Goal: Information Seeking & Learning: Learn about a topic

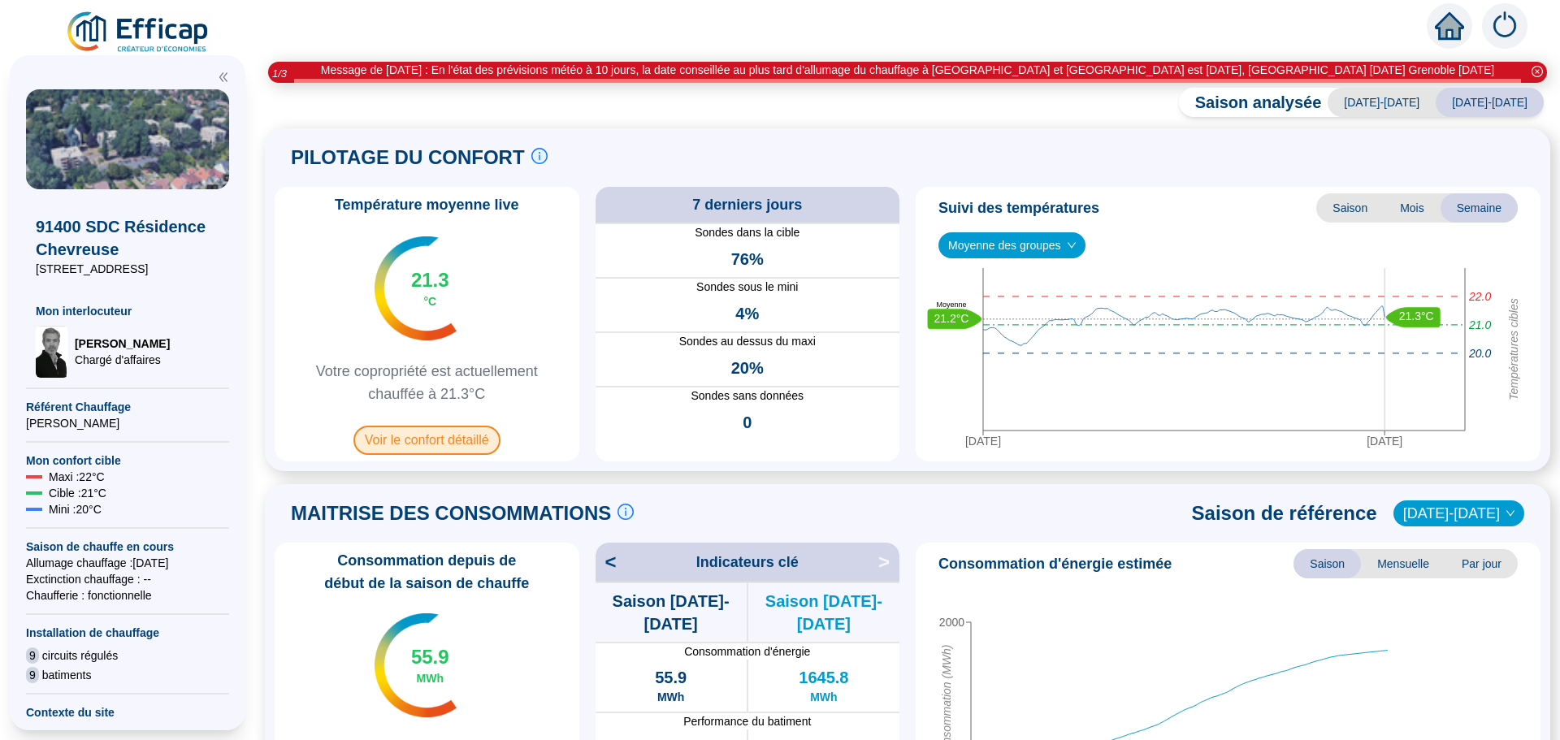
click at [455, 431] on span "Voir le confort détaillé" at bounding box center [426, 440] width 147 height 29
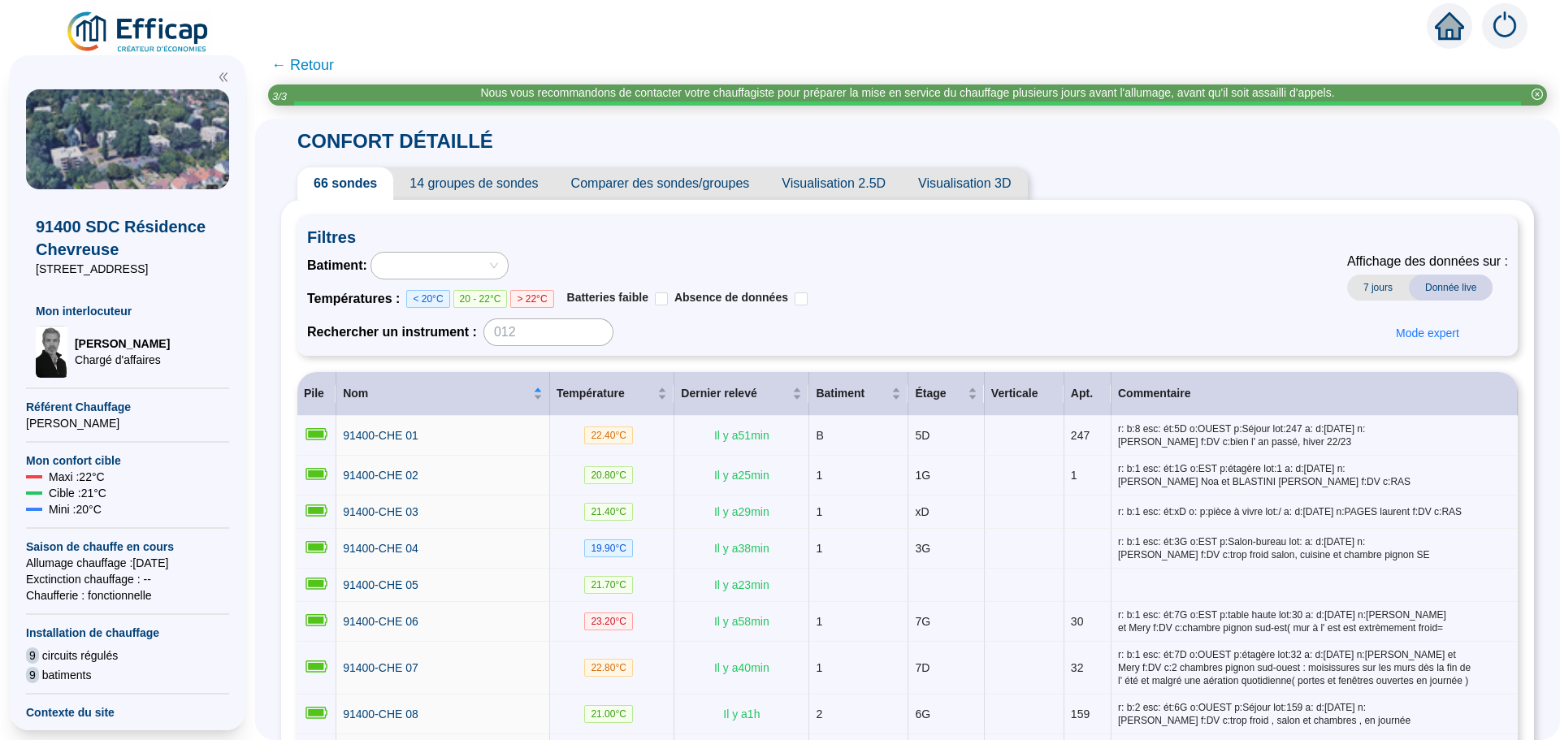
click at [649, 186] on span "Comparer des sondes/groupes" at bounding box center [660, 183] width 211 height 33
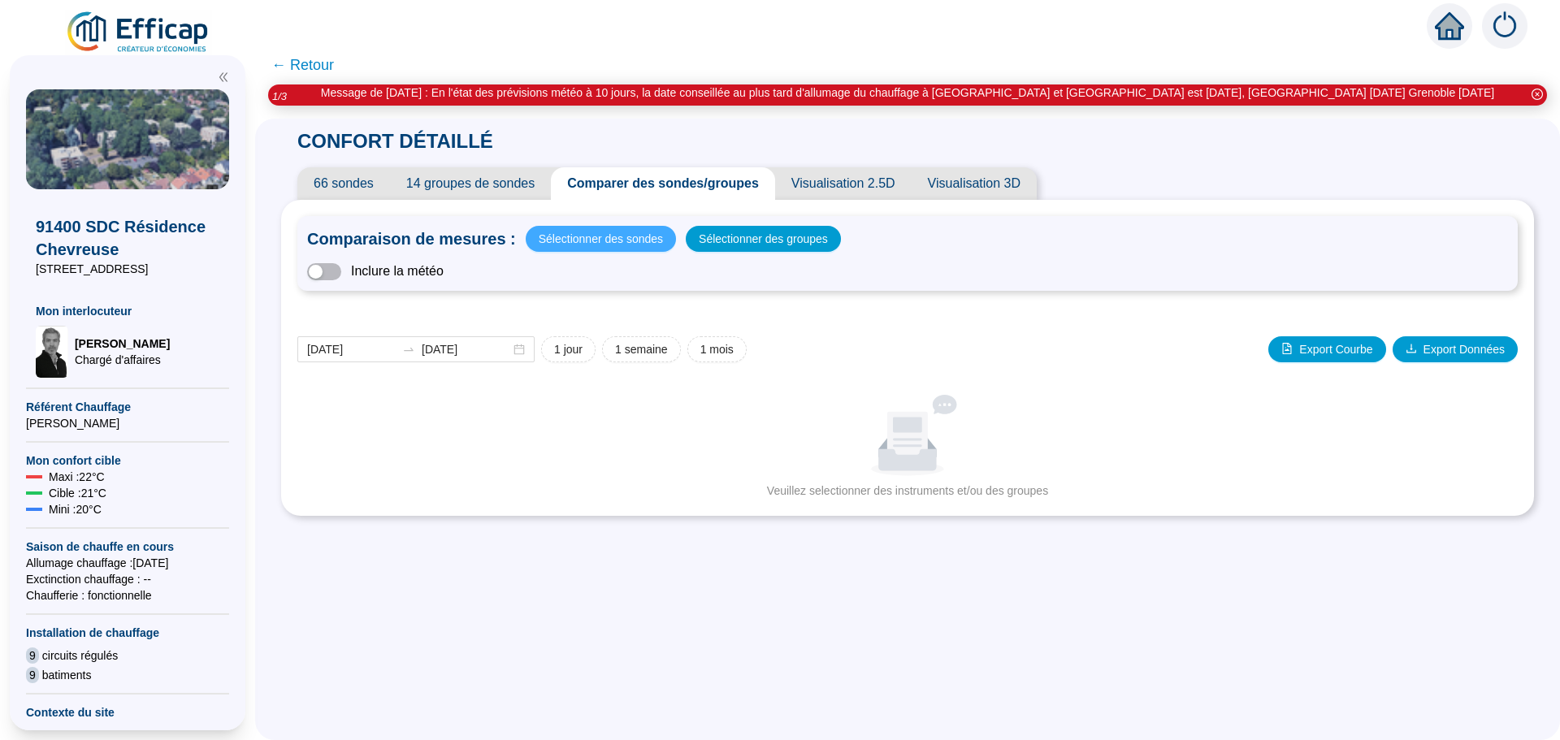
click at [635, 235] on span "Sélectionner des sondes" at bounding box center [601, 239] width 124 height 23
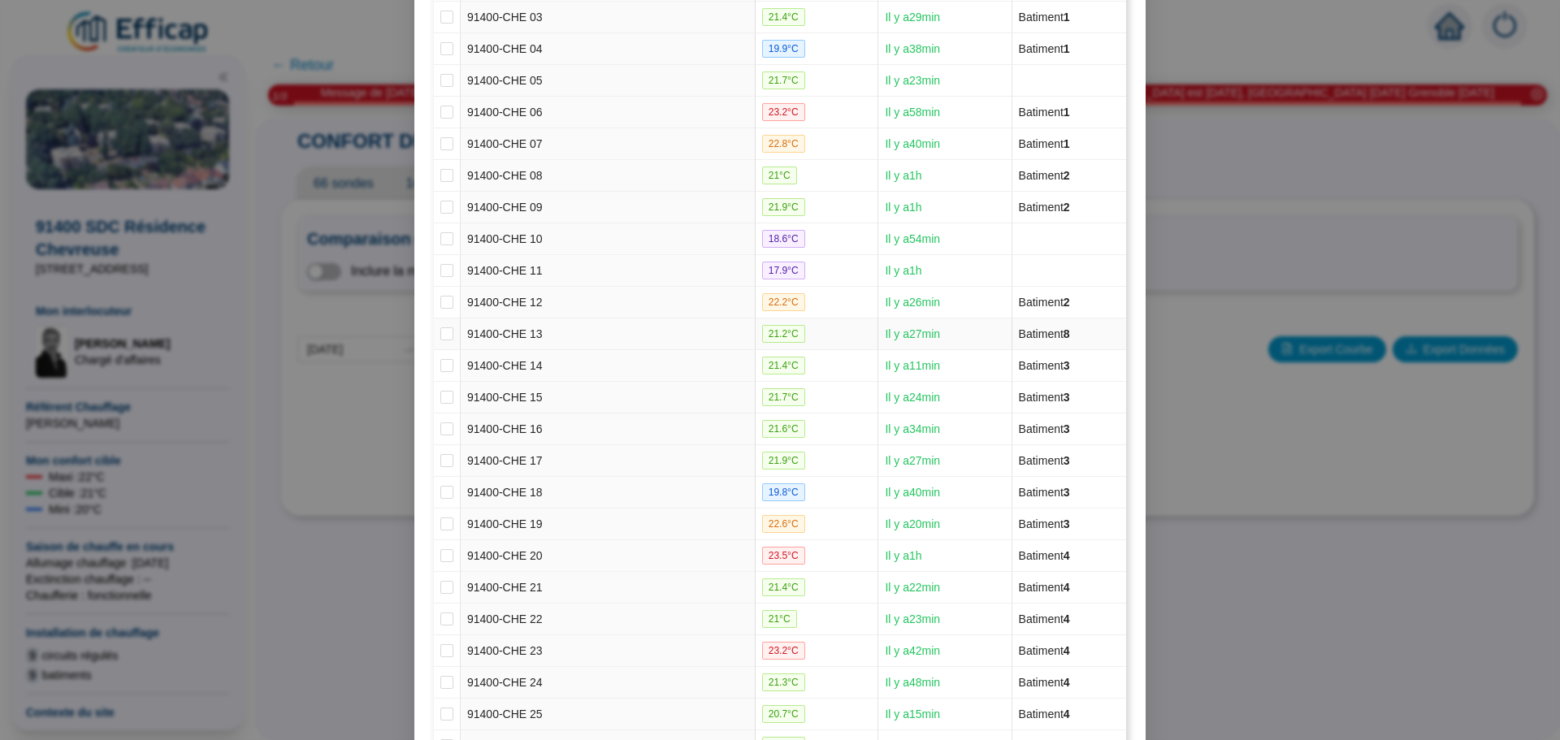
scroll to position [325, 0]
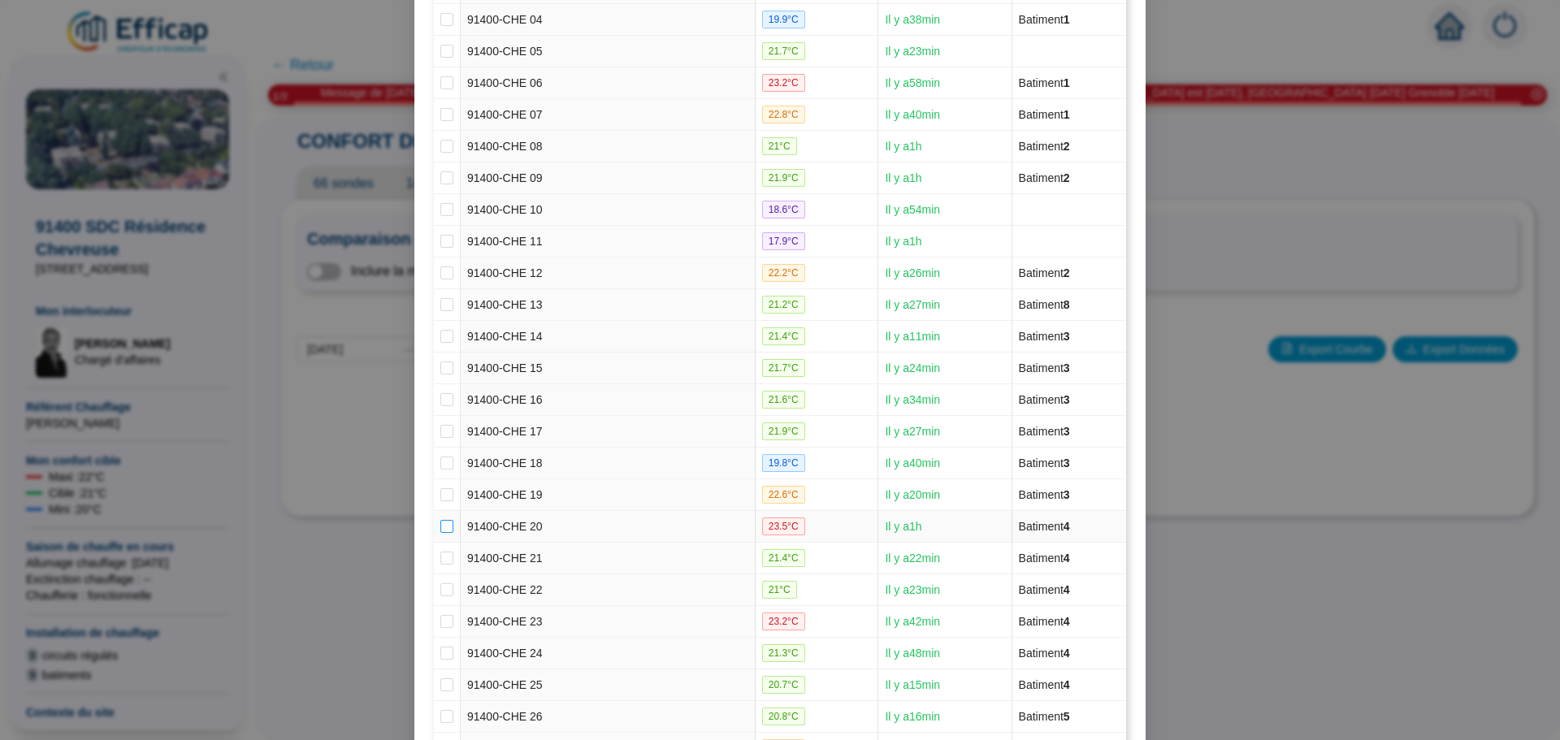
click at [441, 533] on label at bounding box center [446, 526] width 13 height 17
click at [441, 533] on input "checkbox" at bounding box center [446, 526] width 13 height 13
checkbox input "true"
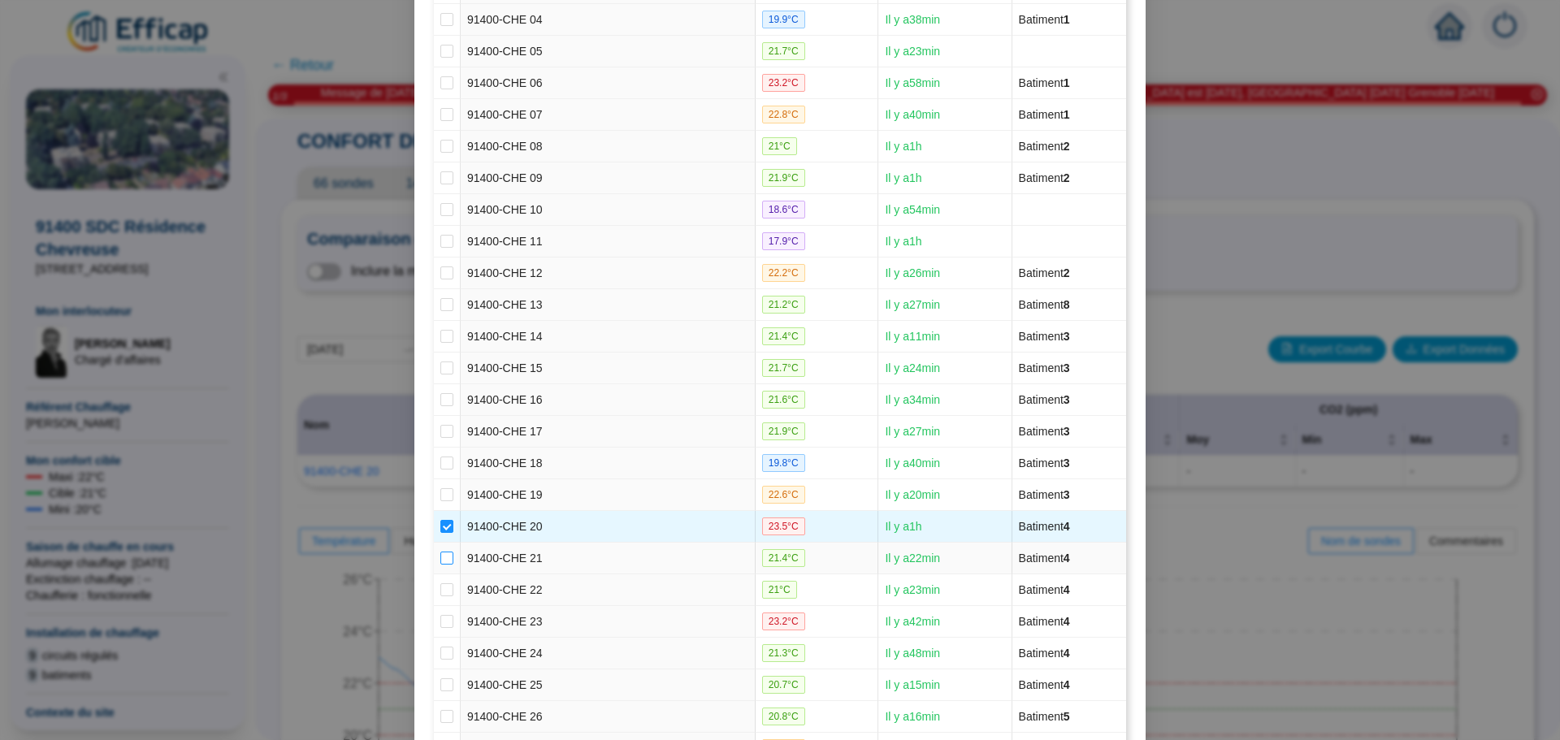
click at [441, 557] on input "checkbox" at bounding box center [446, 558] width 13 height 13
checkbox input "true"
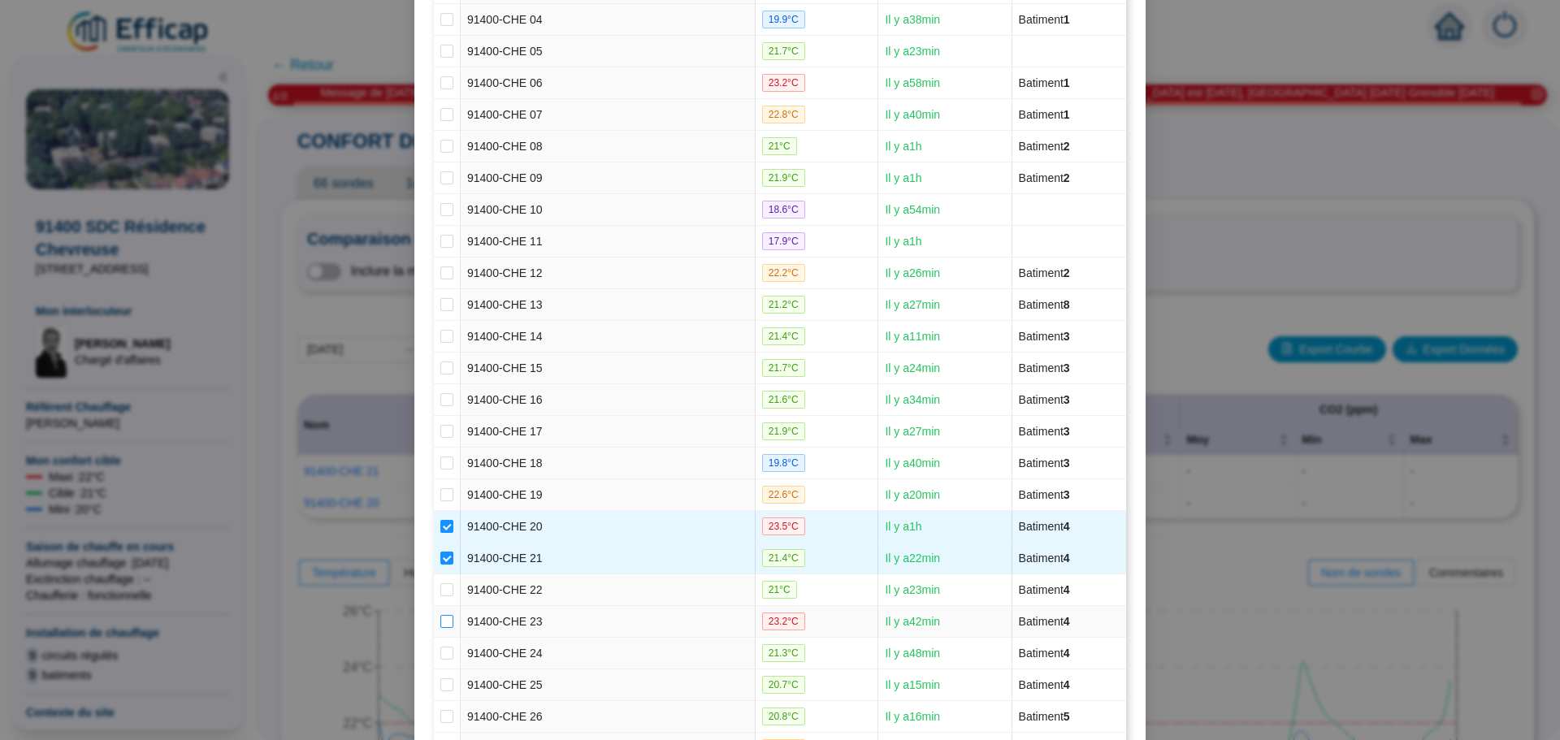
click at [446, 622] on input "checkbox" at bounding box center [446, 621] width 13 height 13
checkbox input "true"
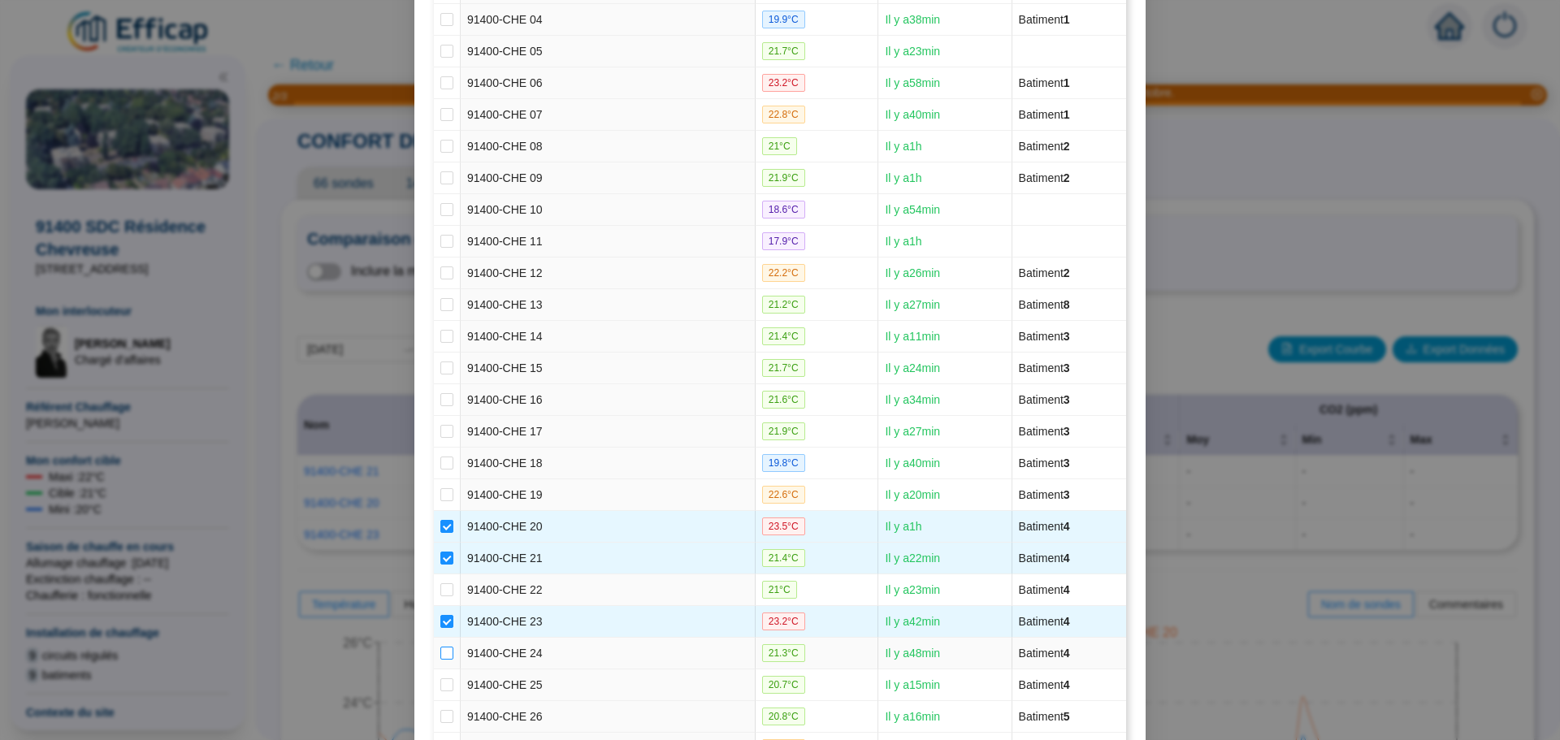
click at [441, 654] on input "checkbox" at bounding box center [446, 653] width 13 height 13
checkbox input "true"
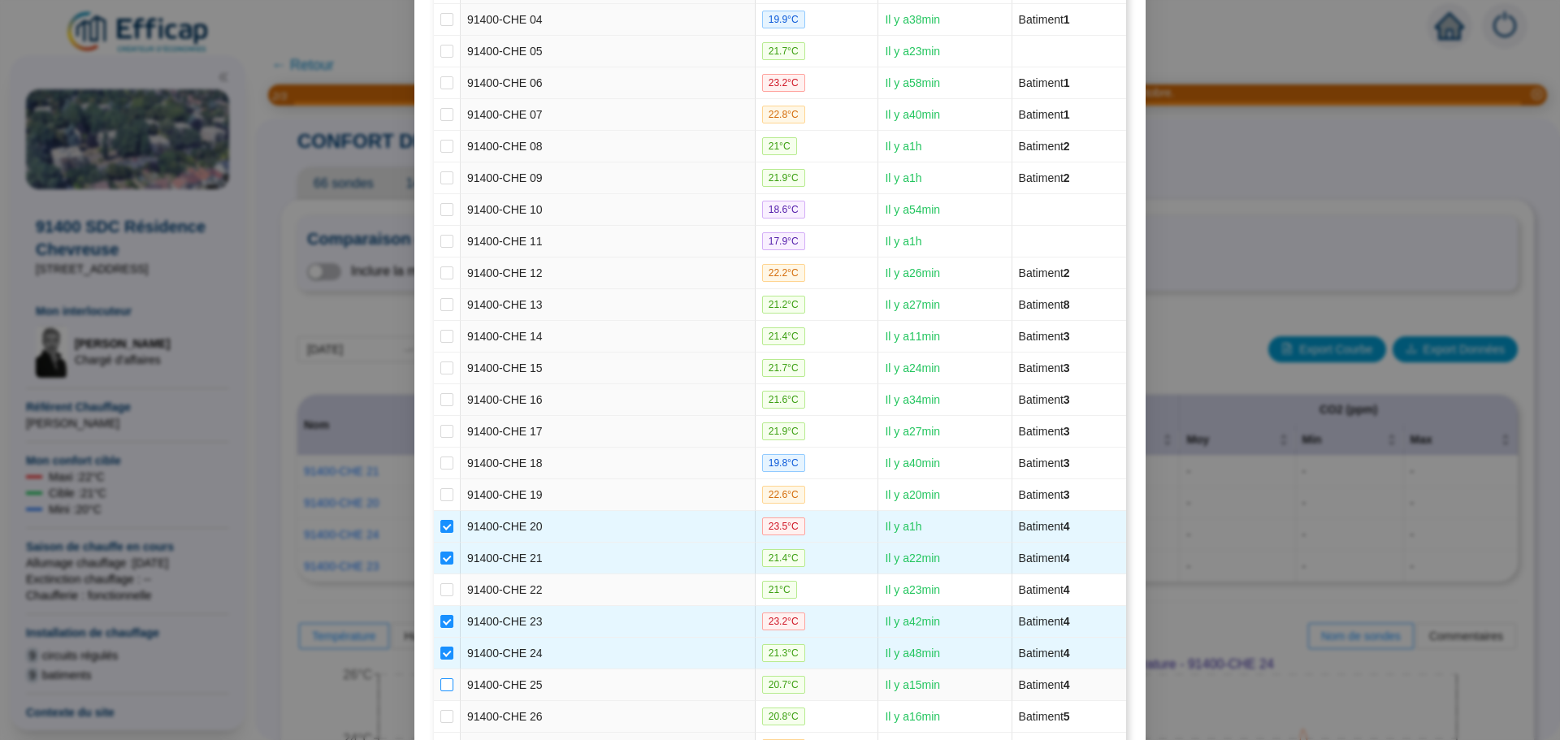
click at [440, 682] on input "checkbox" at bounding box center [446, 684] width 13 height 13
checkbox input "true"
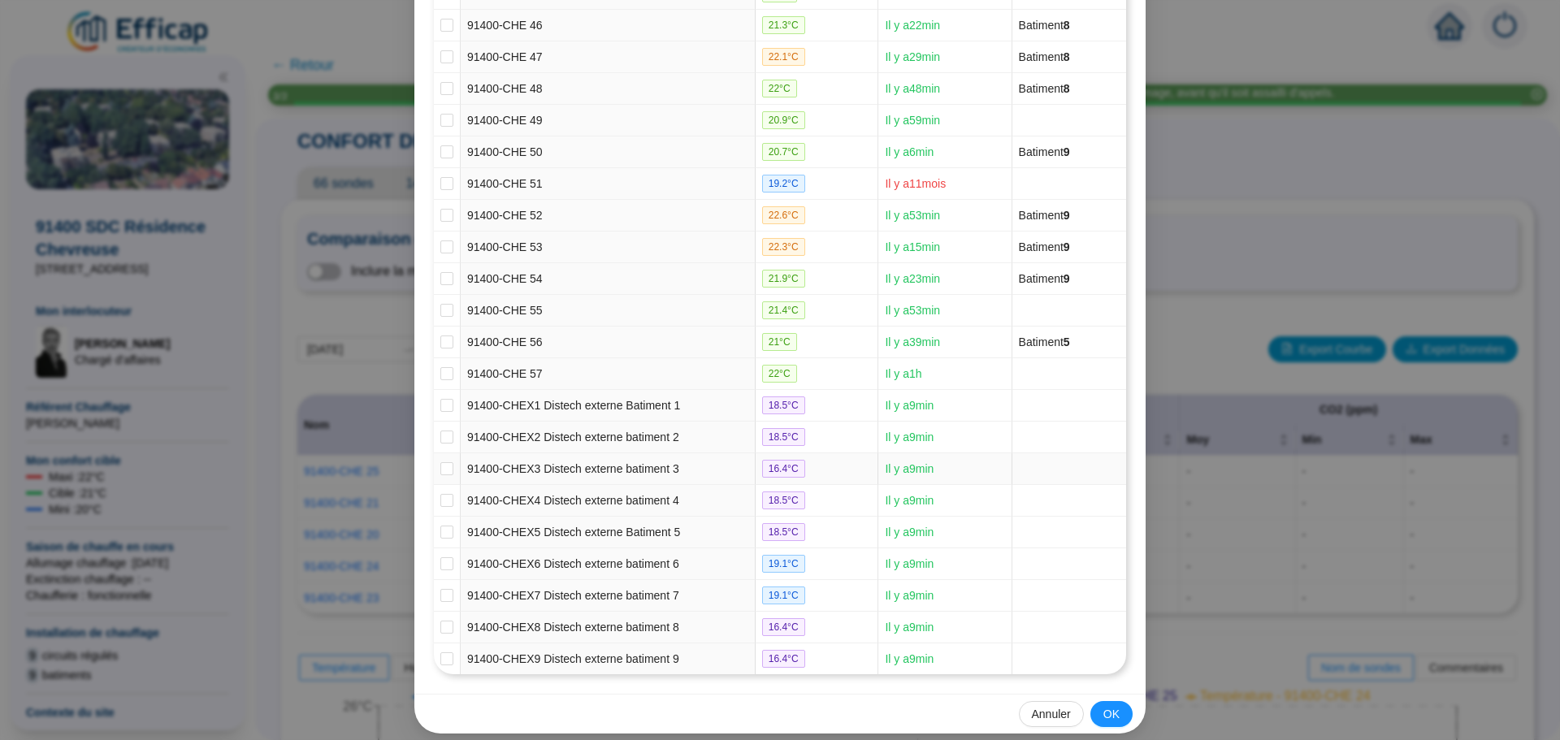
scroll to position [1663, 0]
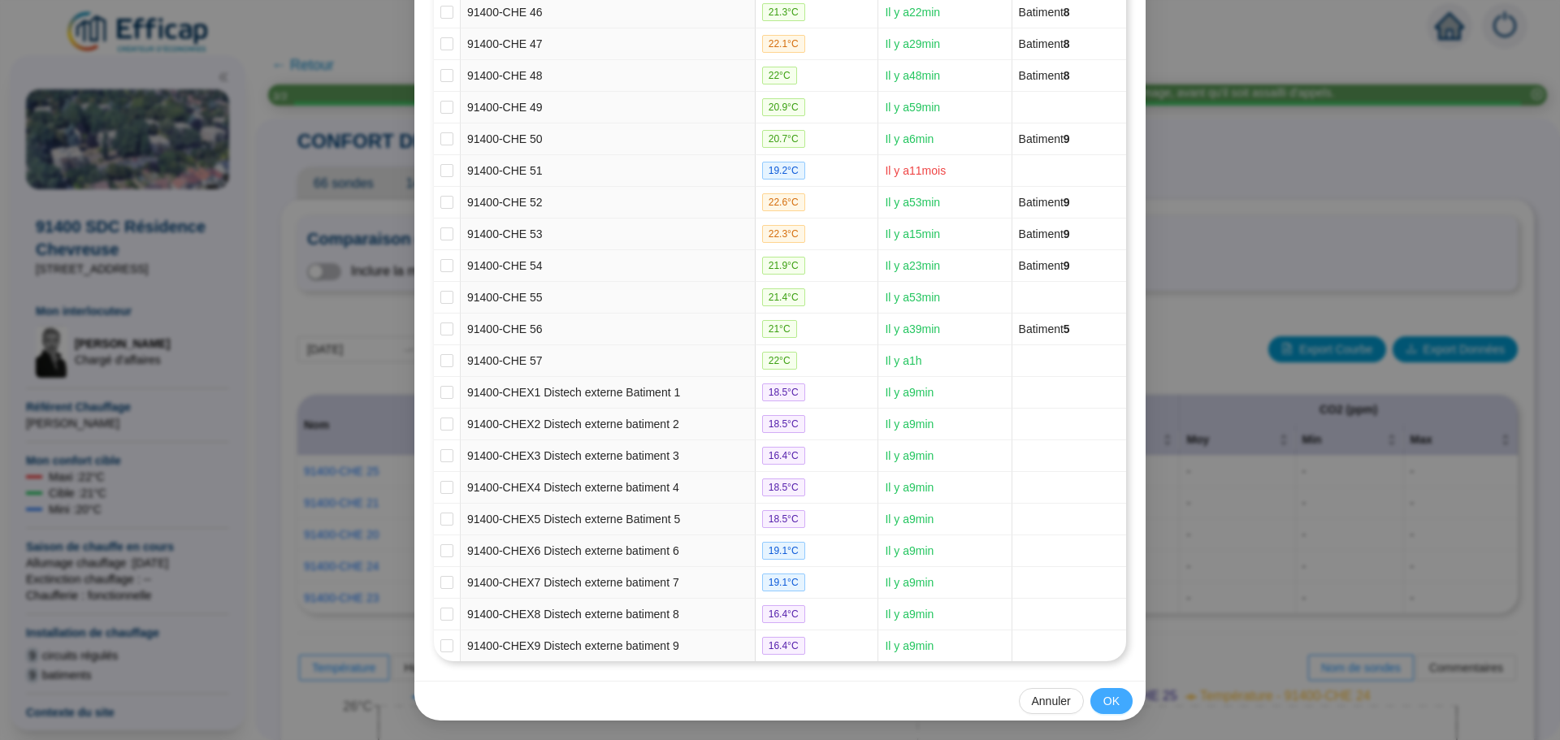
click at [1109, 700] on span "OK" at bounding box center [1111, 701] width 16 height 17
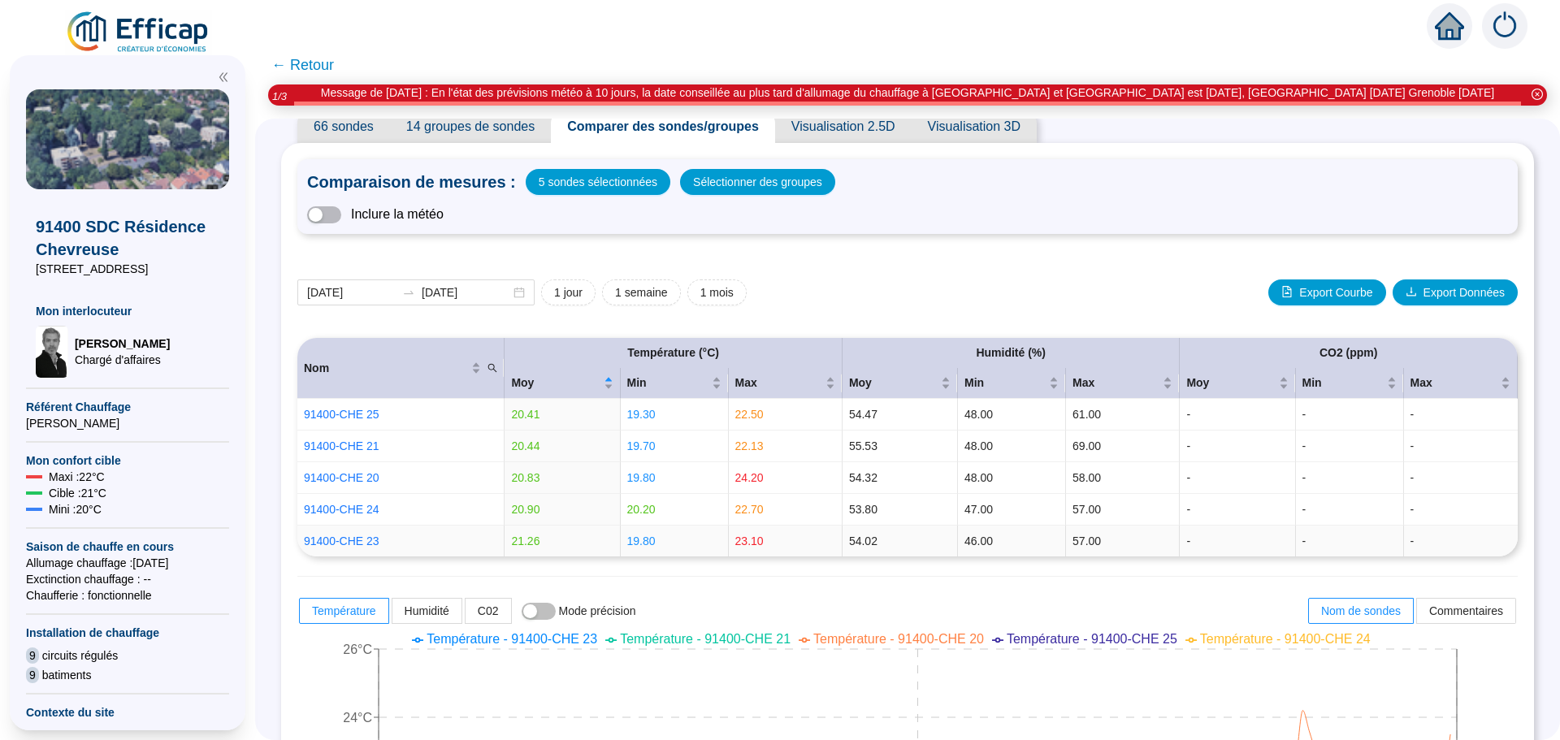
scroll to position [0, 0]
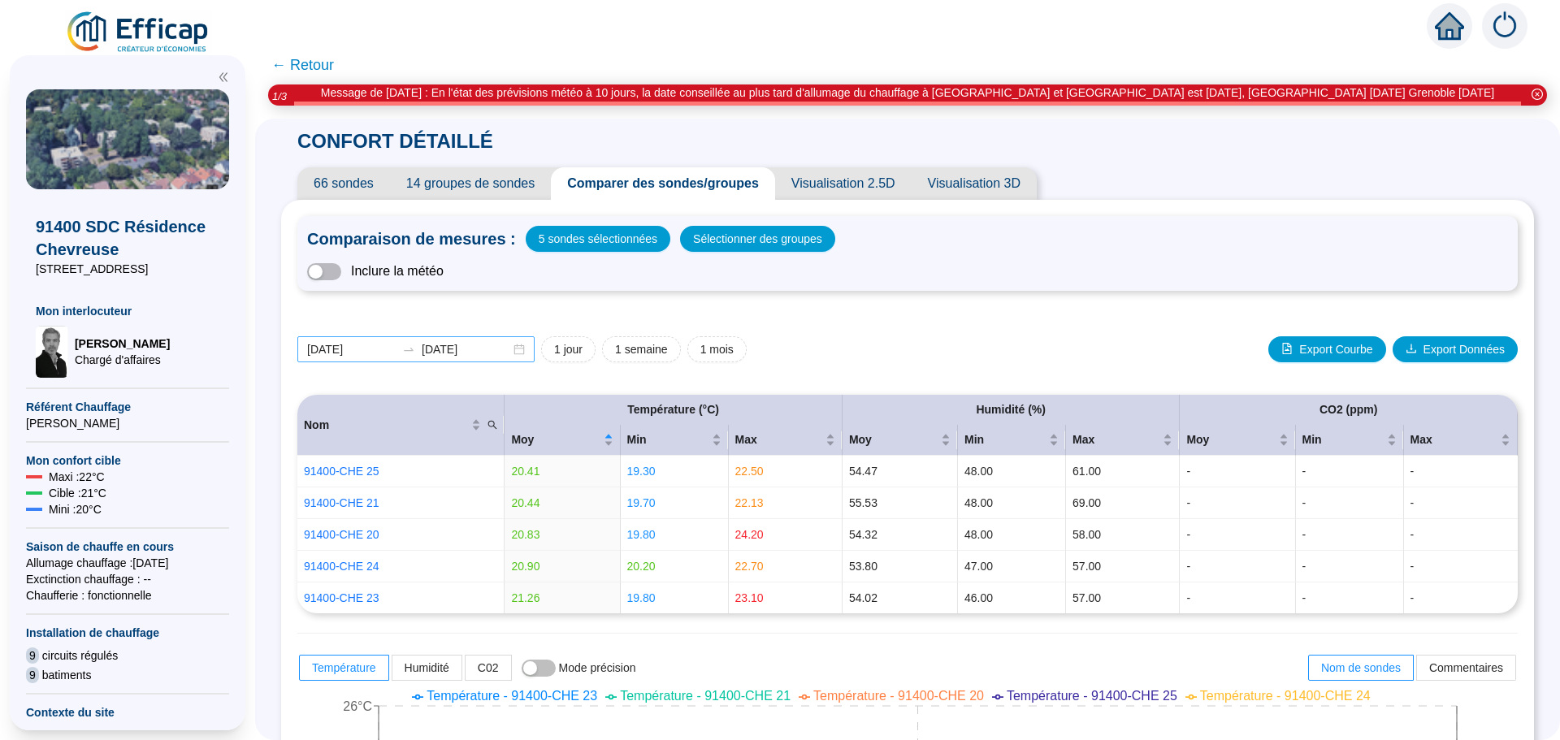
click at [523, 353] on div "[DATE] [DATE]" at bounding box center [415, 349] width 237 height 26
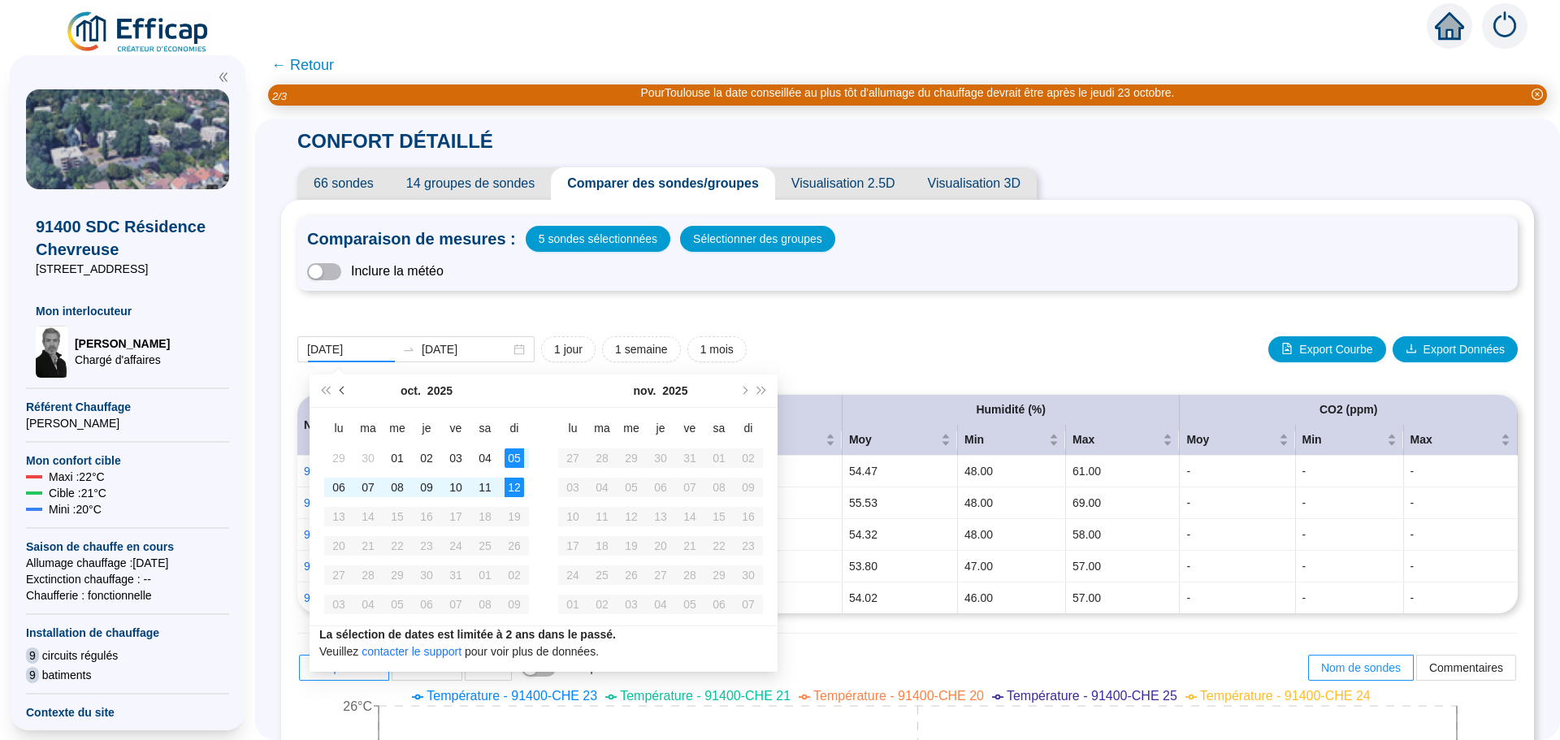
click at [345, 388] on span "Mois précédent (PageUp)" at bounding box center [344, 391] width 8 height 8
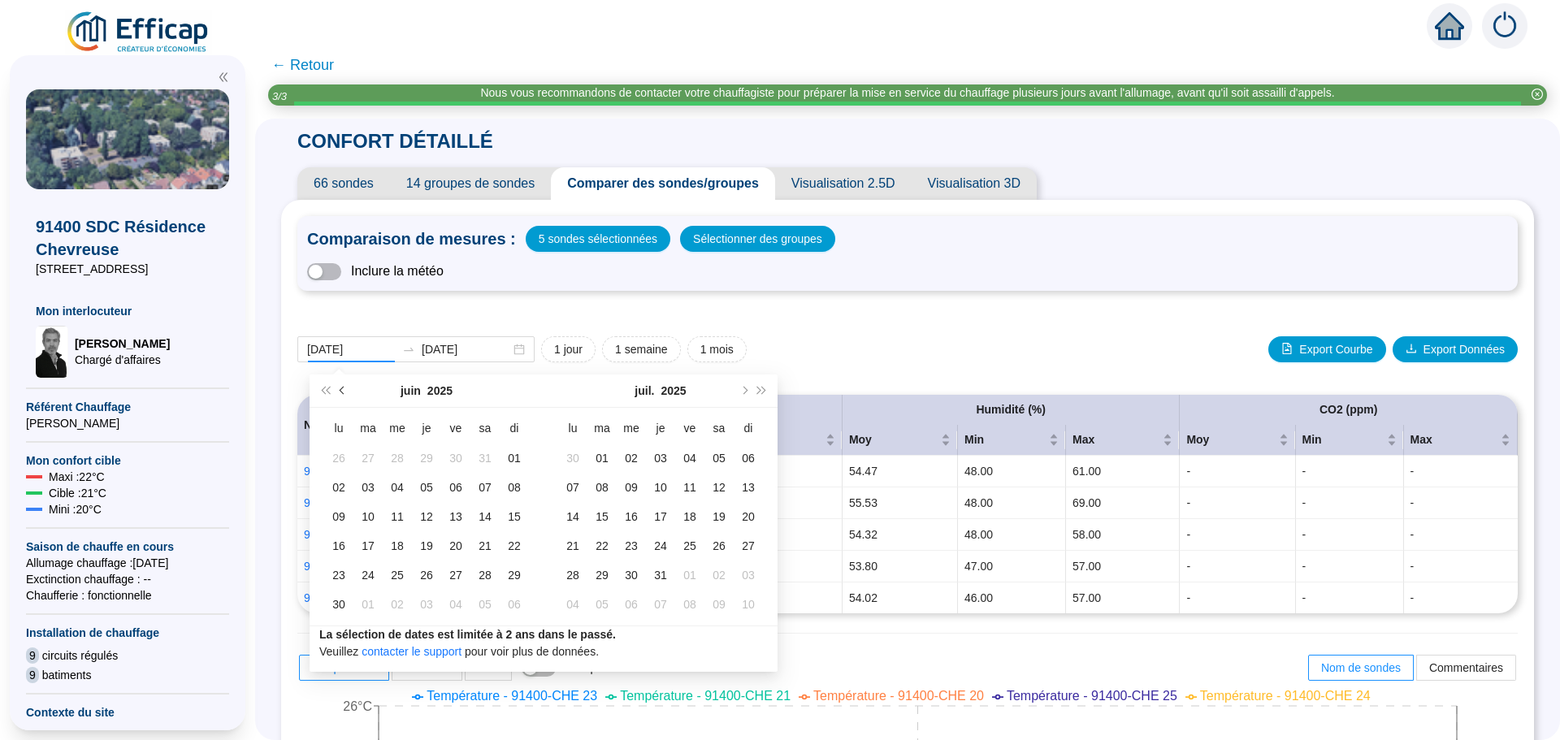
click at [342, 393] on span "Mois précédent (PageUp)" at bounding box center [344, 391] width 8 height 8
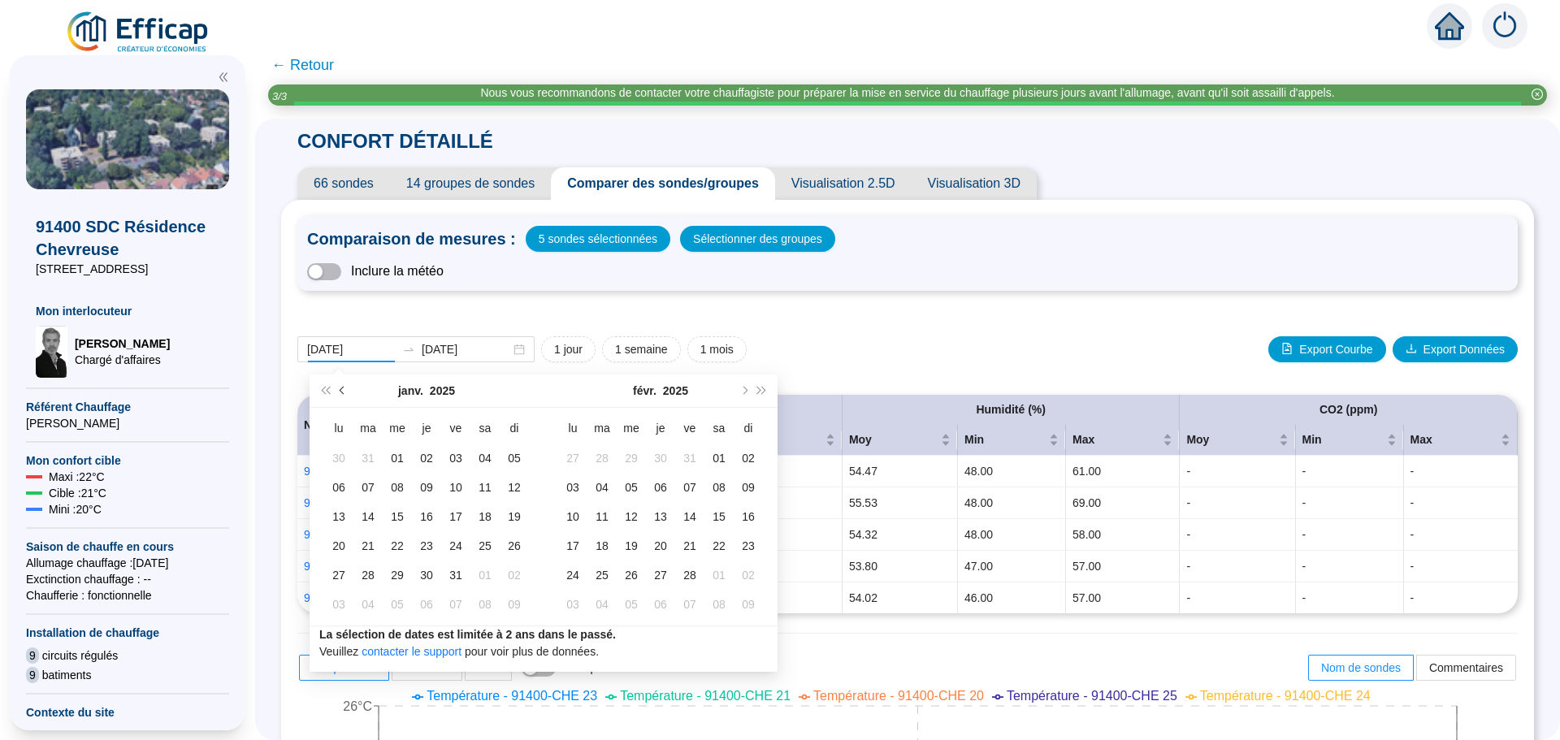
click at [342, 393] on span "Mois précédent (PageUp)" at bounding box center [344, 391] width 8 height 8
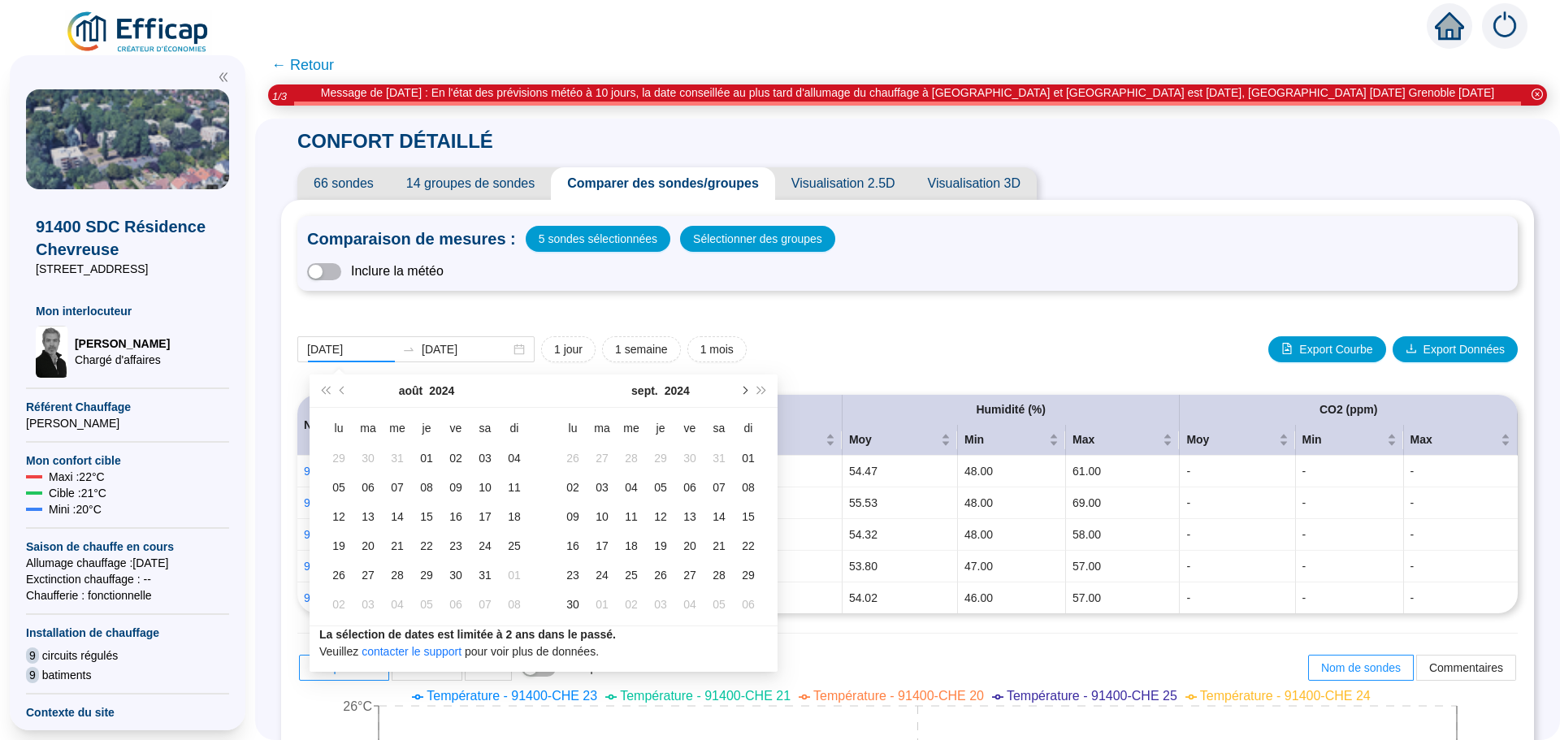
click at [744, 395] on button "Mois suivant (PageDown)" at bounding box center [744, 391] width 18 height 33
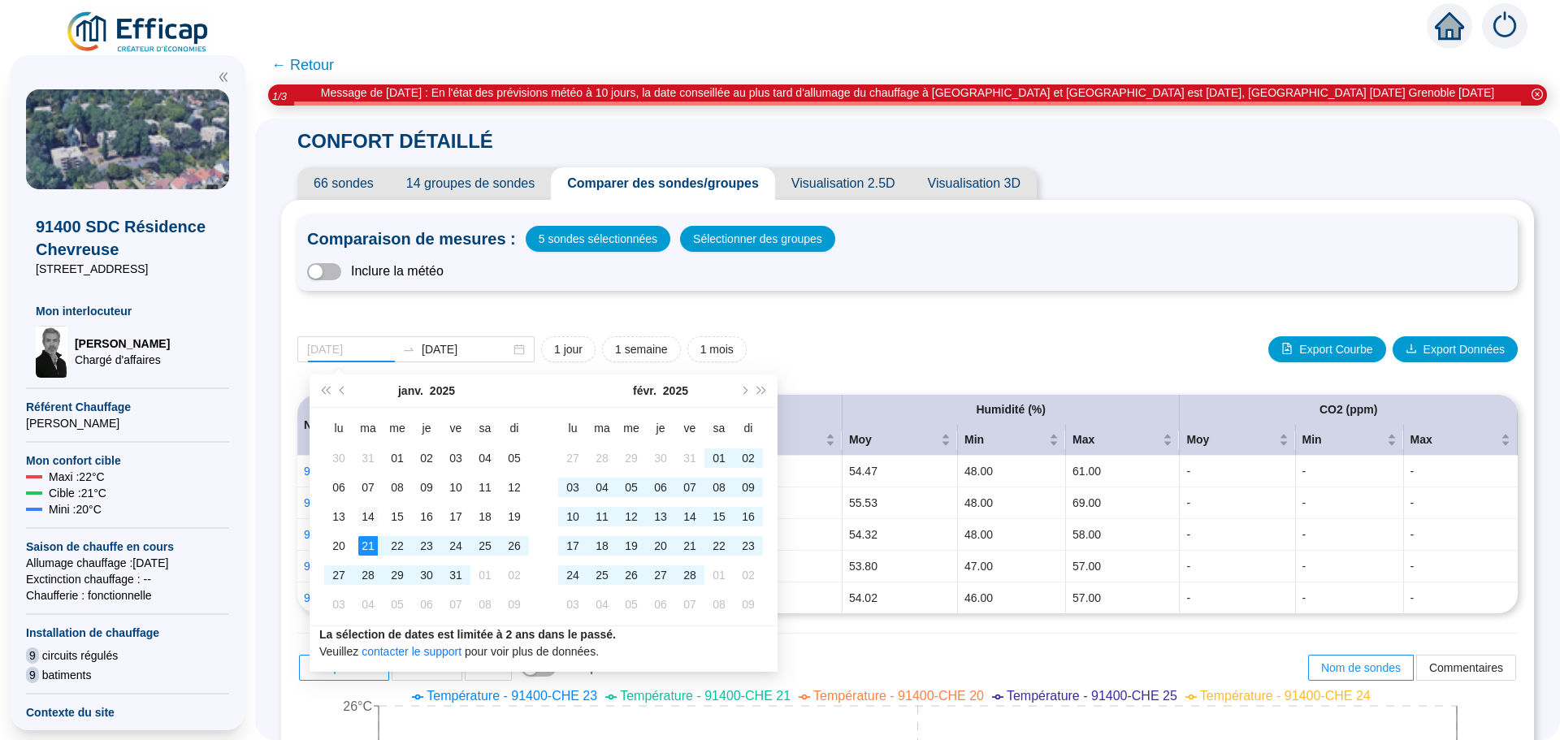
type input "2025-01-14"
click at [371, 520] on div "14" at bounding box center [368, 517] width 20 height 20
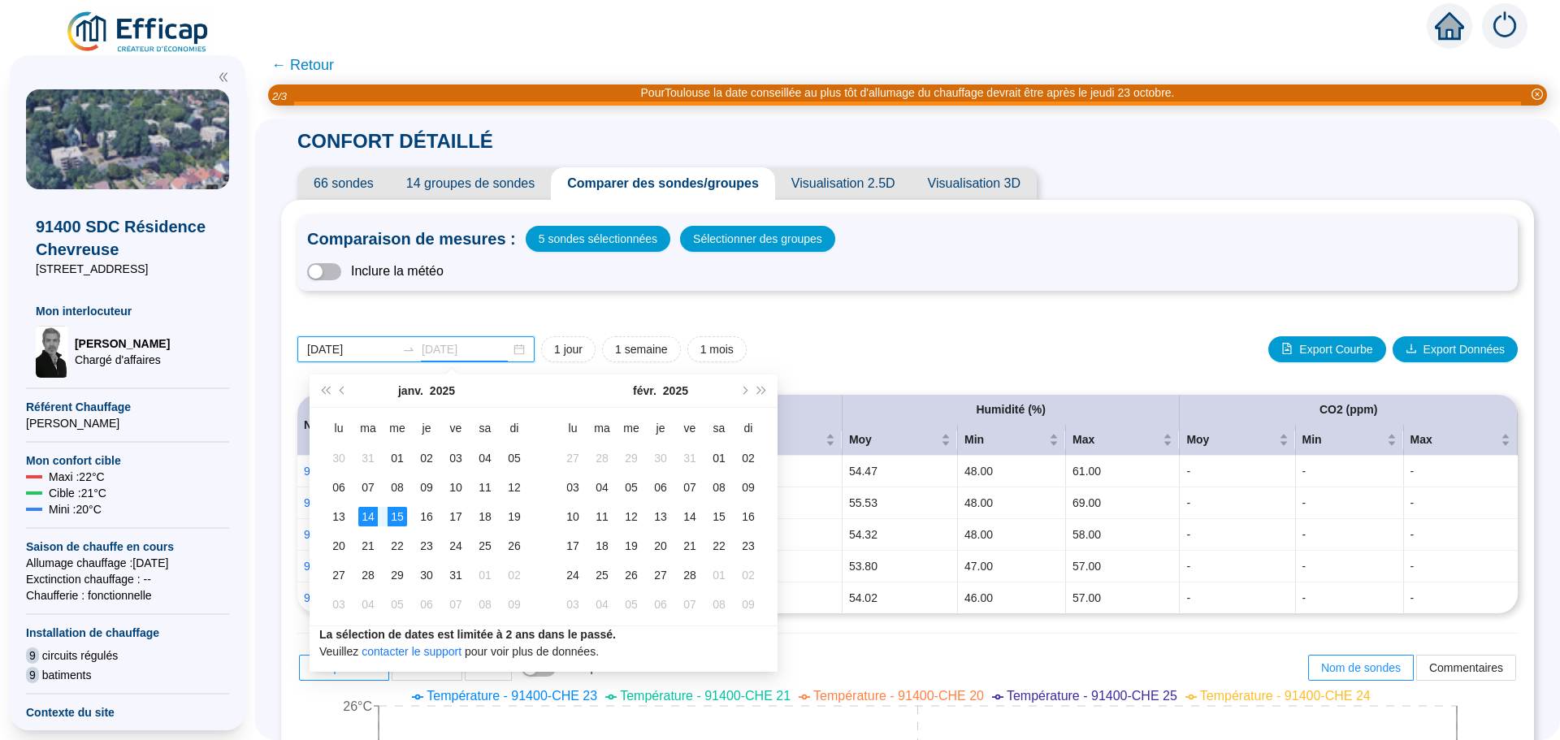
type input "2025-01-14"
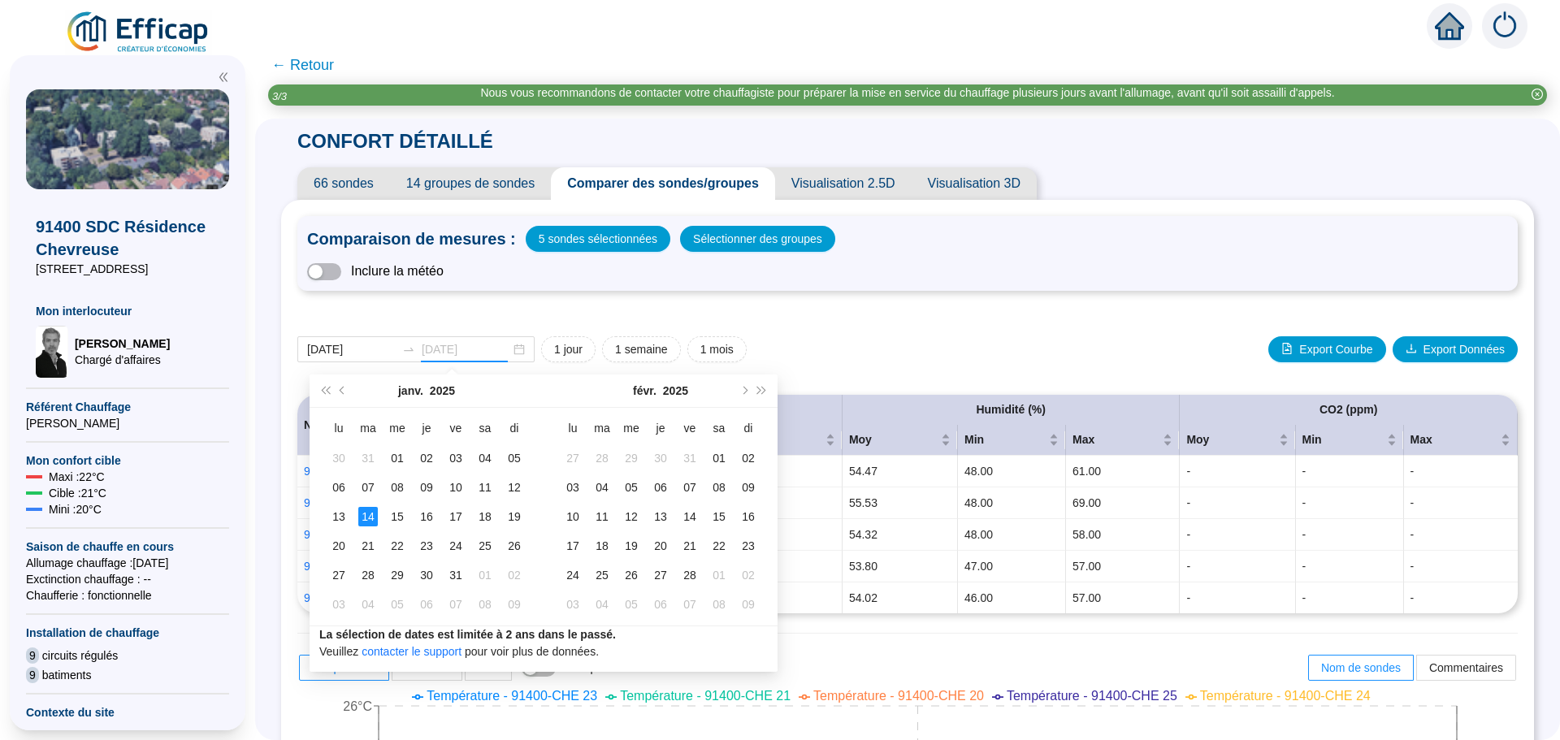
click at [359, 520] on div "14" at bounding box center [368, 517] width 20 height 20
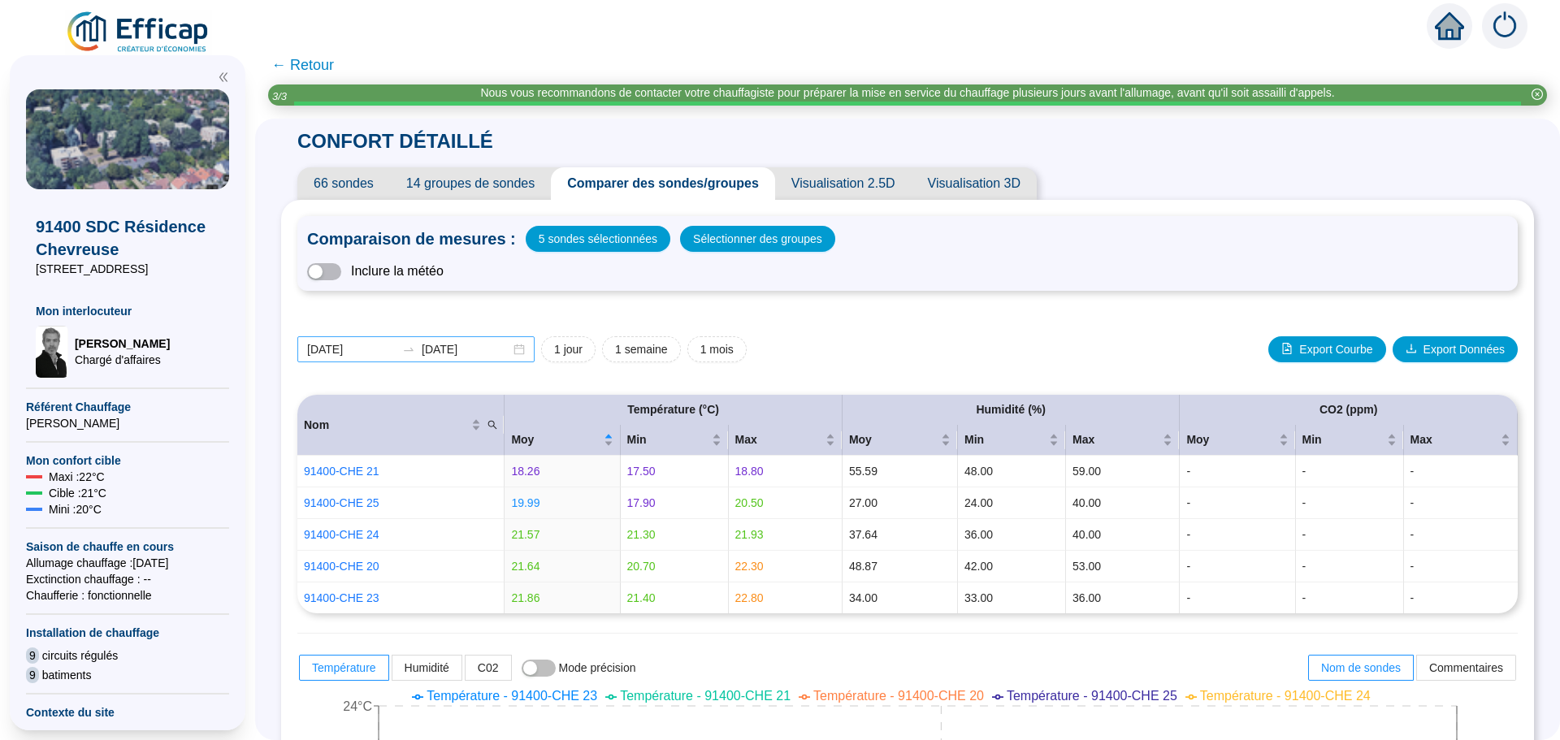
click at [532, 353] on div "2025-01-14 2025-01-14" at bounding box center [415, 349] width 237 height 26
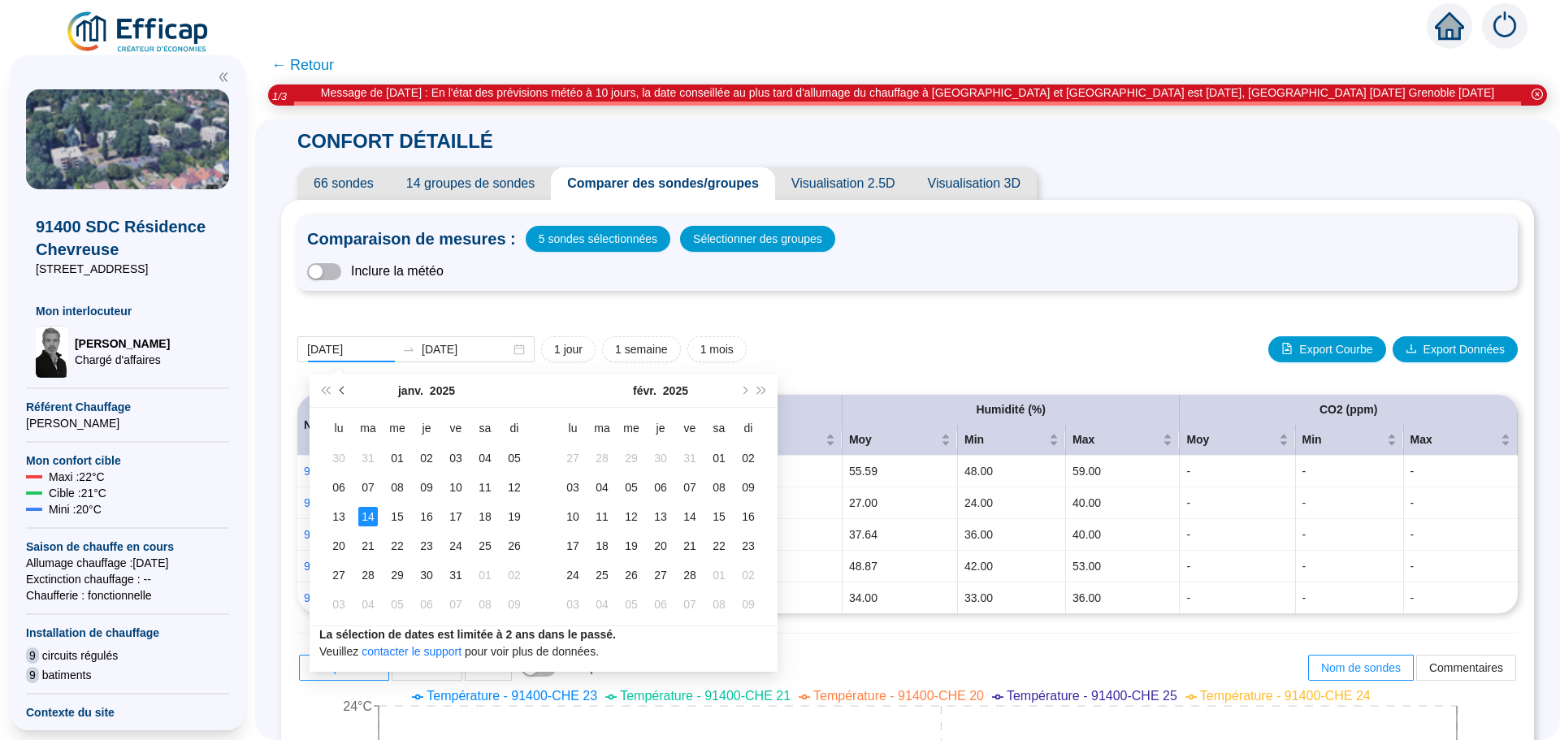
click at [347, 394] on button "Mois précédent (PageUp)" at bounding box center [343, 391] width 18 height 33
click at [742, 388] on span "Mois suivant (PageDown)" at bounding box center [743, 391] width 8 height 8
click at [742, 389] on span "Mois suivant (PageDown)" at bounding box center [743, 391] width 8 height 8
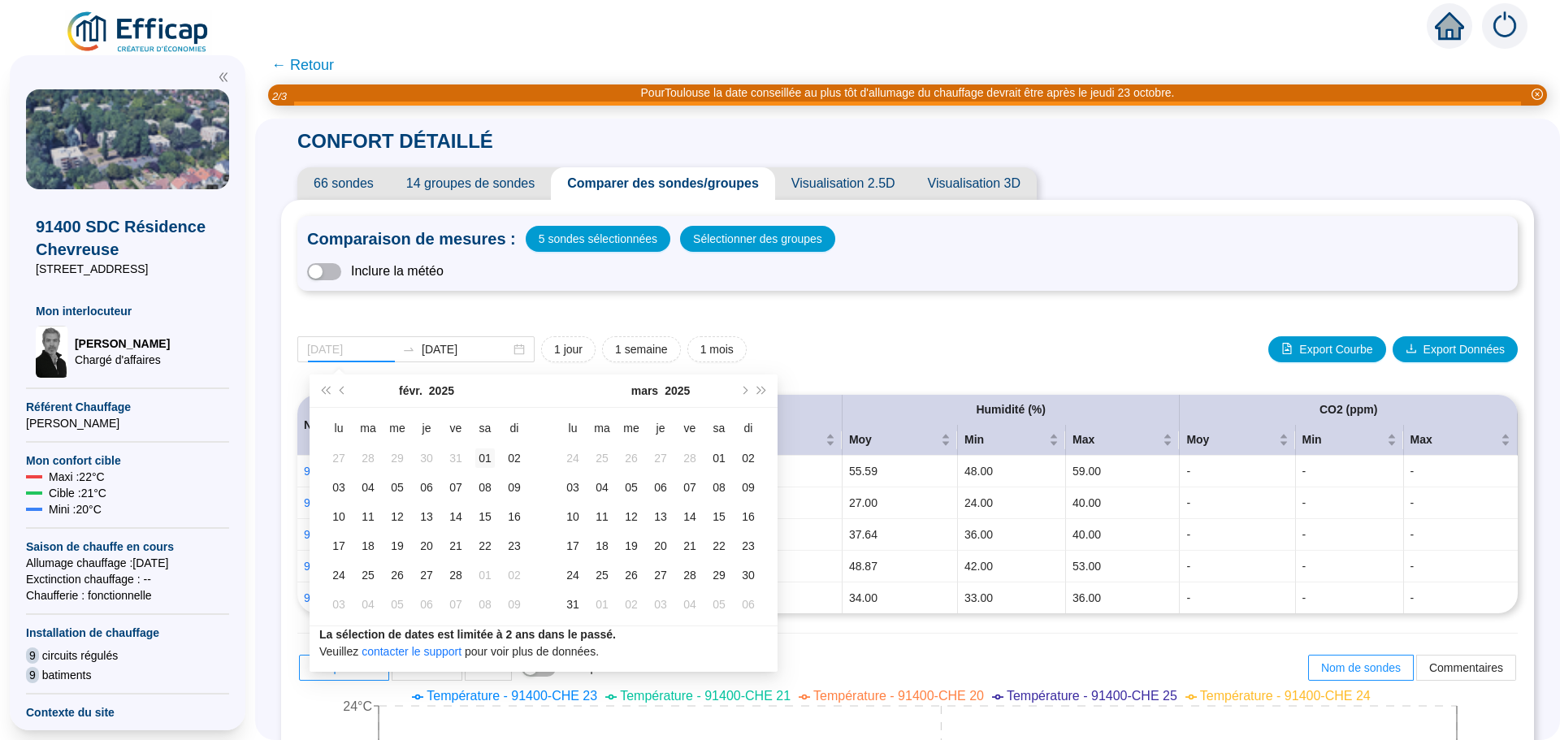
type input "[DATE]"
click at [482, 455] on div "01" at bounding box center [485, 459] width 20 height 20
type input "2025-03-31"
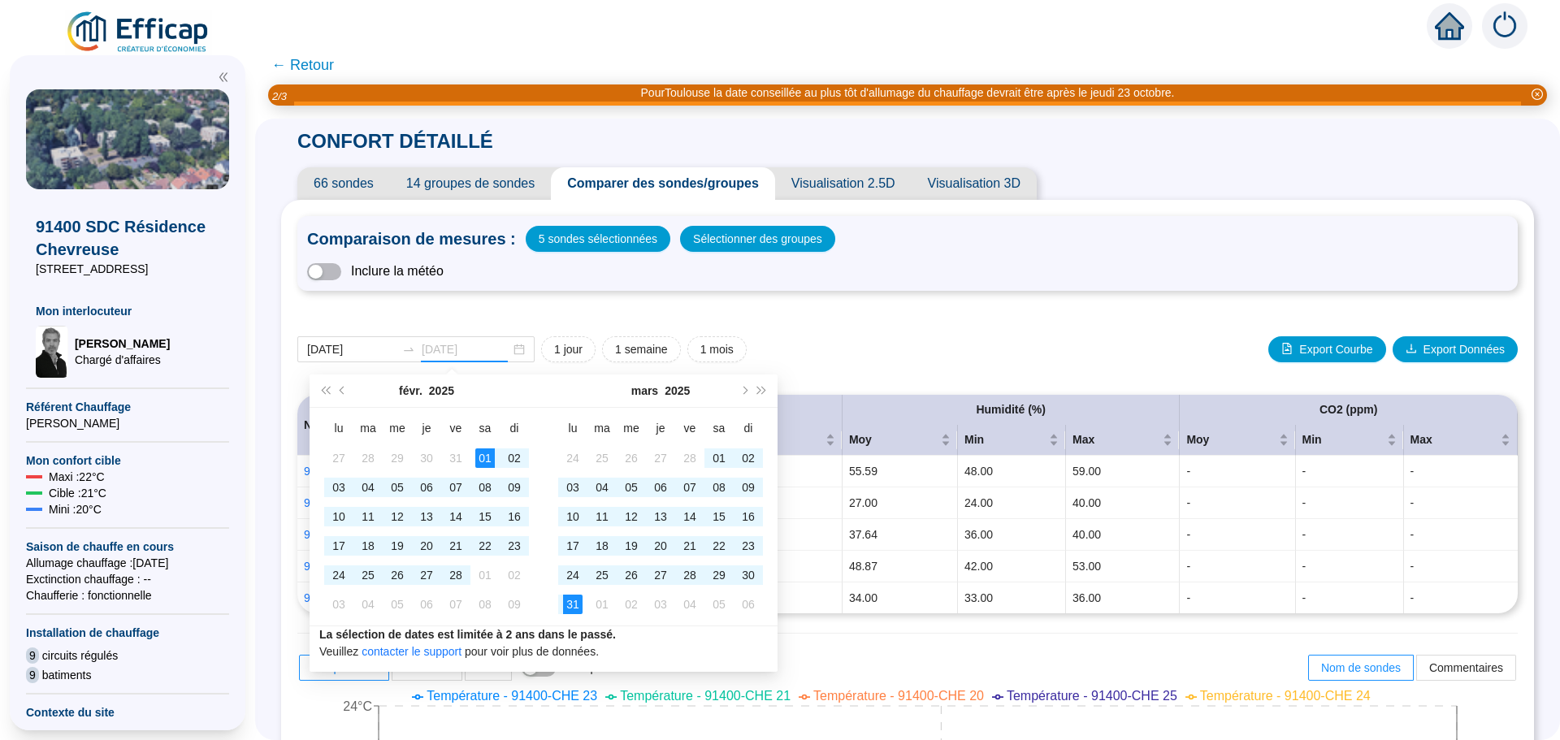
click at [577, 606] on div "31" at bounding box center [573, 605] width 20 height 20
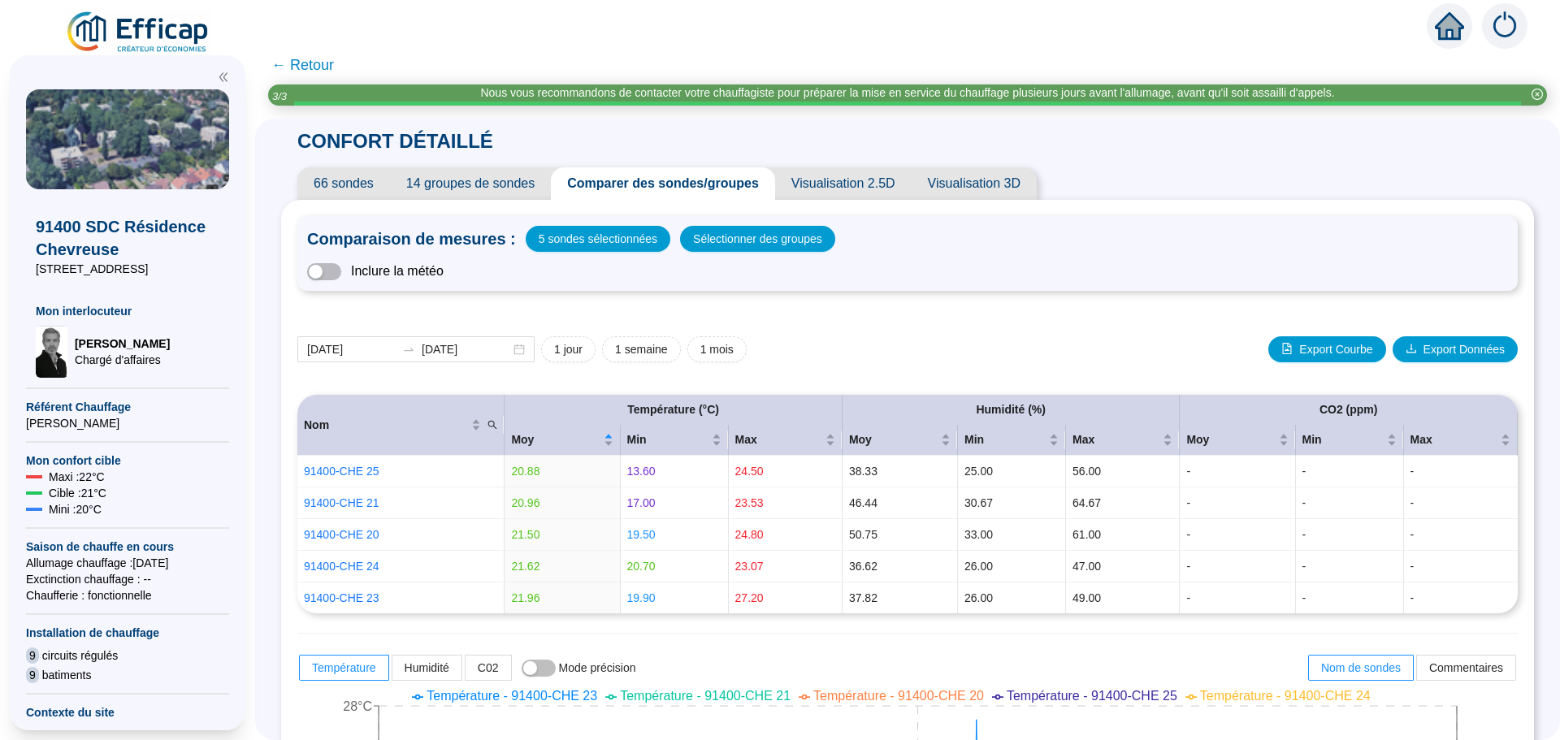
click at [318, 67] on span "← Retour" at bounding box center [302, 65] width 63 height 23
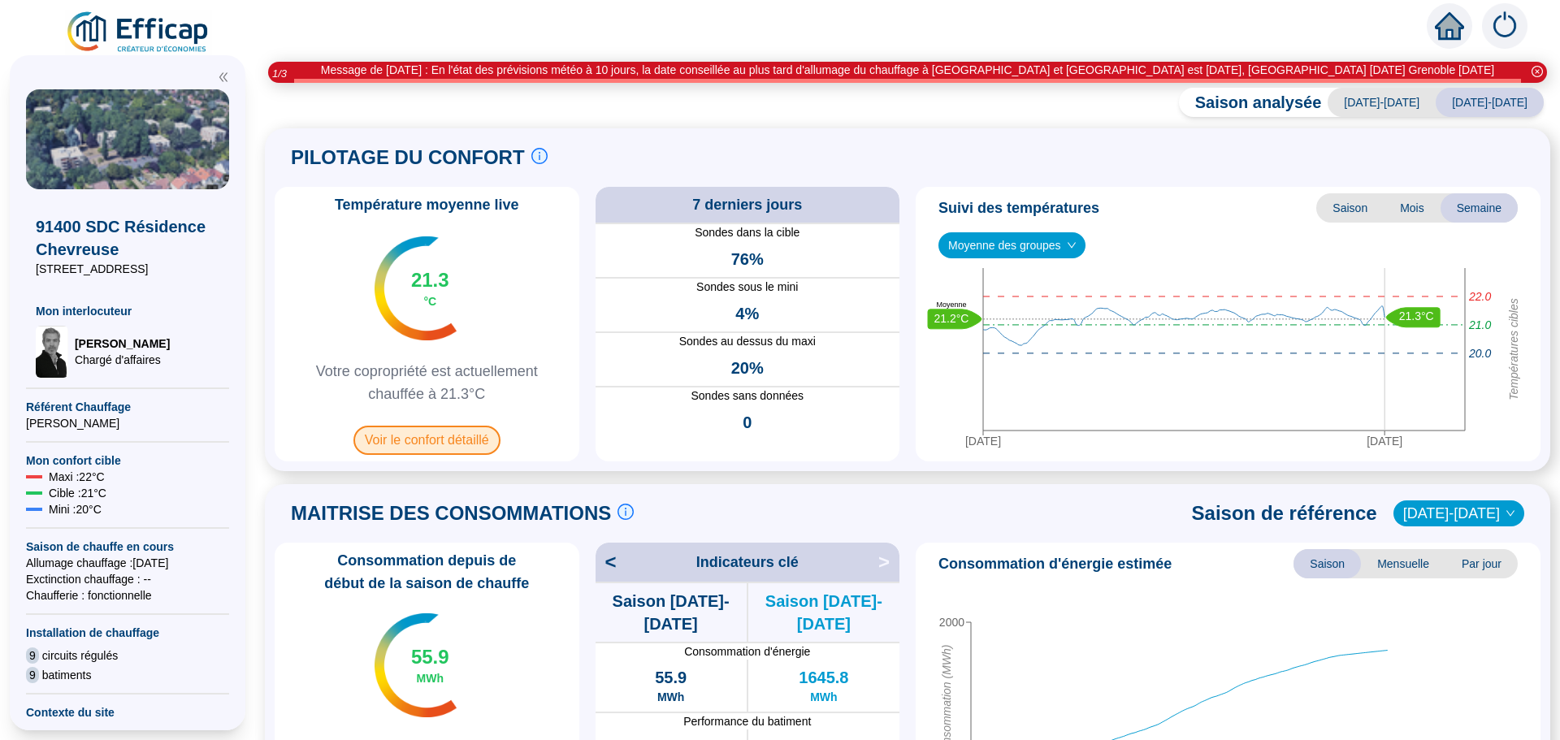
click at [448, 440] on span "Voir le confort détaillé" at bounding box center [426, 440] width 147 height 29
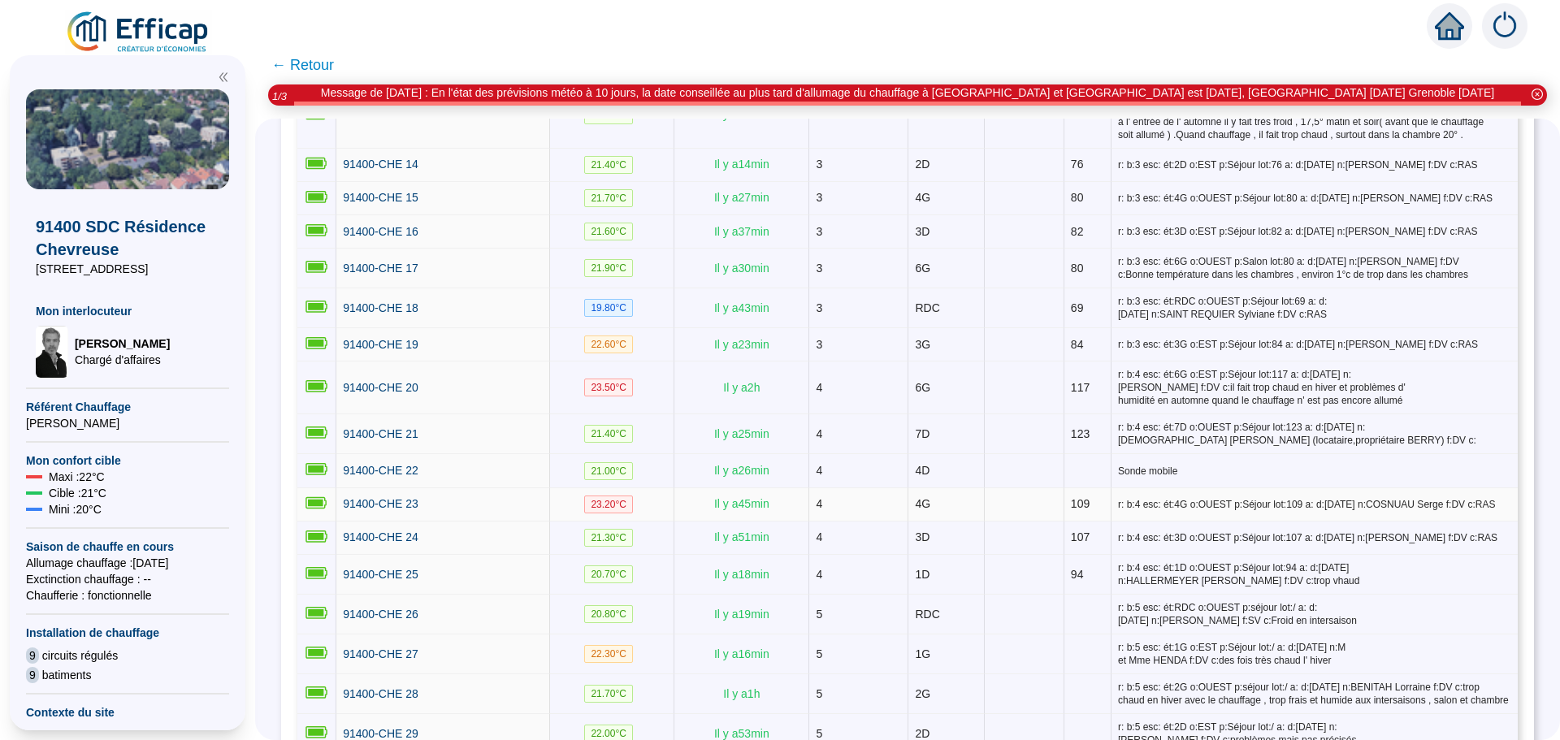
scroll to position [813, 0]
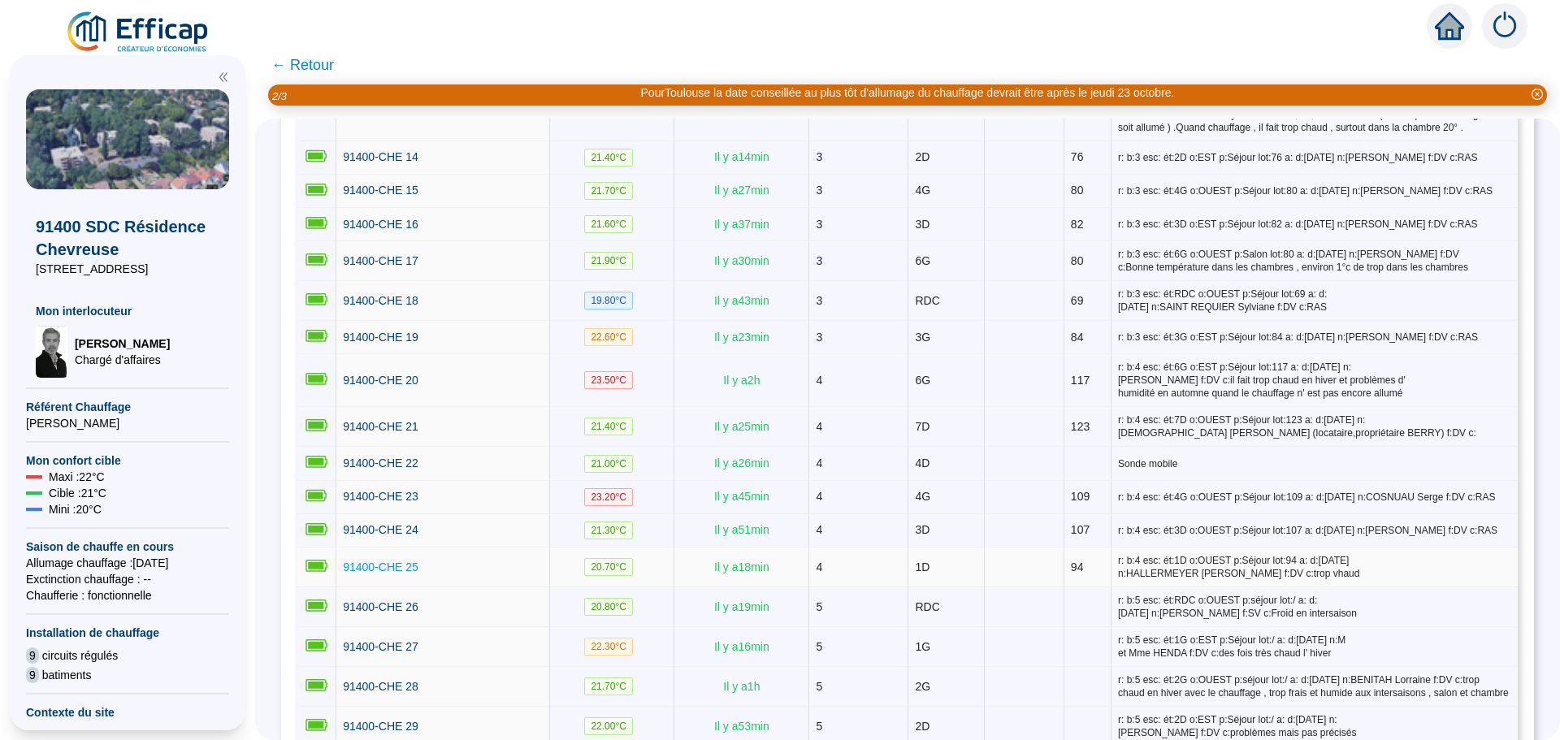
click at [366, 561] on span "91400-CHE 25" at bounding box center [381, 567] width 76 height 13
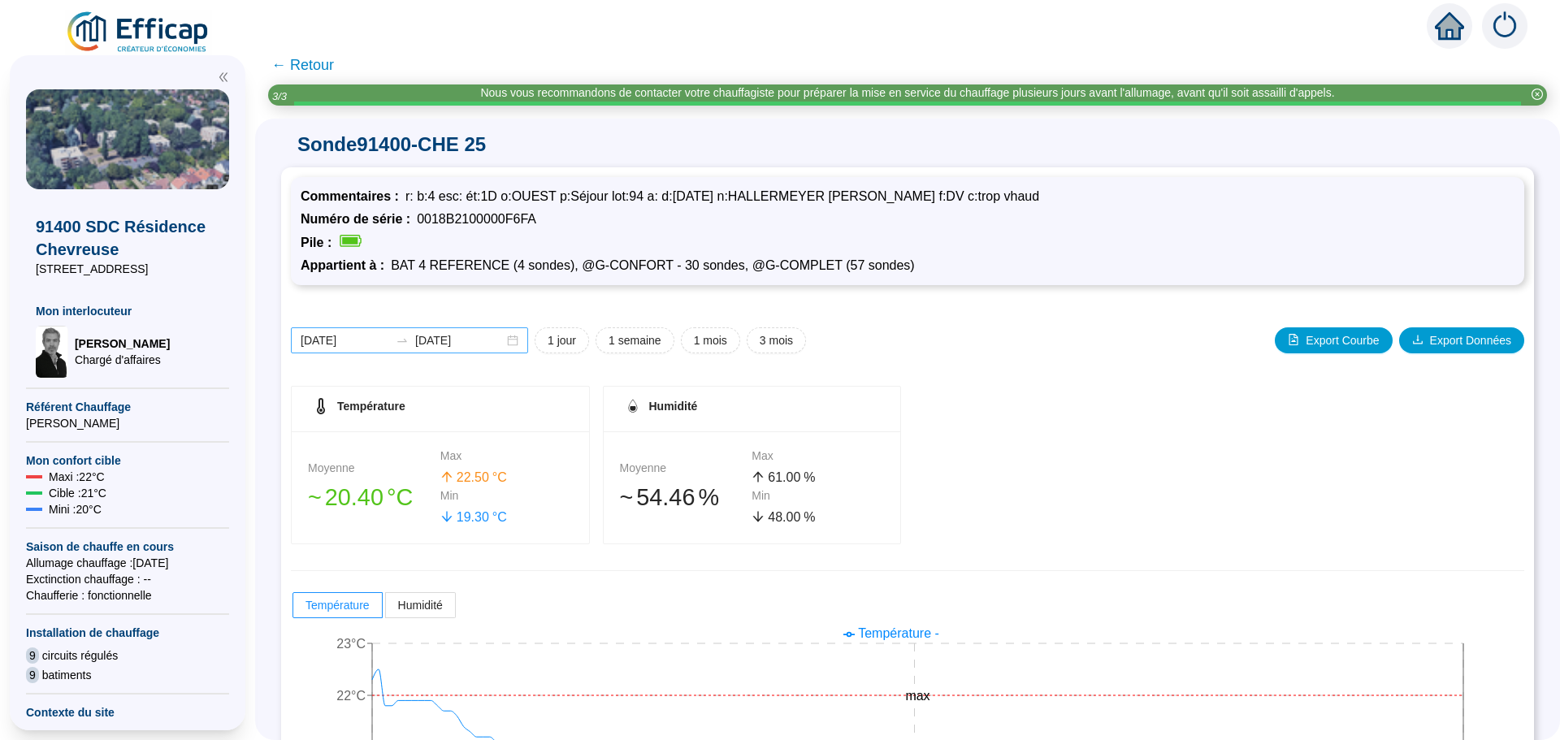
click at [523, 341] on div "[DATE] [DATE]" at bounding box center [409, 340] width 237 height 26
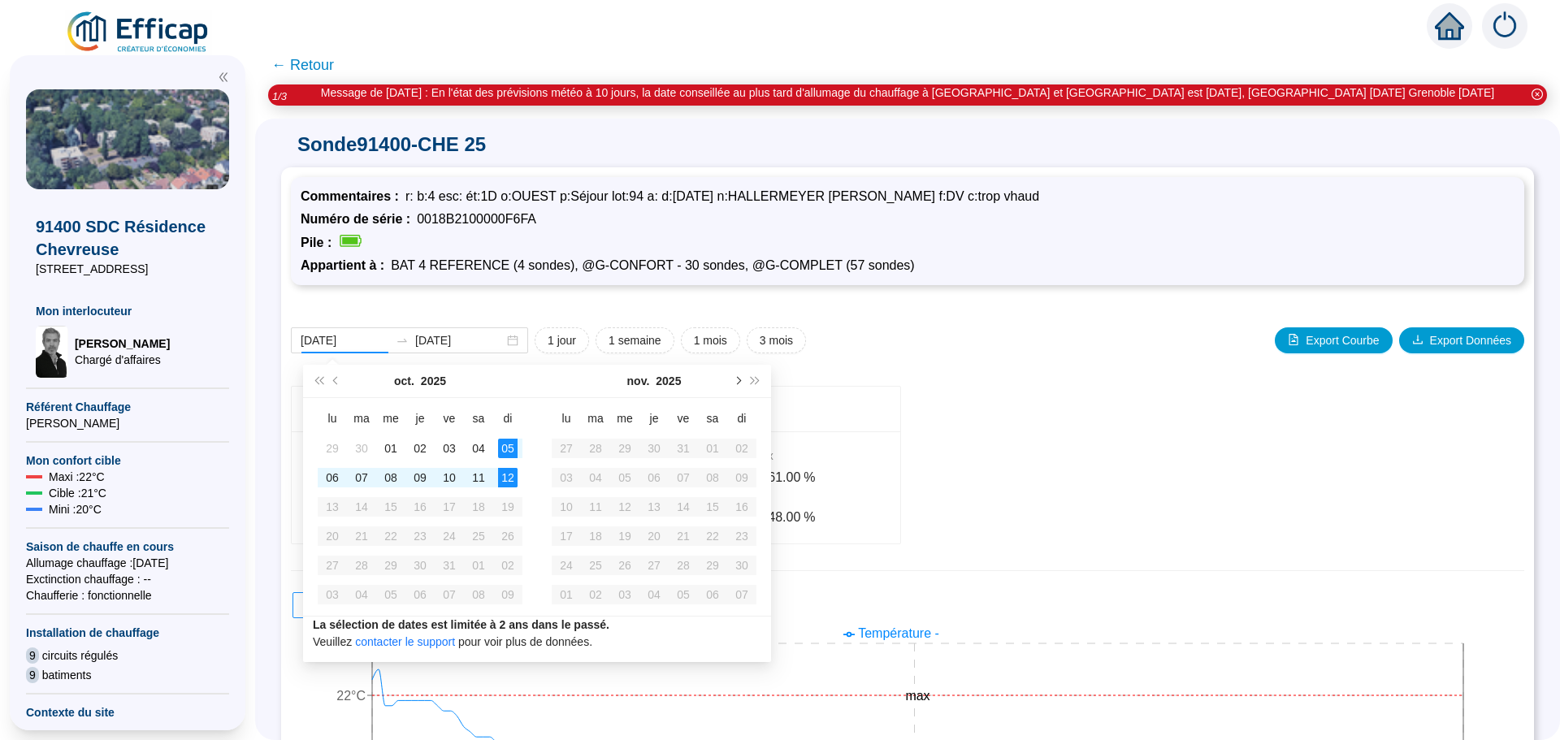
click at [735, 387] on button "Mois suivant (PageDown)" at bounding box center [737, 381] width 18 height 33
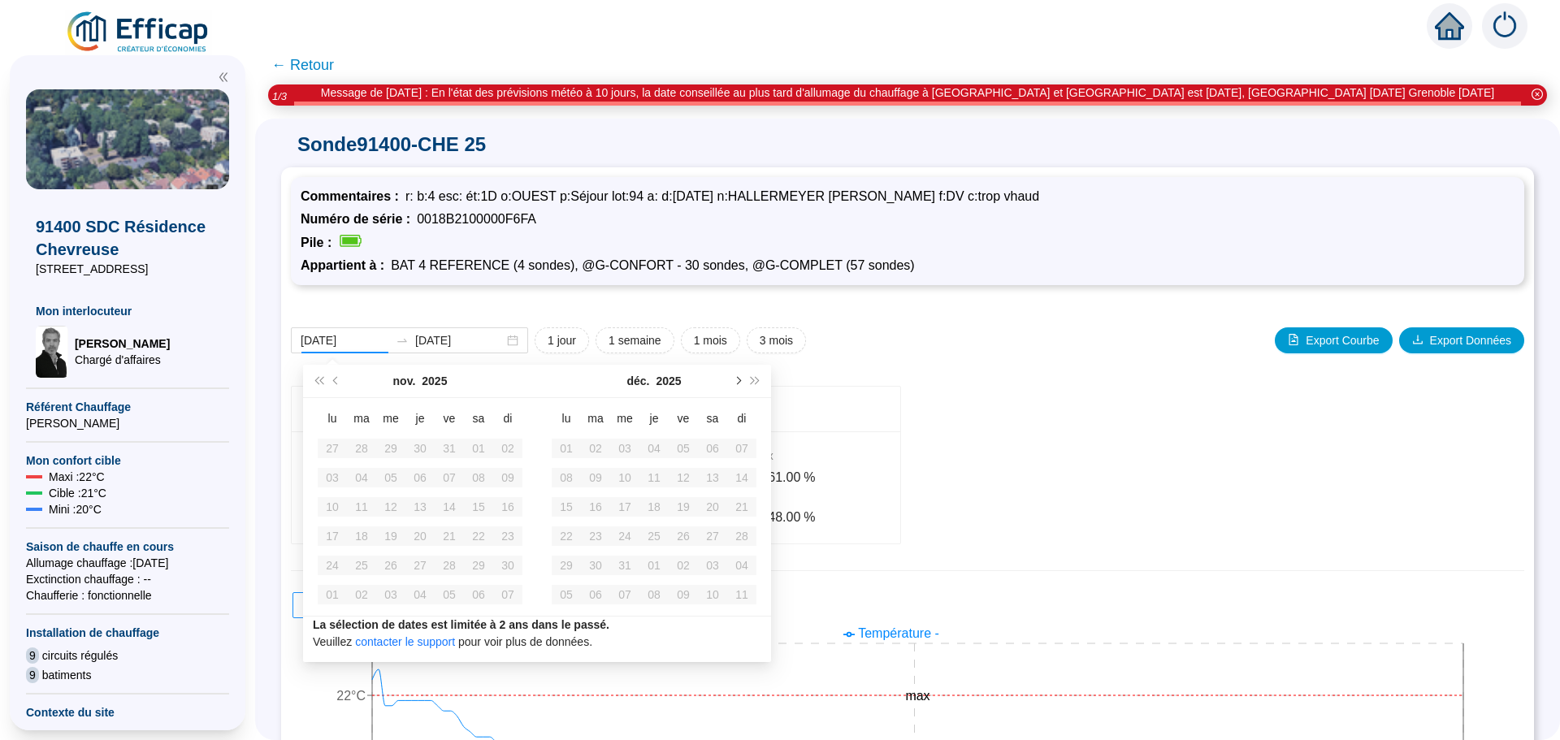
click at [735, 387] on button "Mois suivant (PageDown)" at bounding box center [737, 381] width 18 height 33
click at [737, 384] on span "Mois suivant (PageDown)" at bounding box center [737, 381] width 8 height 8
click at [736, 383] on span "Mois suivant (PageDown)" at bounding box center [737, 381] width 8 height 8
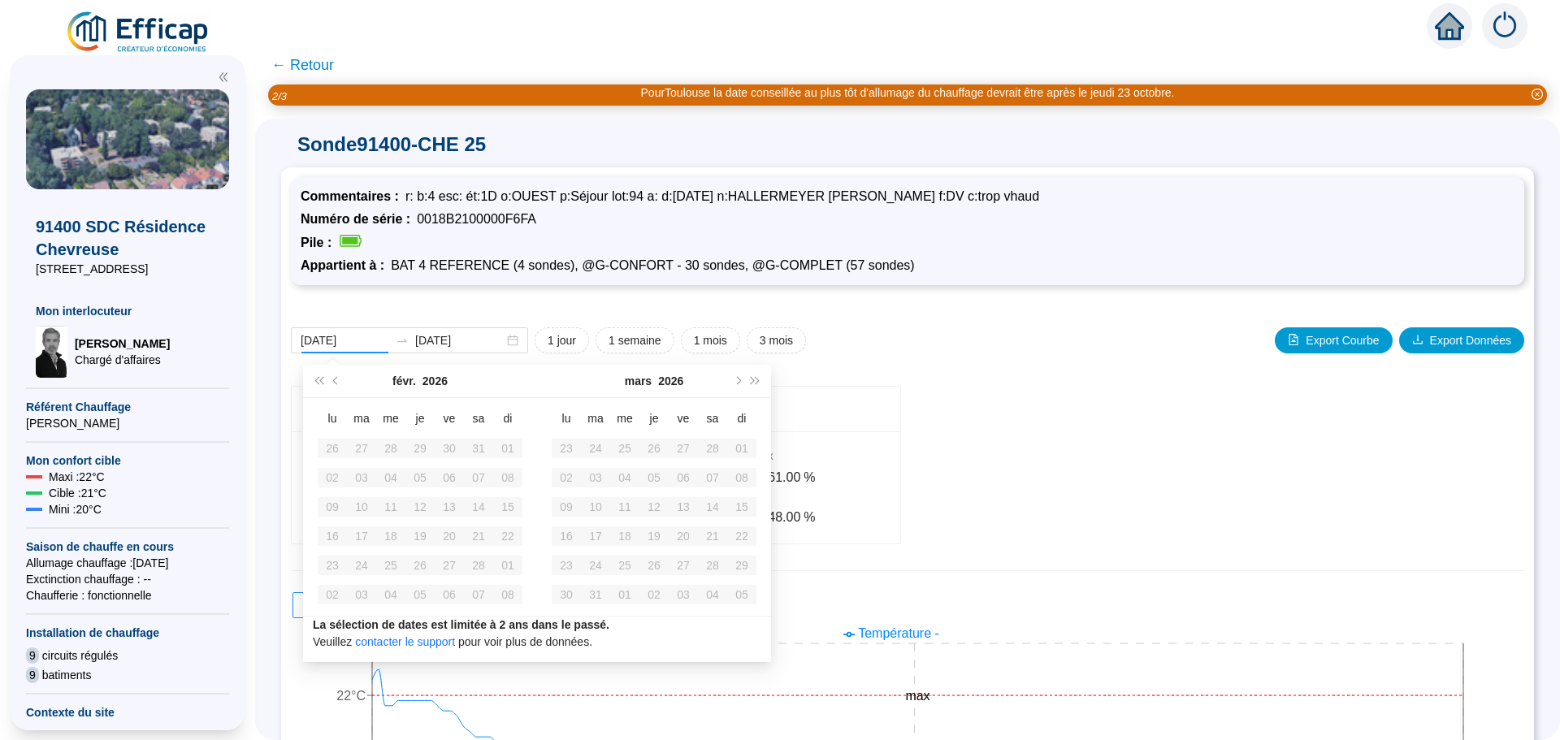
click at [511, 450] on div "01" at bounding box center [508, 449] width 20 height 20
click at [370, 339] on input "[DATE]" at bounding box center [345, 340] width 89 height 17
click at [519, 342] on div "[DATE] [DATE]" at bounding box center [409, 340] width 237 height 26
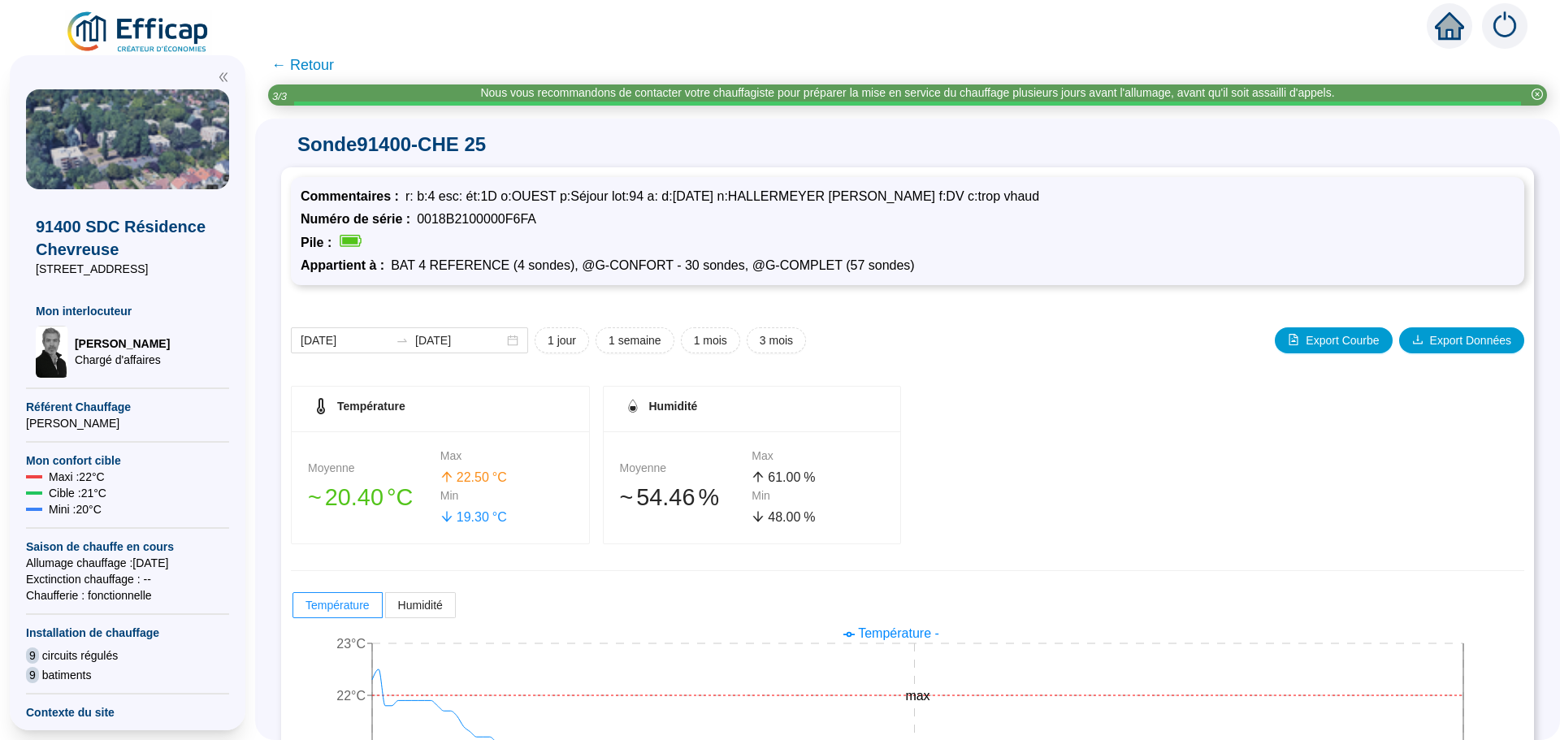
click at [334, 70] on span "← Retour" at bounding box center [302, 65] width 63 height 23
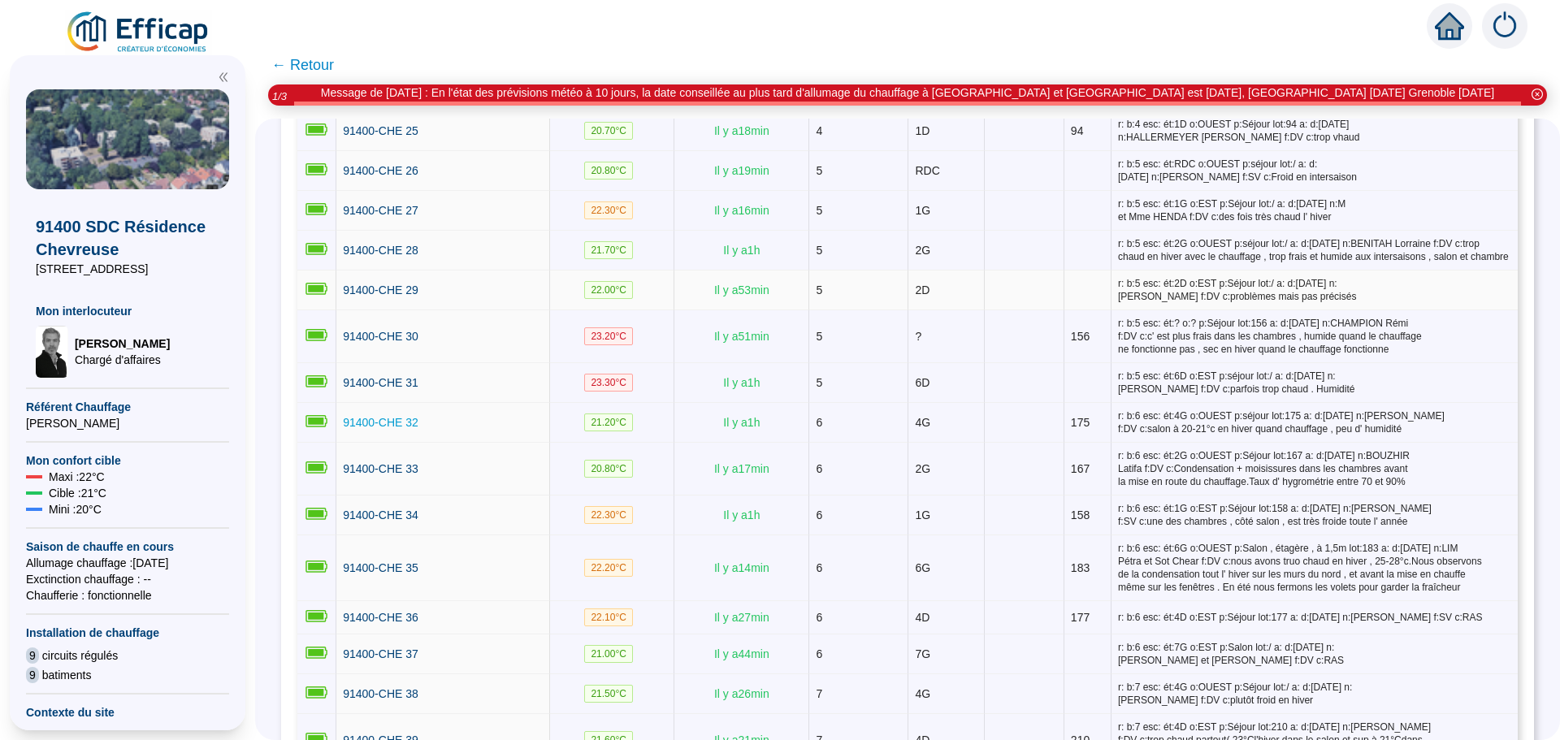
scroll to position [1138, 0]
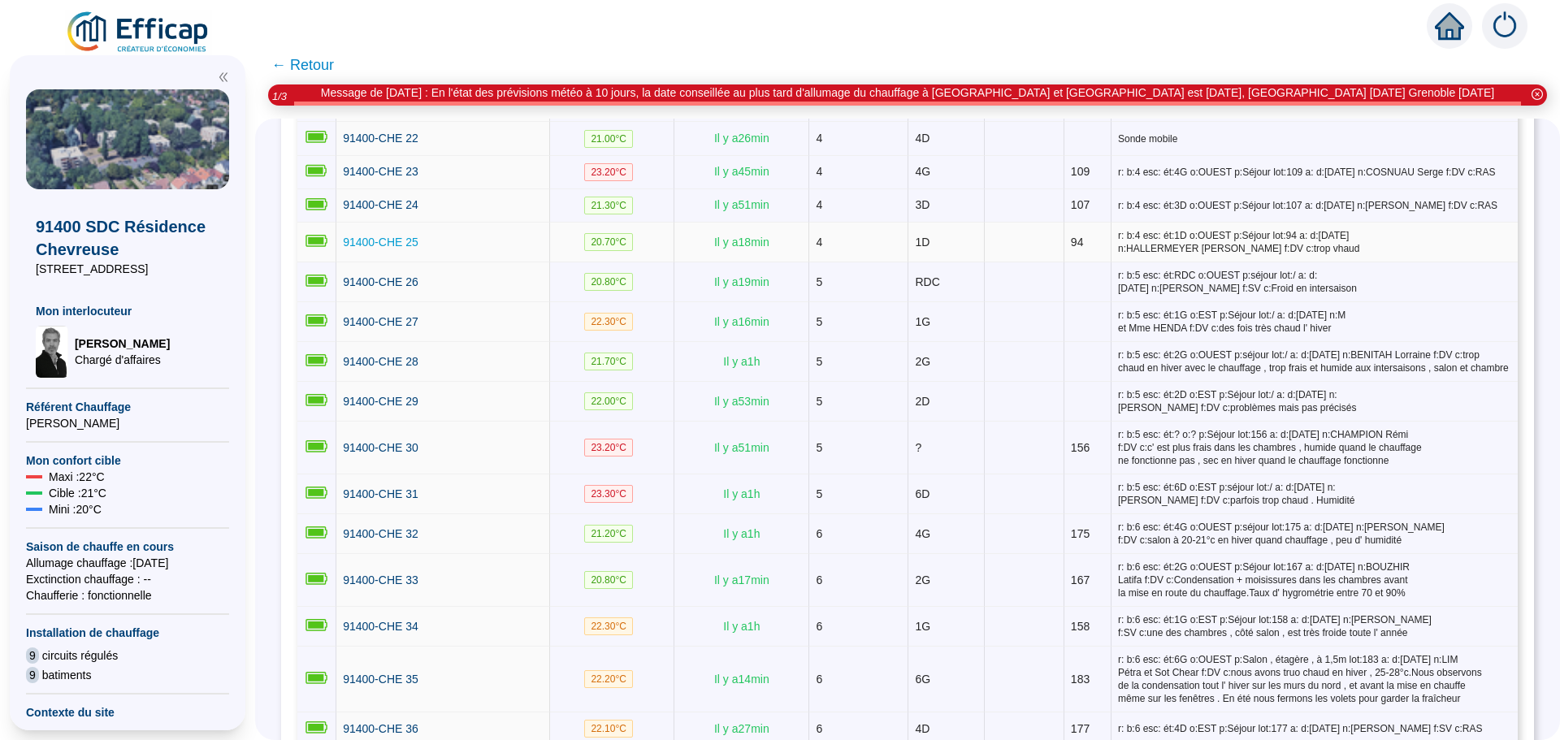
click at [396, 236] on span "91400-CHE 25" at bounding box center [381, 242] width 76 height 13
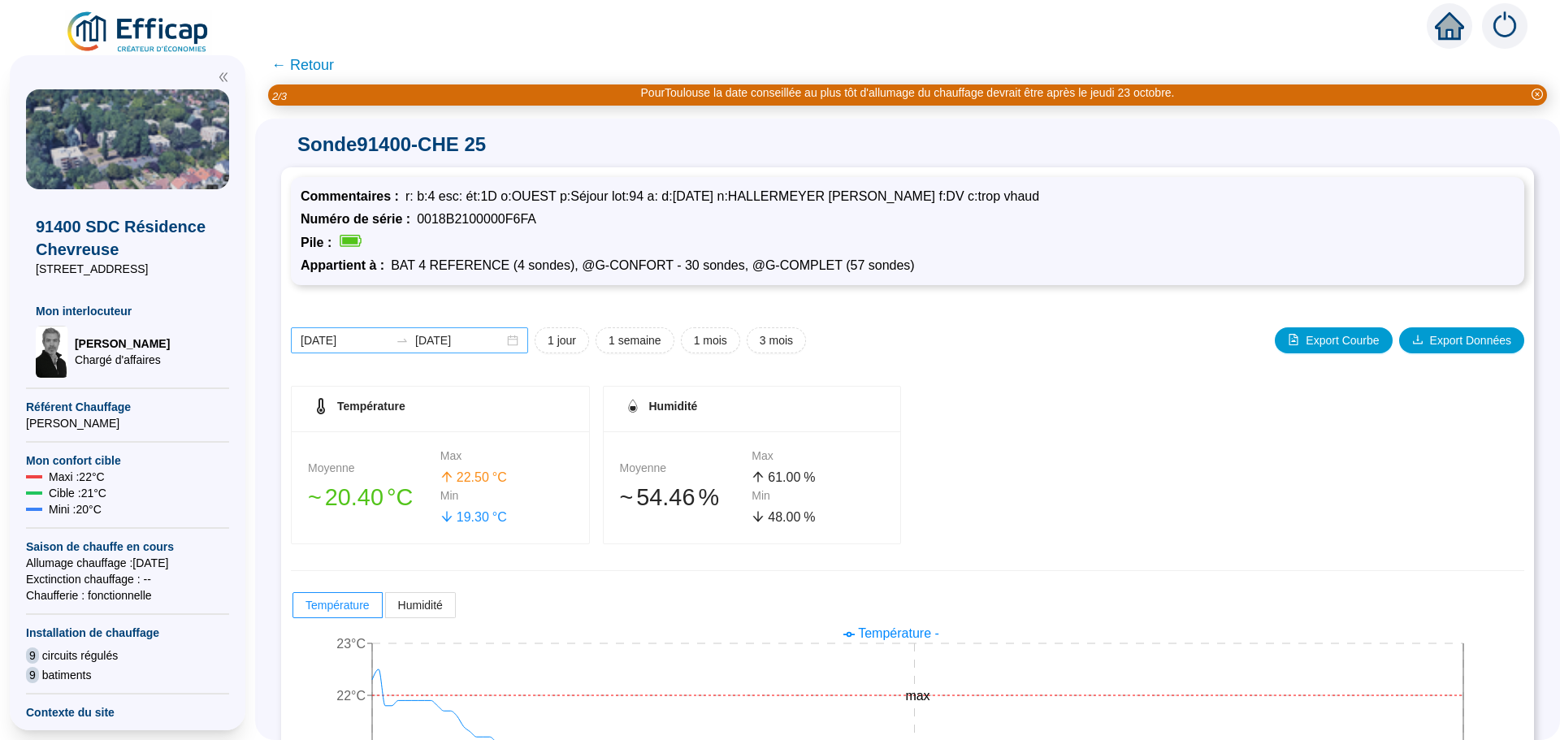
click at [524, 345] on div "[DATE] [DATE]" at bounding box center [409, 340] width 237 height 26
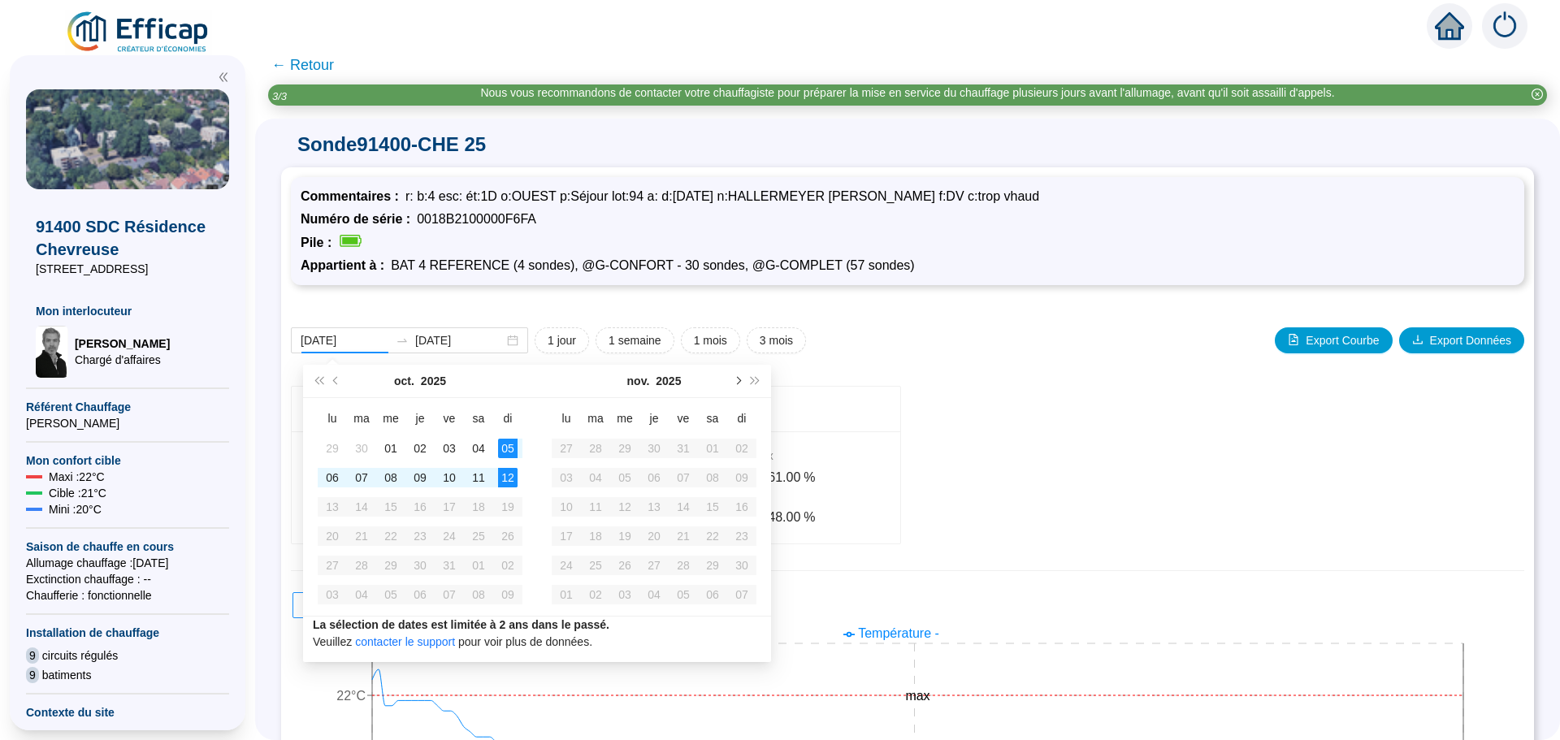
click at [739, 382] on span "Mois suivant (PageDown)" at bounding box center [737, 381] width 8 height 8
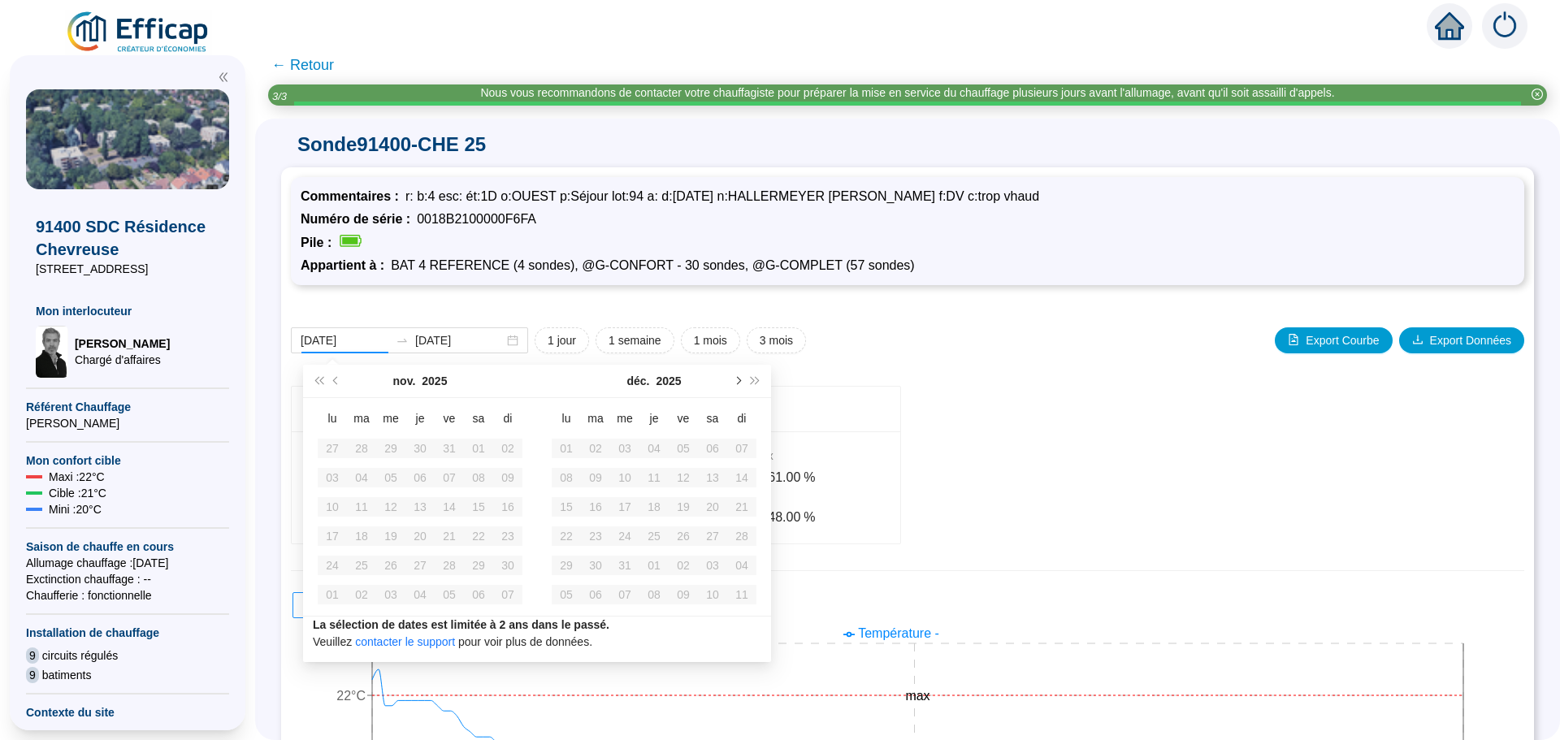
click at [739, 382] on span "Mois suivant (PageDown)" at bounding box center [737, 381] width 8 height 8
click at [341, 378] on button "Mois précédent (PageUp)" at bounding box center [336, 381] width 18 height 33
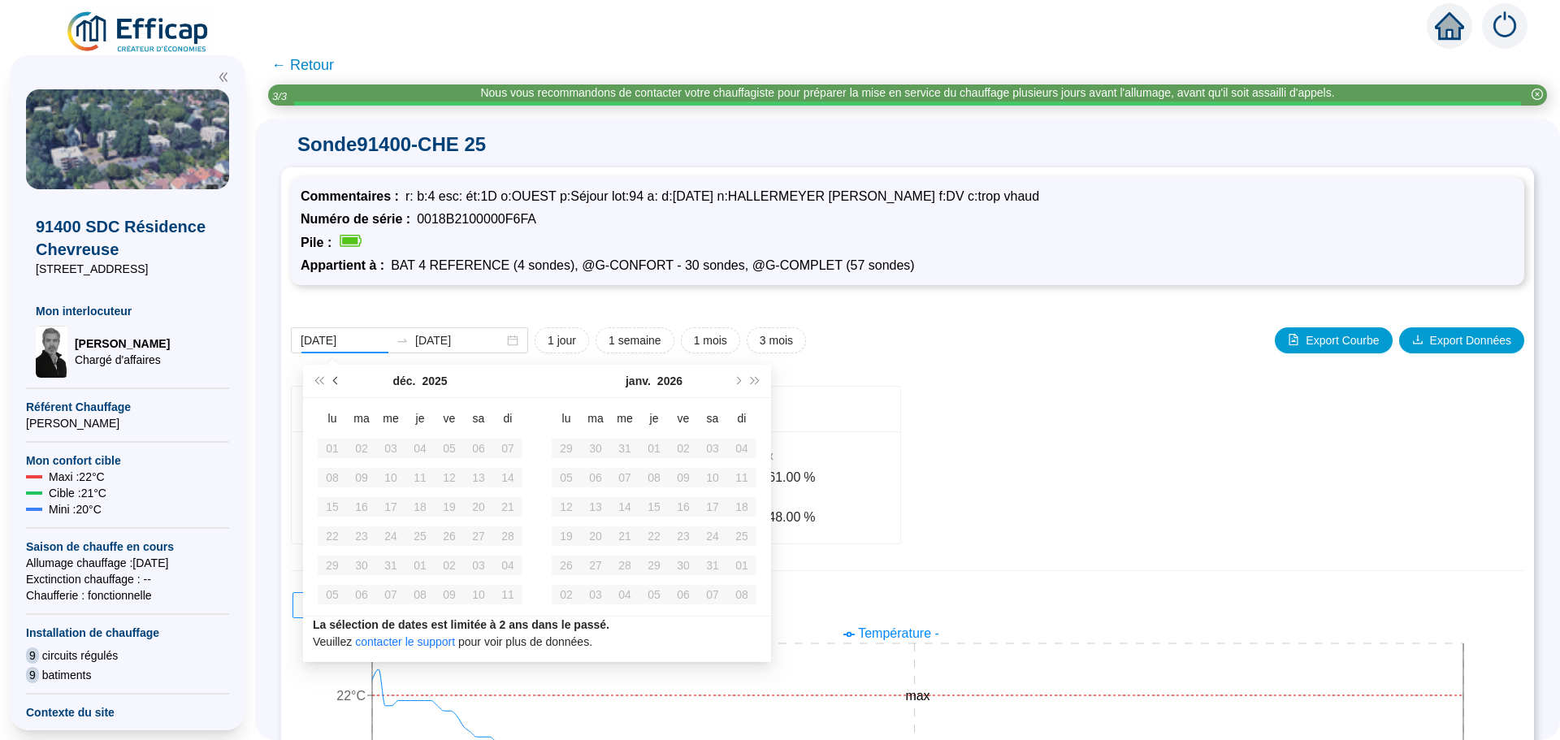
click at [341, 377] on button "Mois précédent (PageUp)" at bounding box center [336, 381] width 18 height 33
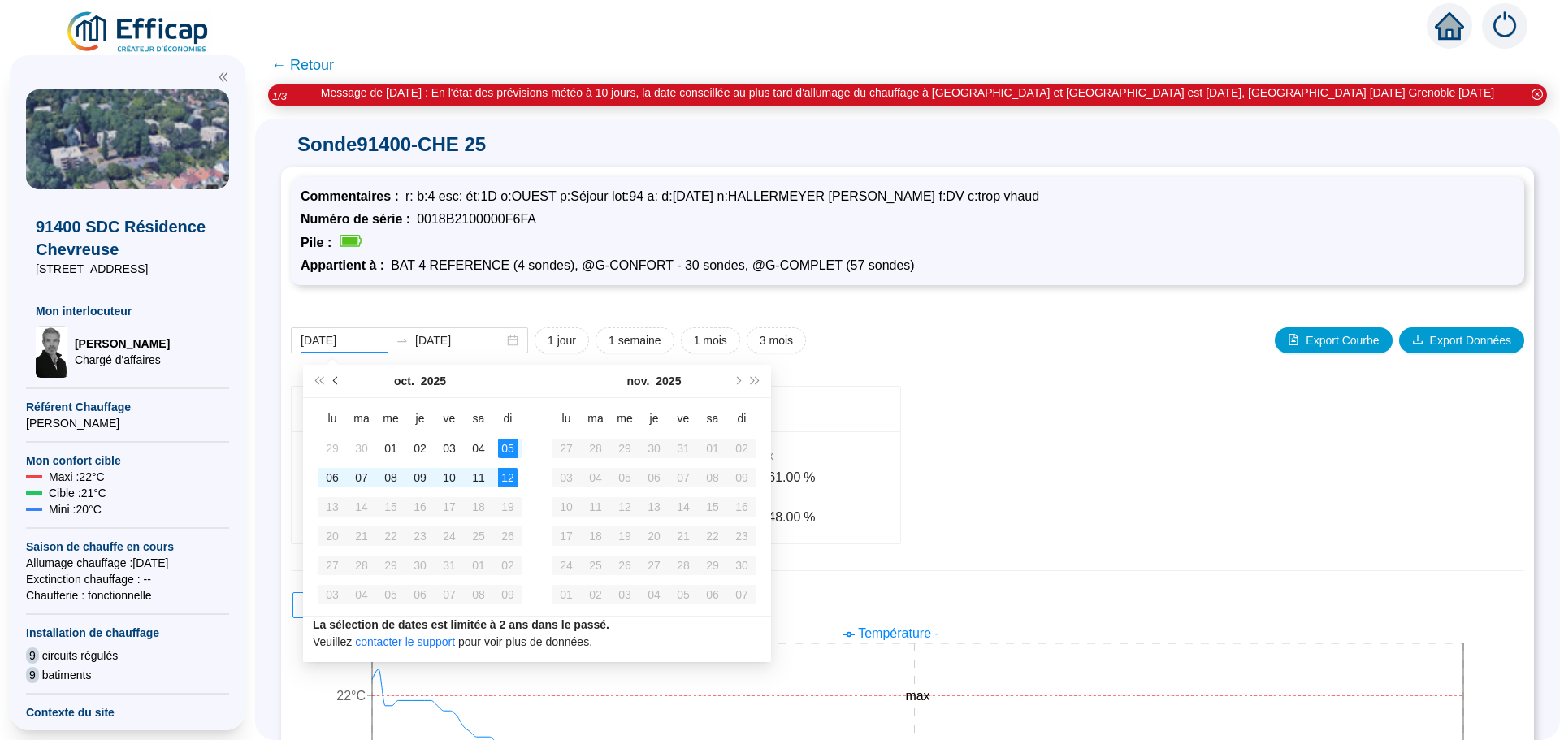
click at [341, 377] on button "Mois précédent (PageUp)" at bounding box center [336, 381] width 18 height 33
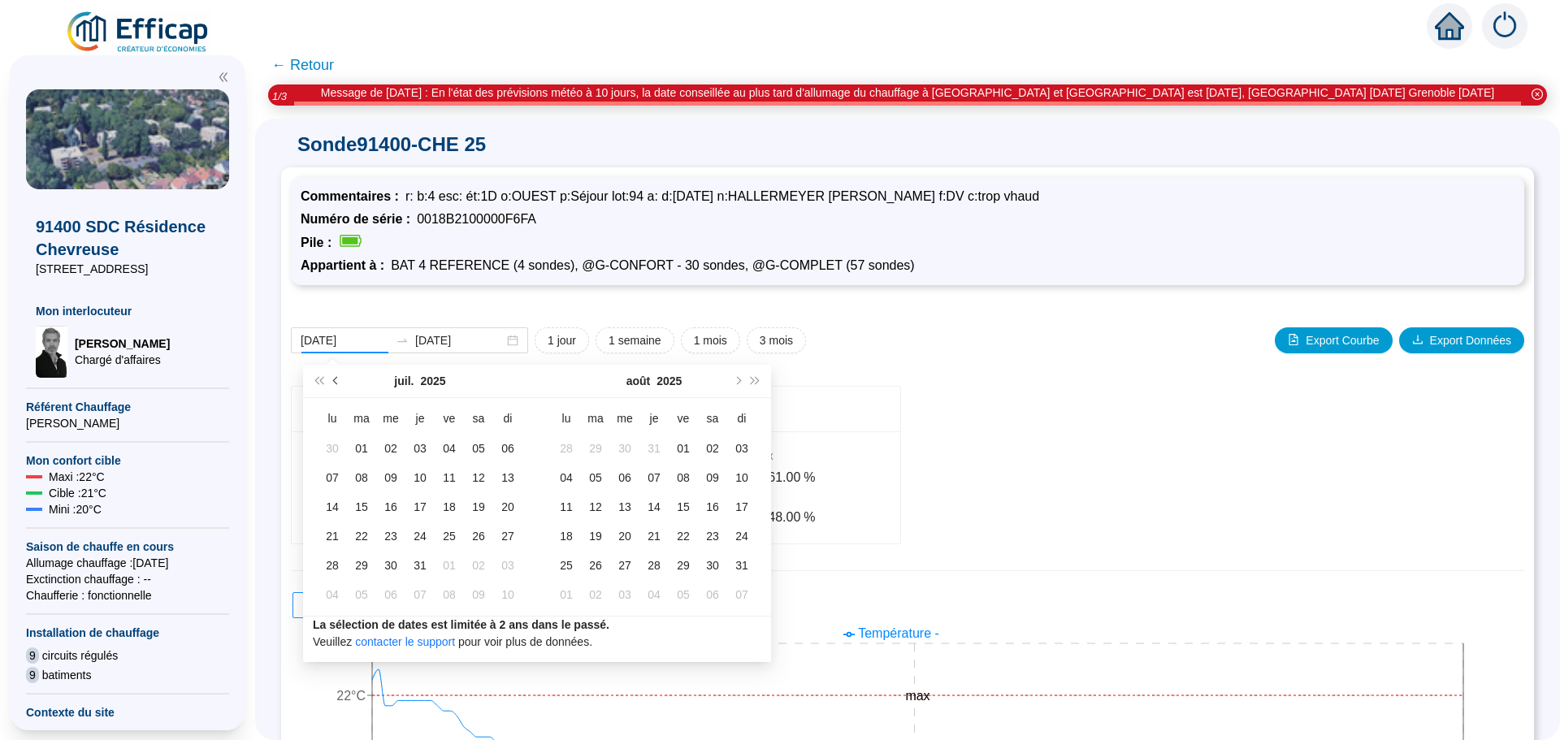
click at [341, 377] on button "Mois précédent (PageUp)" at bounding box center [336, 381] width 18 height 33
click at [341, 378] on button "Mois précédent (PageUp)" at bounding box center [336, 381] width 18 height 33
click at [339, 380] on span "Mois précédent (PageUp)" at bounding box center [337, 381] width 8 height 8
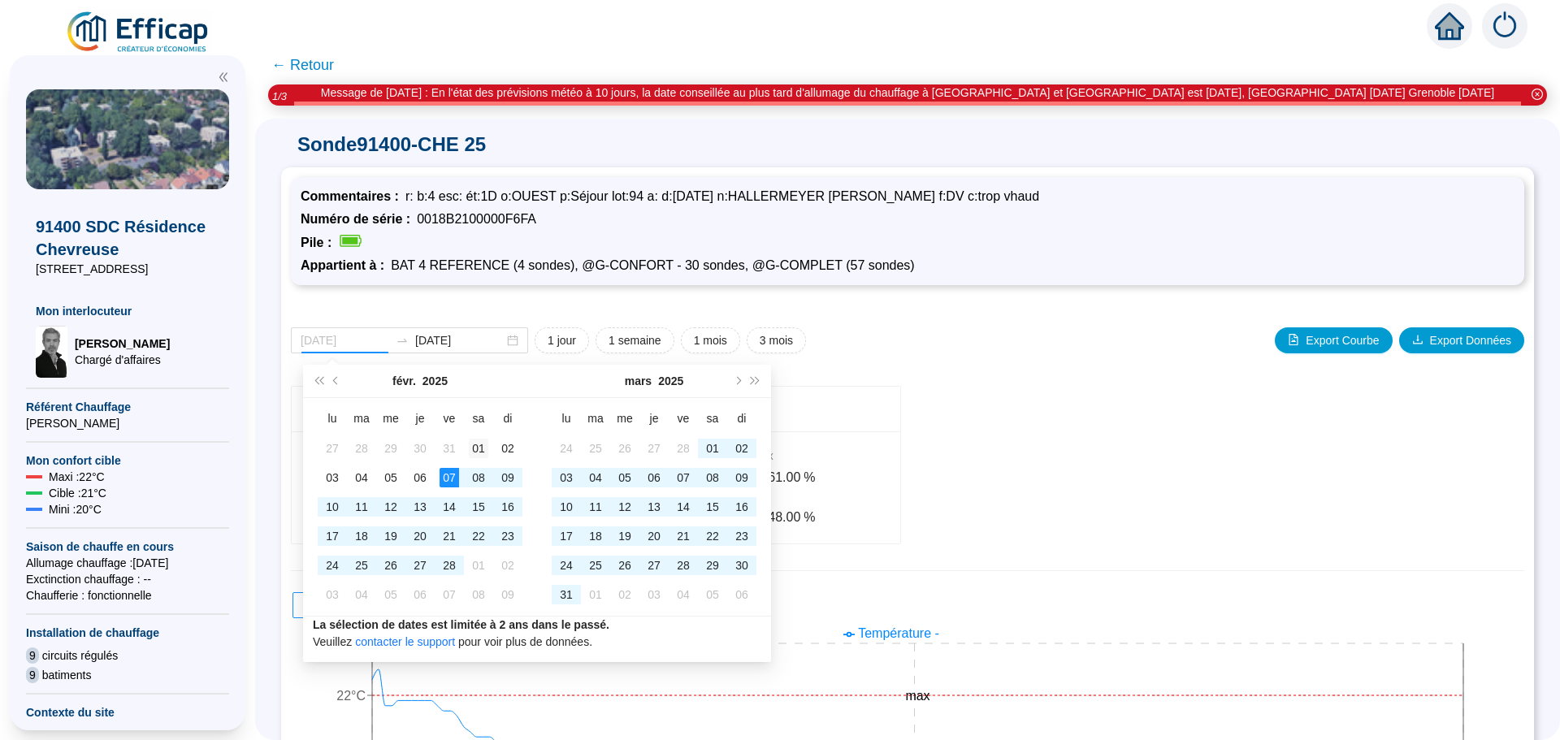
type input "[DATE]"
click at [485, 451] on div "01" at bounding box center [479, 449] width 20 height 20
click at [738, 383] on span "Mois suivant (PageDown)" at bounding box center [737, 381] width 8 height 8
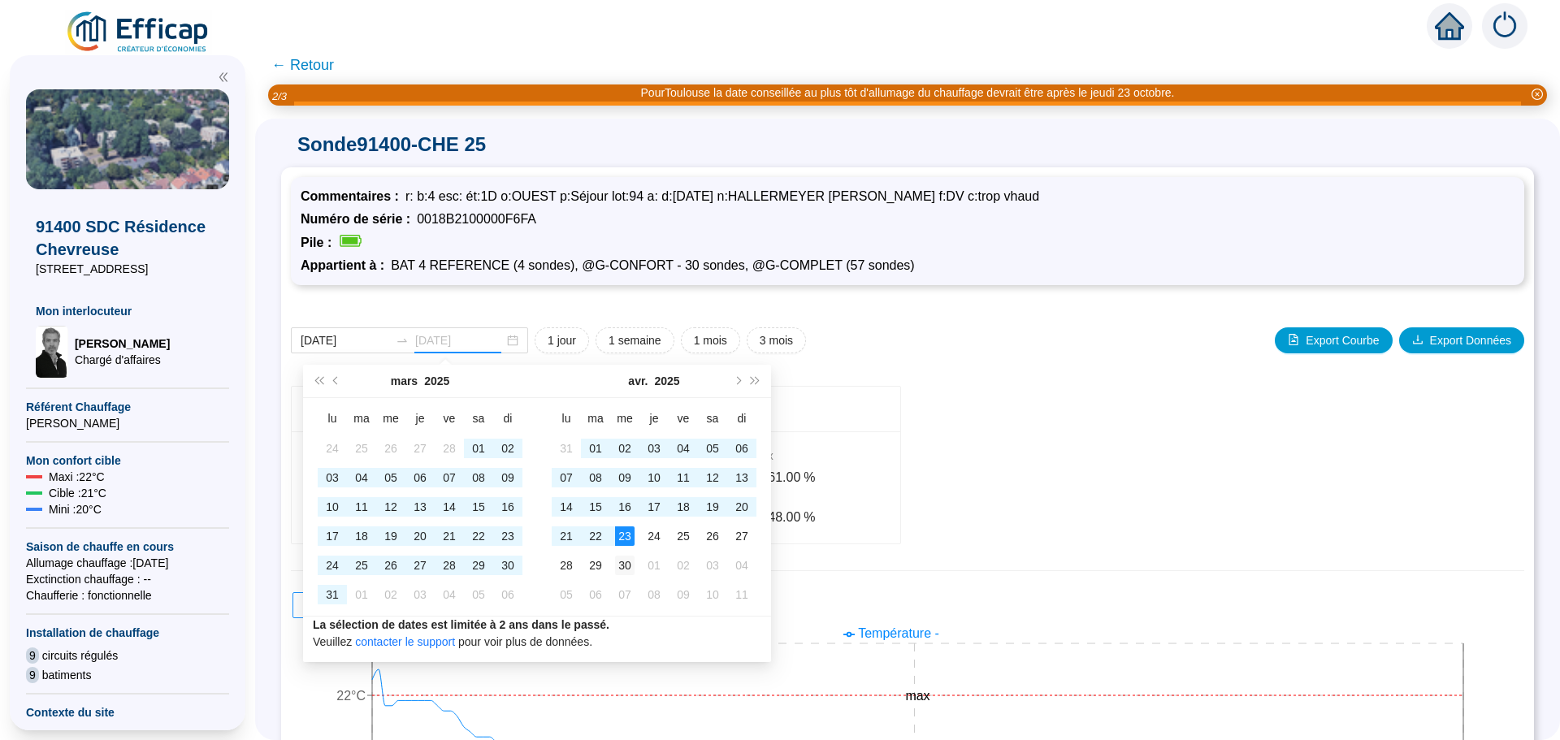
type input "[DATE]"
click at [621, 560] on div "30" at bounding box center [625, 566] width 20 height 20
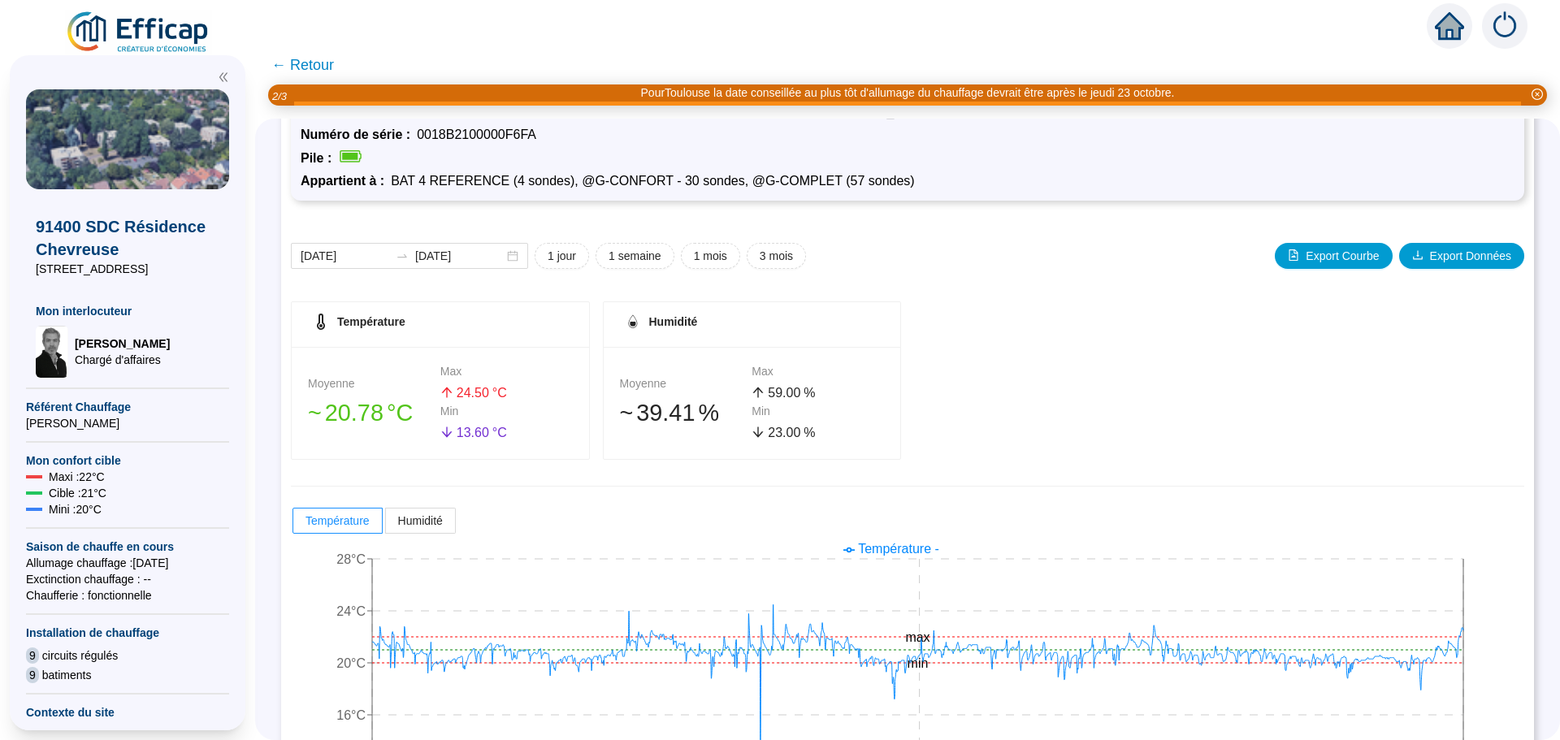
scroll to position [162, 0]
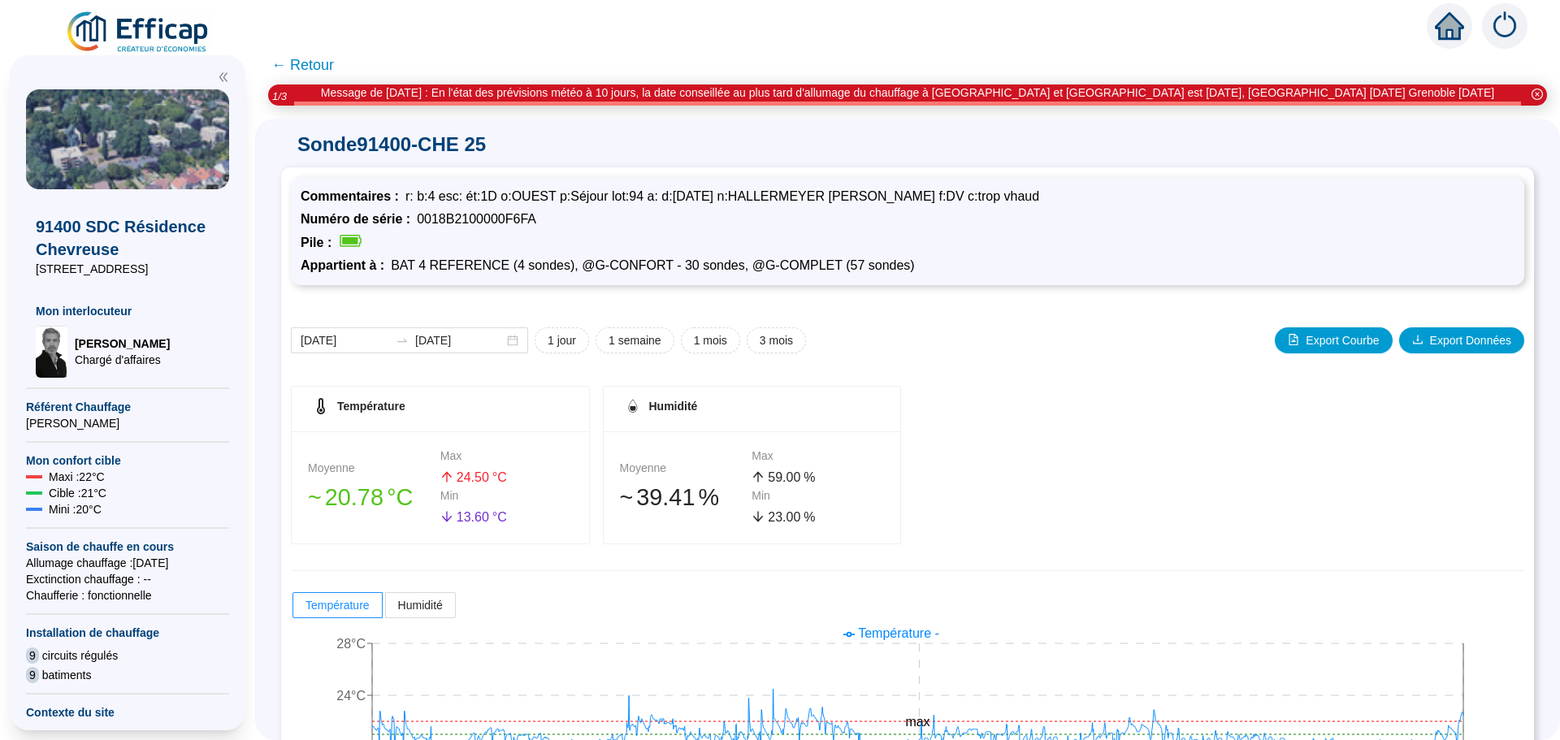
scroll to position [162, 0]
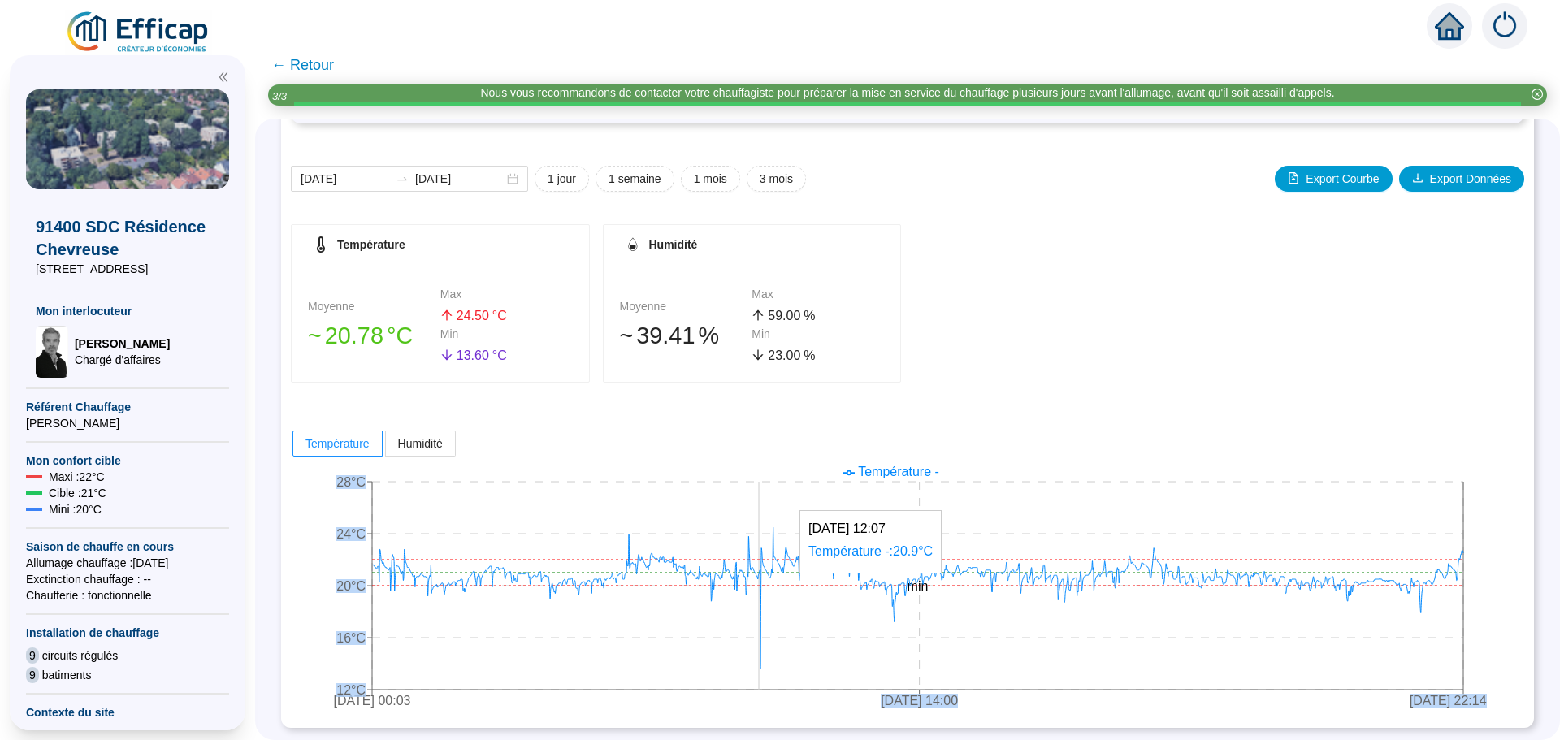
drag, startPoint x: 817, startPoint y: 605, endPoint x: 771, endPoint y: 613, distance: 46.4
click at [771, 613] on icon "[DATE] 00:03 [DATE] 14:00 [DATE] 22:14 12°C 16°C 20°C 24°C 28°C min max" at bounding box center [895, 588] width 1209 height 260
click at [866, 431] on div "Température Humidité" at bounding box center [907, 443] width 1233 height 29
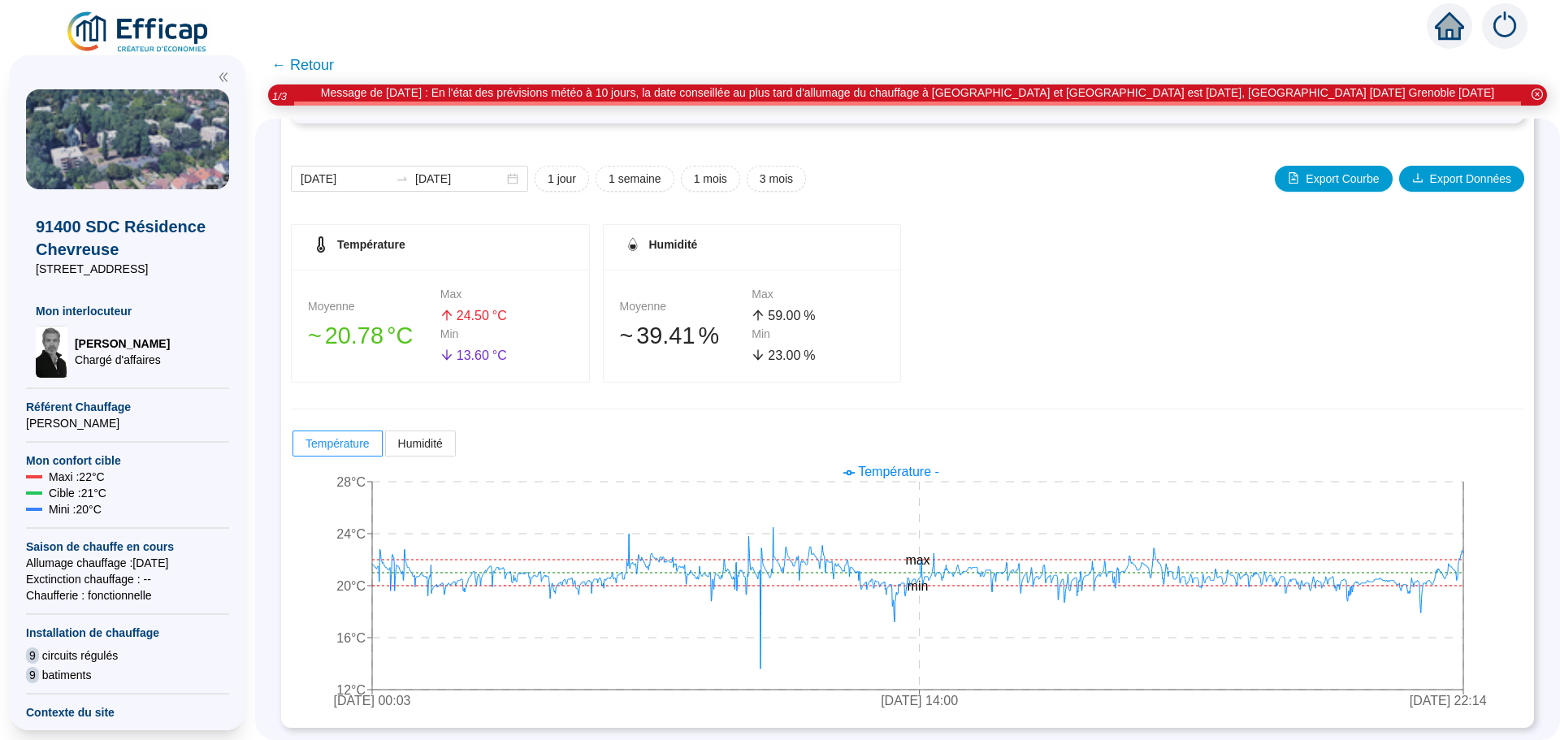
click at [302, 60] on span "← Retour" at bounding box center [302, 65] width 63 height 23
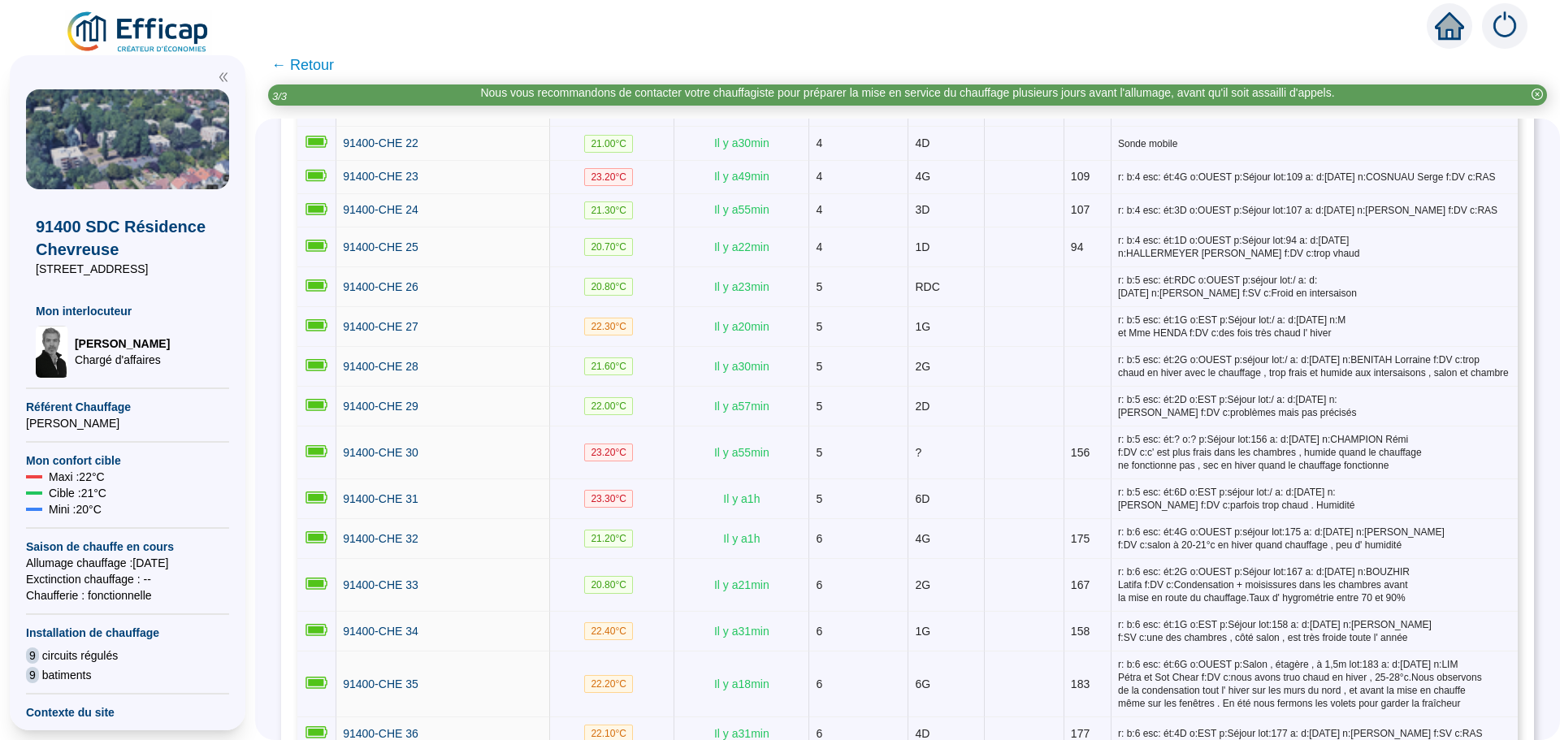
scroll to position [1138, 0]
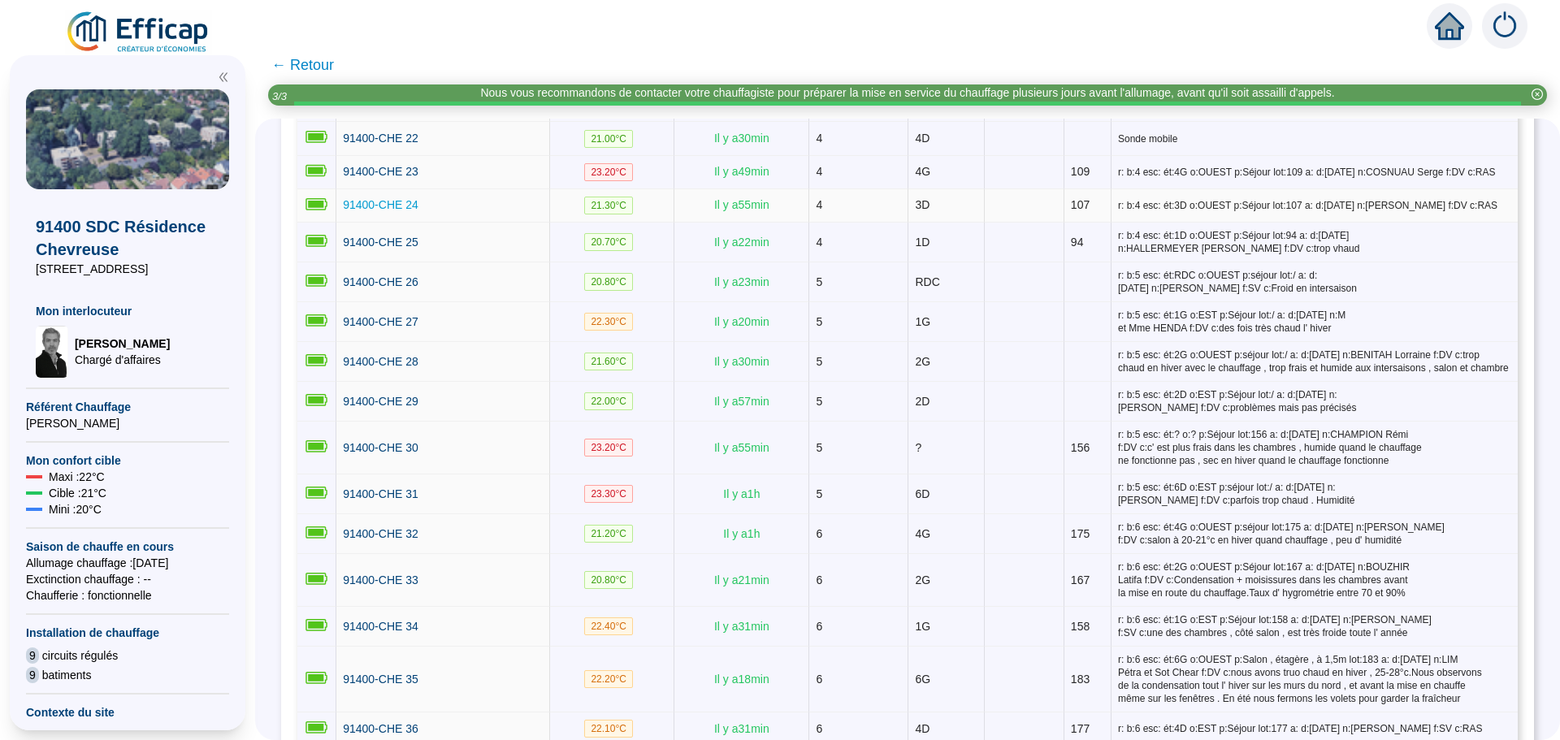
click at [401, 201] on span "91400-CHE 24" at bounding box center [381, 204] width 76 height 13
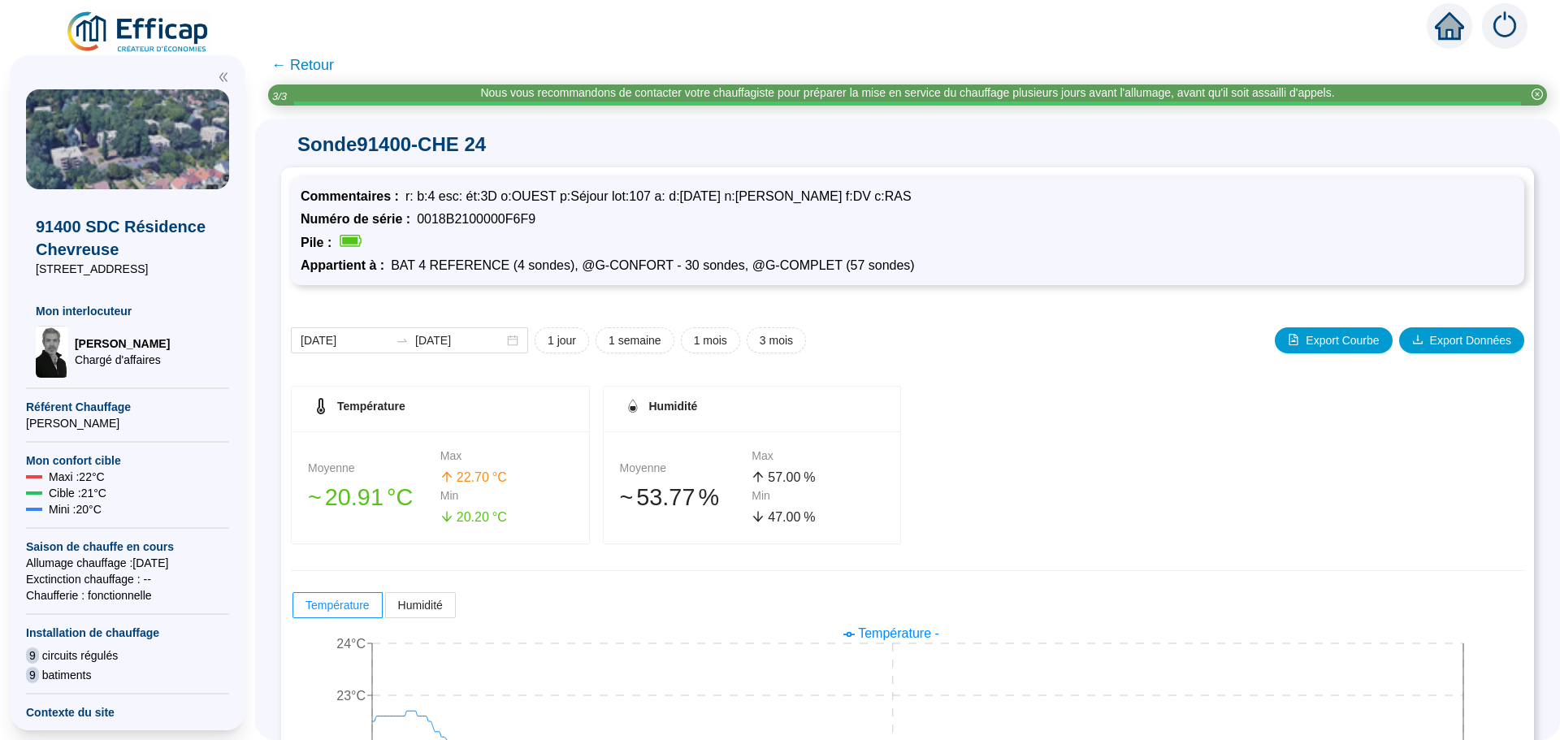
click at [1049, 405] on div "Température Moyenne 󠁾~ 20 .91 °C Max 22 .70 °C Min 20 .20 °C Humidité Moyenne 󠁾…" at bounding box center [907, 465] width 1233 height 158
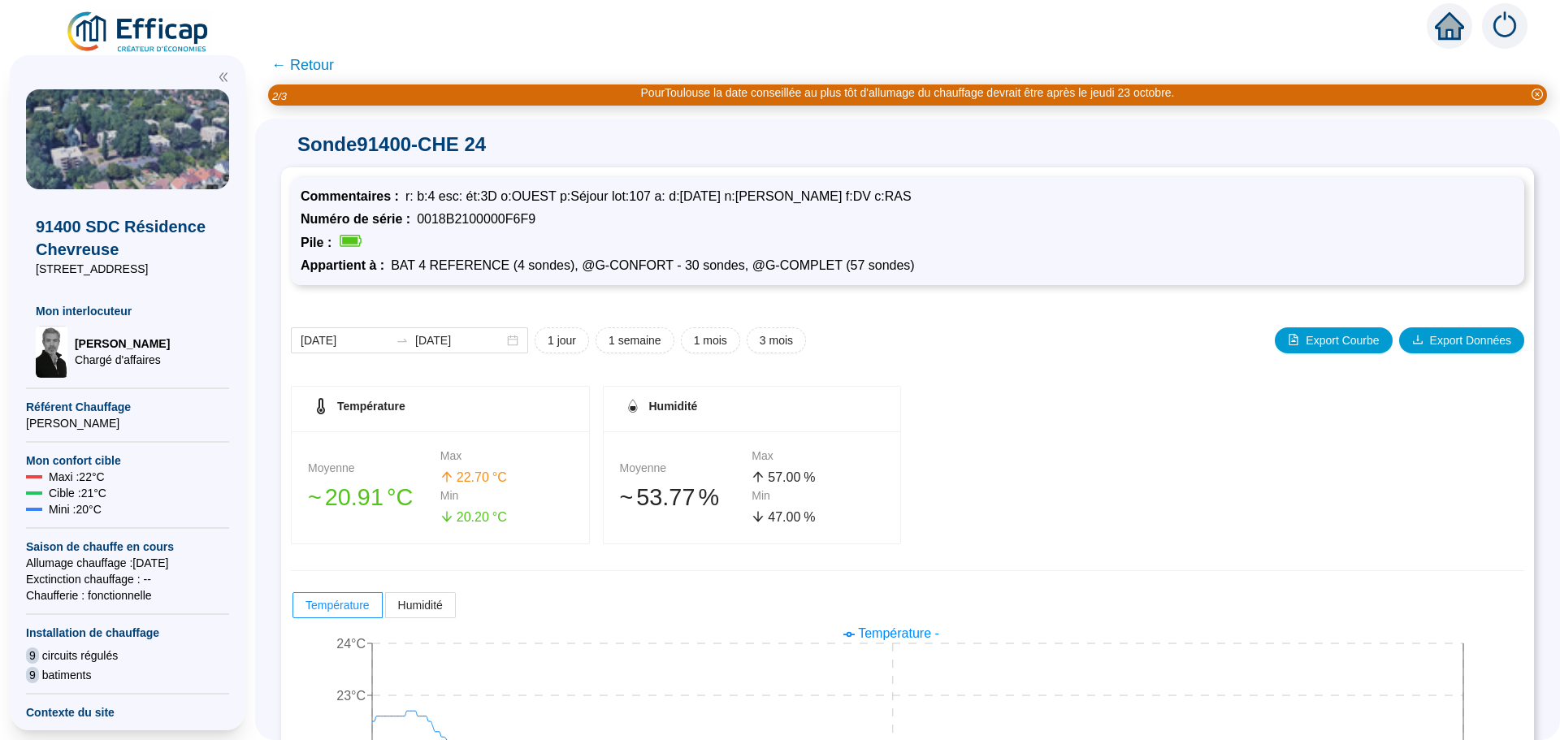
click at [334, 67] on span "← Retour" at bounding box center [302, 65] width 63 height 23
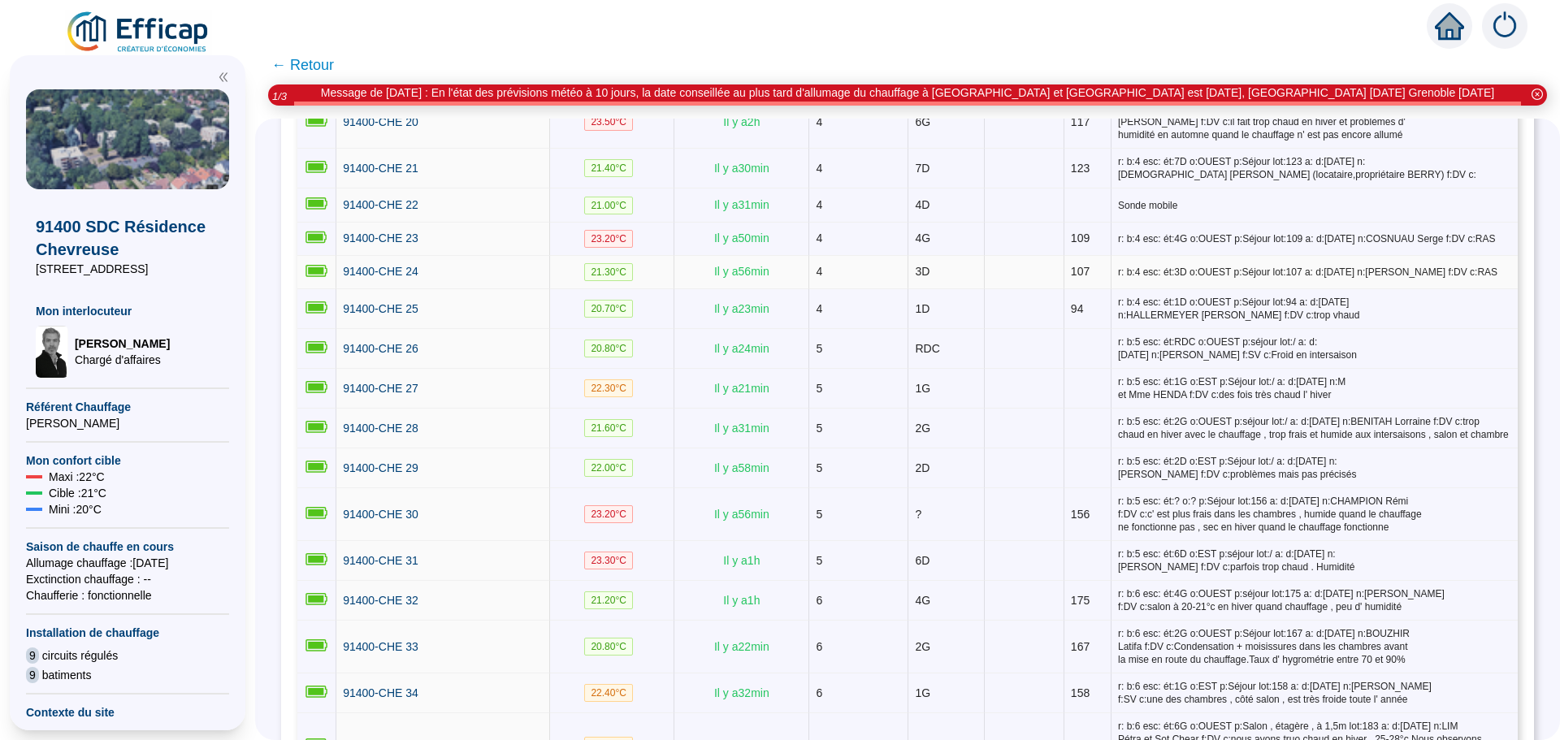
scroll to position [975, 0]
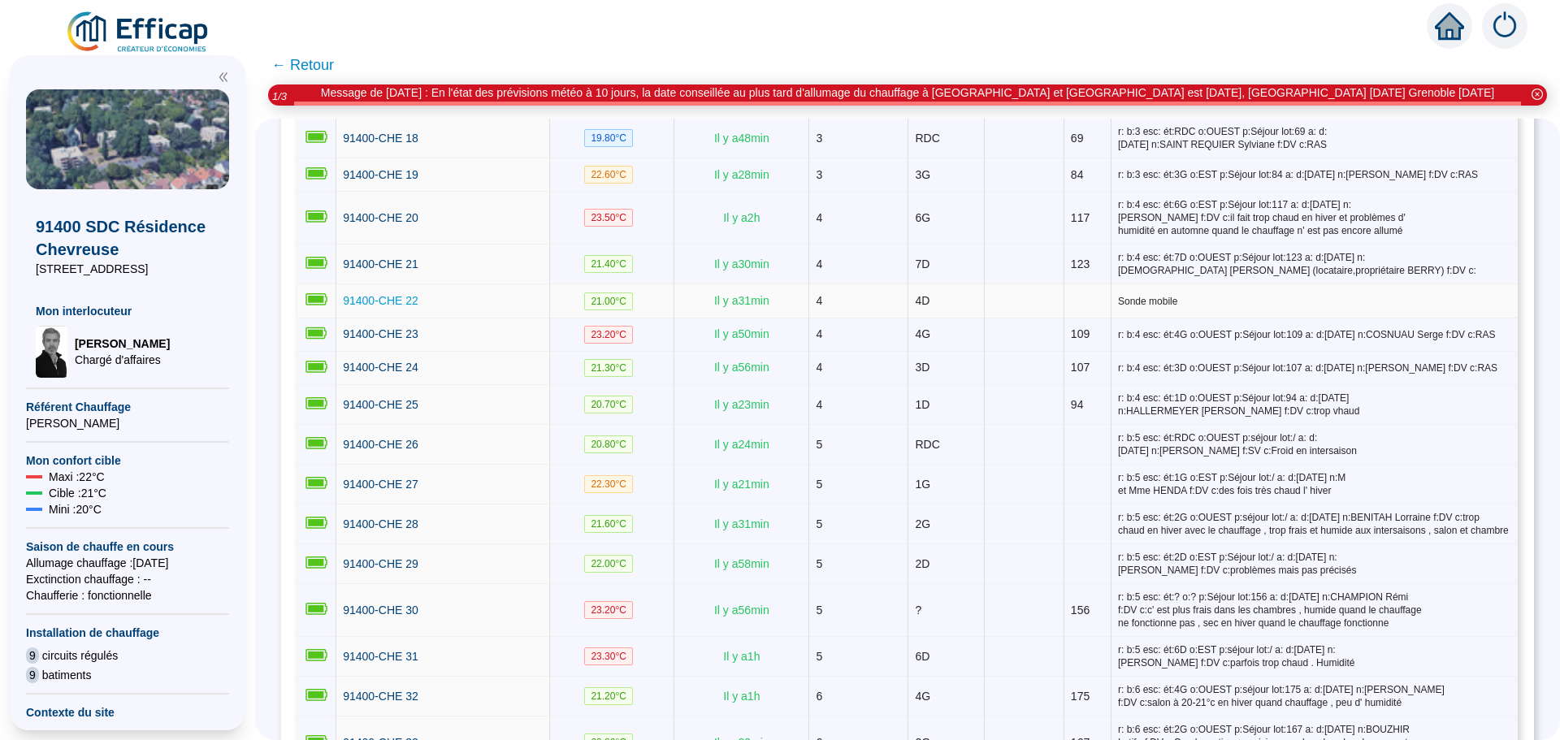
click at [371, 294] on span "91400-CHE 22" at bounding box center [381, 300] width 76 height 13
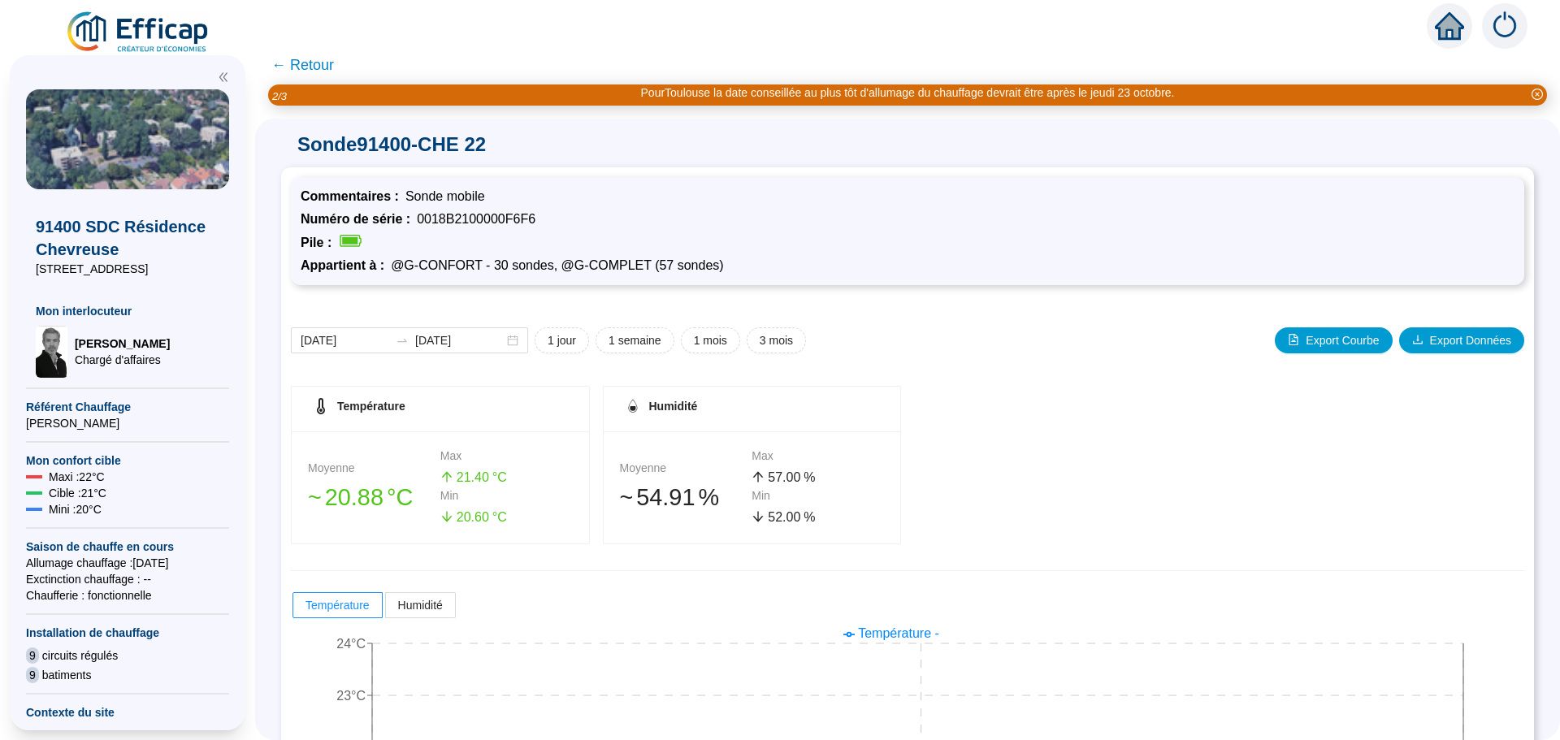
click at [311, 59] on span "← Retour" at bounding box center [302, 65] width 63 height 23
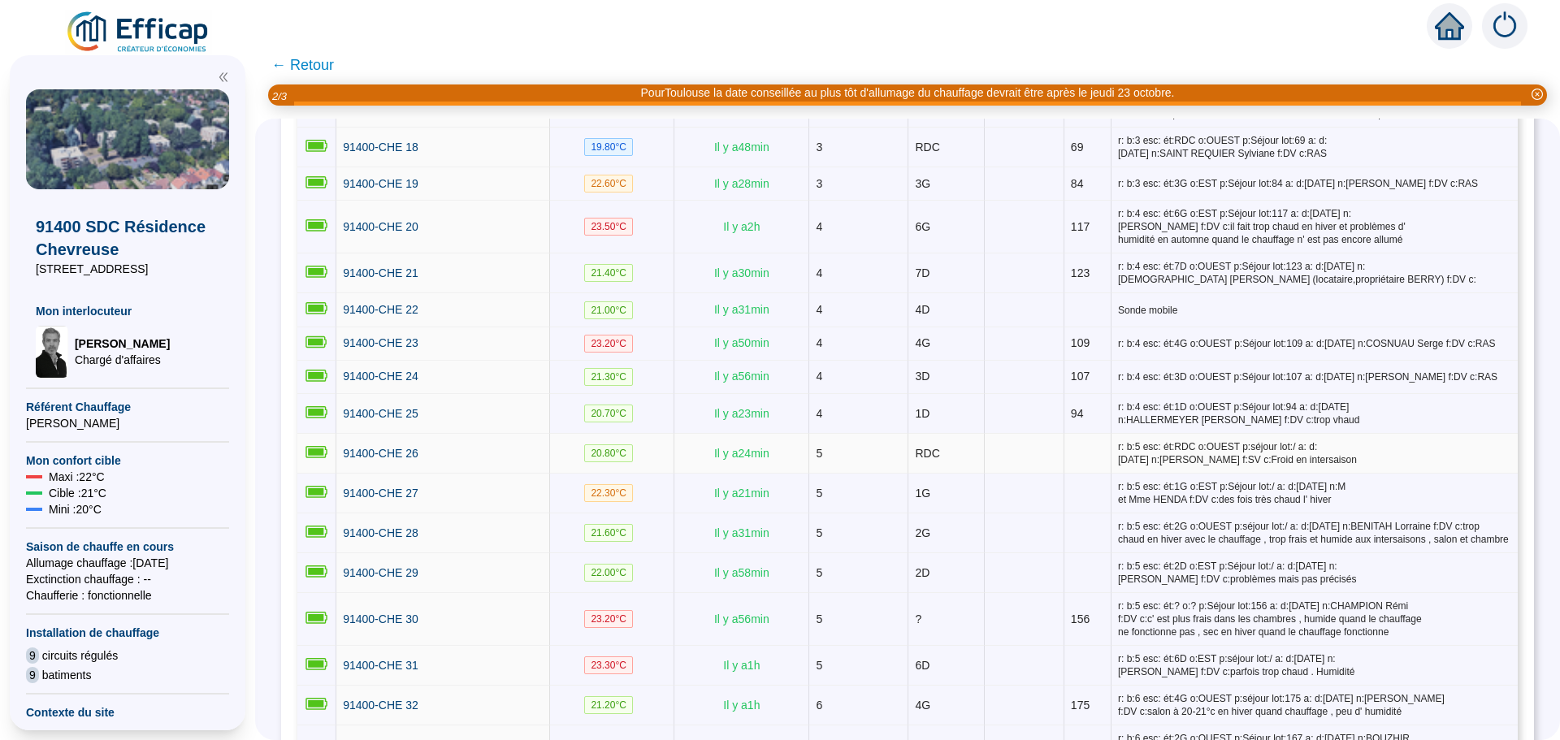
scroll to position [975, 0]
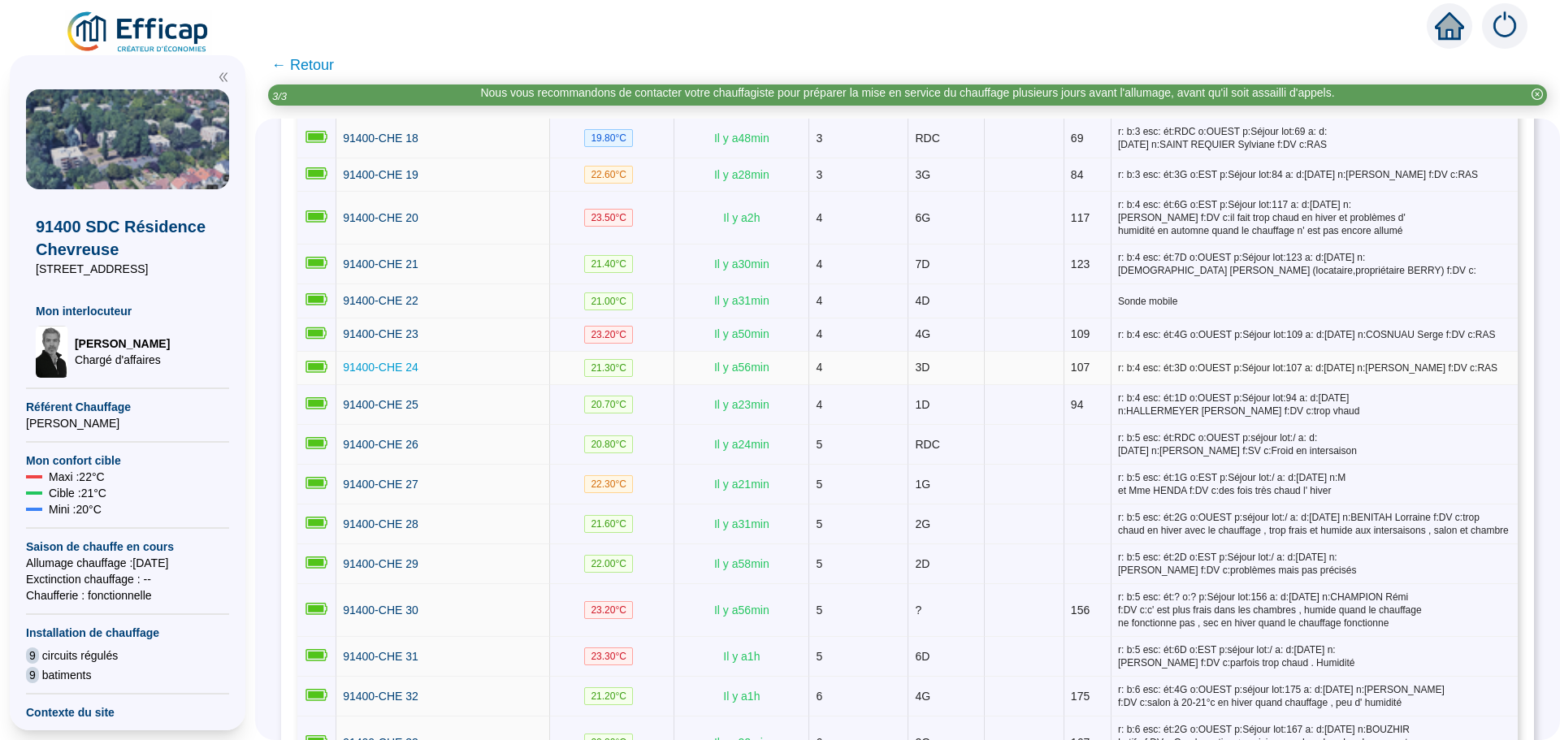
click at [405, 361] on span "91400-CHE 24" at bounding box center [381, 367] width 76 height 13
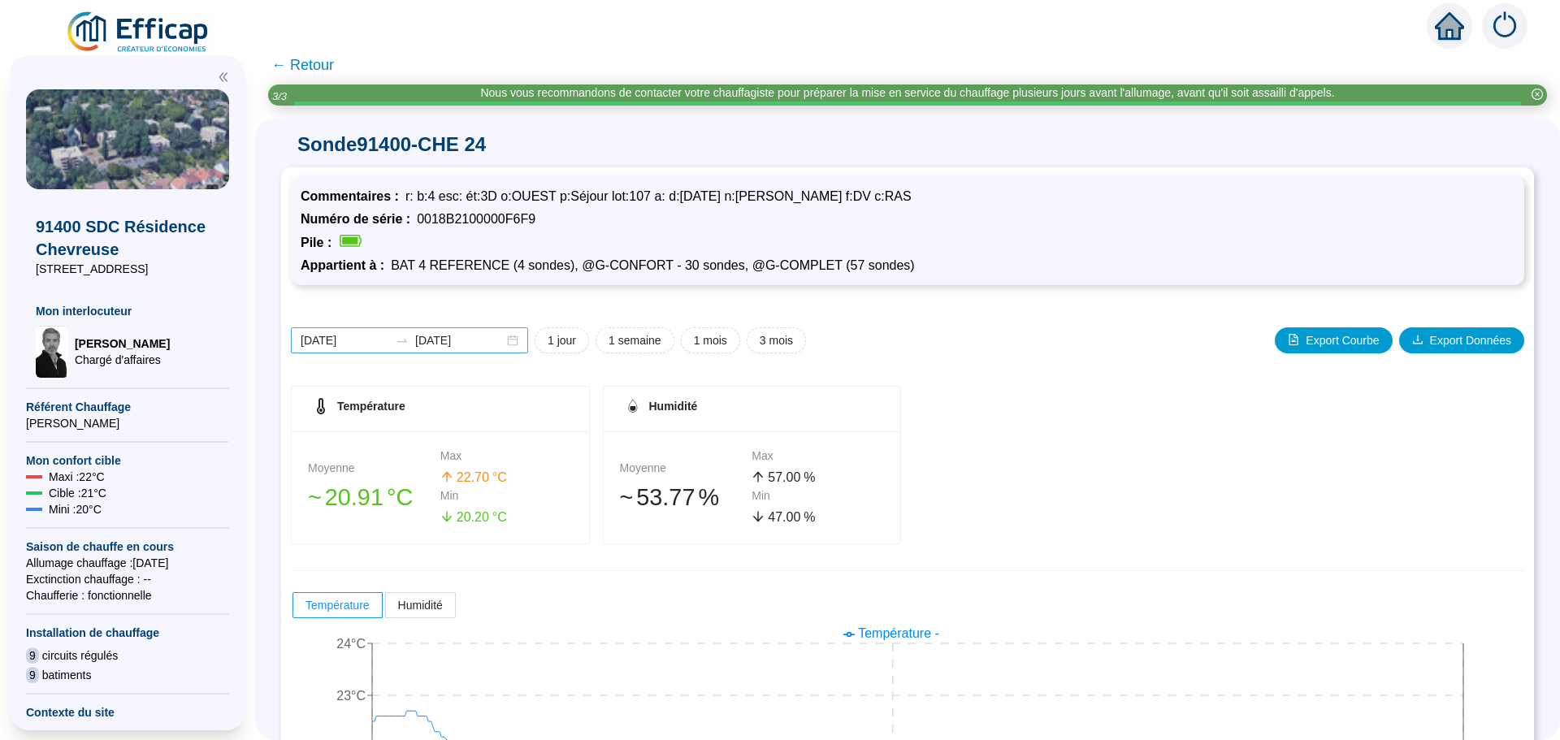
click at [518, 340] on div "[DATE] [DATE]" at bounding box center [409, 340] width 237 height 26
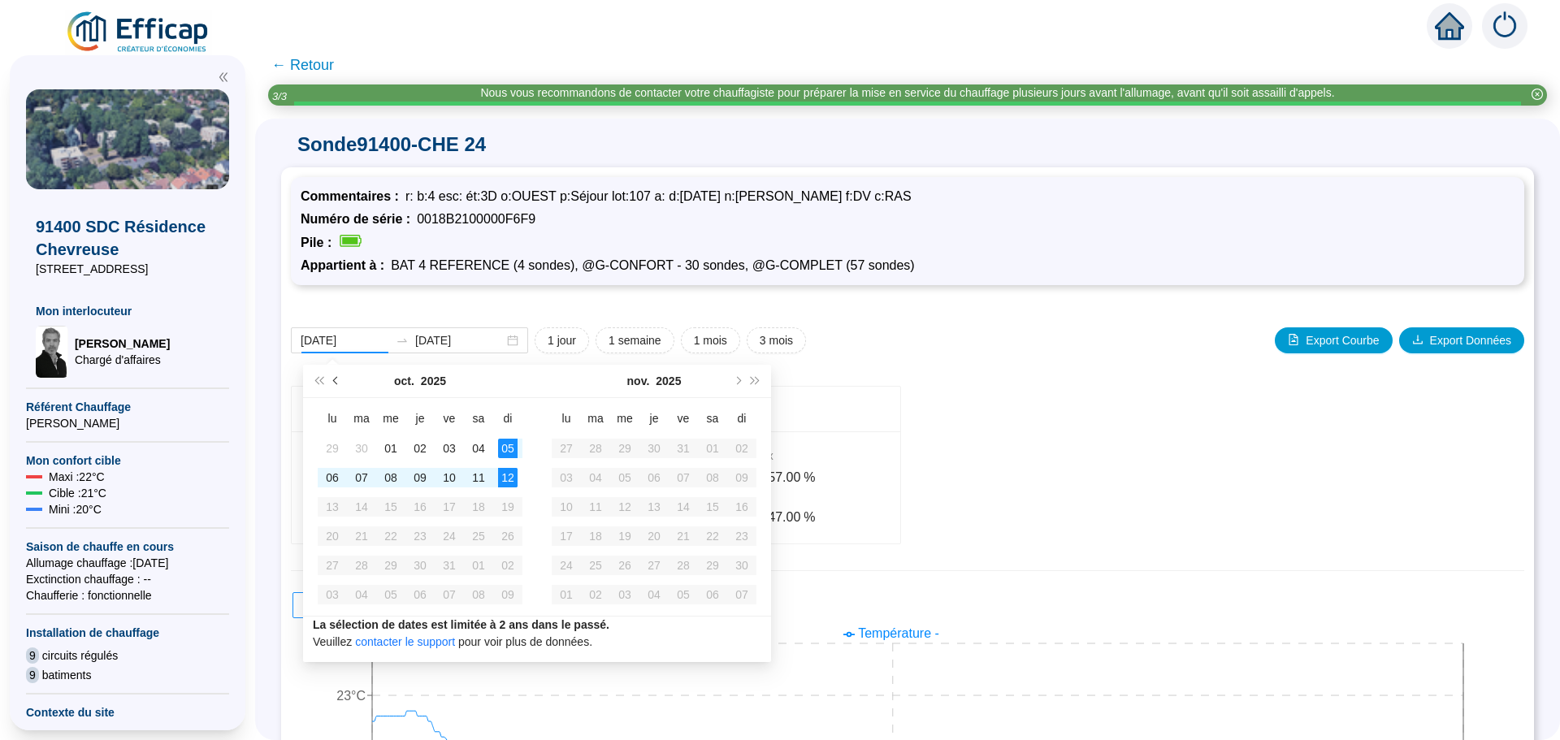
click at [332, 382] on button "Mois précédent (PageUp)" at bounding box center [336, 381] width 18 height 33
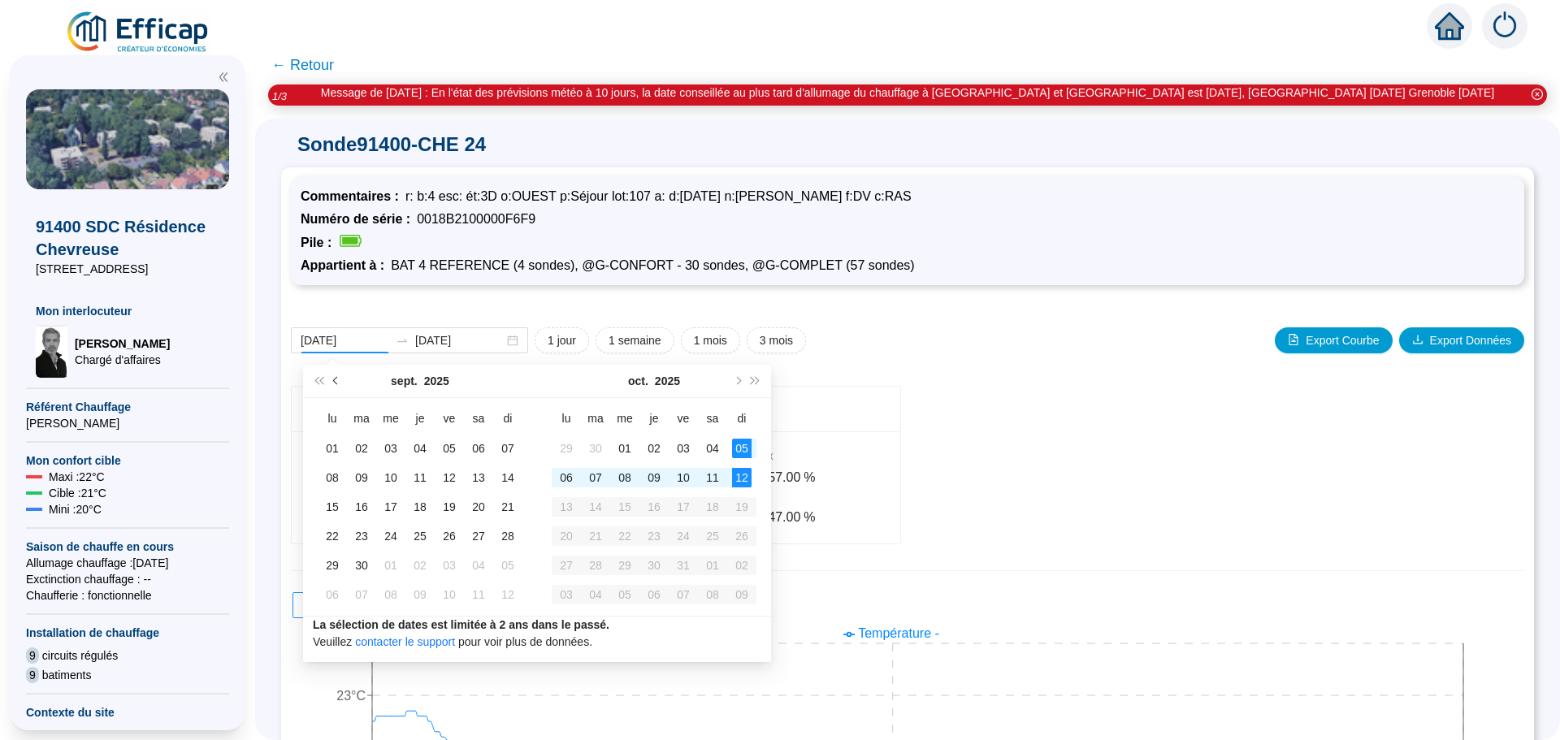
click at [332, 382] on button "Mois précédent (PageUp)" at bounding box center [336, 381] width 18 height 33
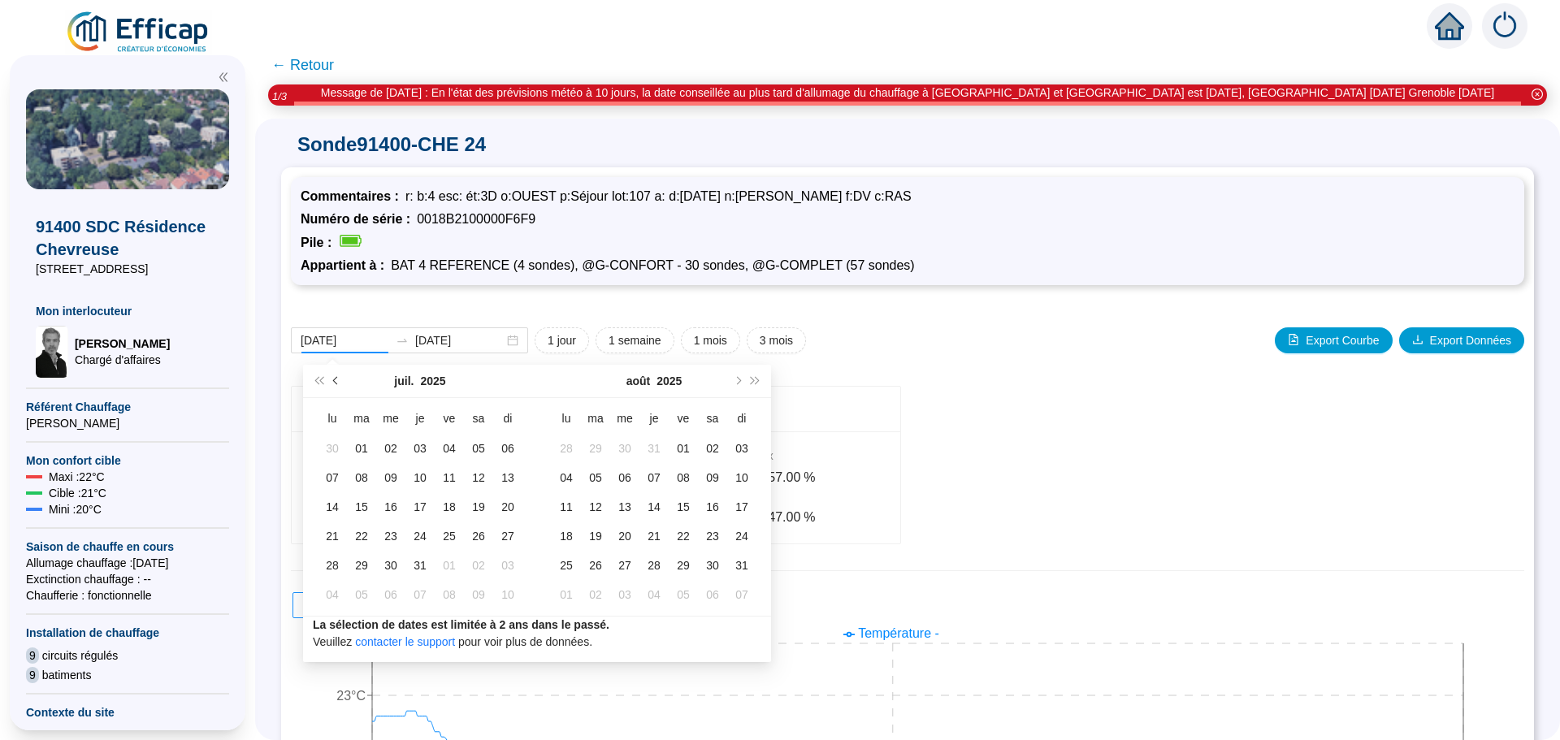
click at [332, 382] on button "Mois précédent (PageUp)" at bounding box center [336, 381] width 18 height 33
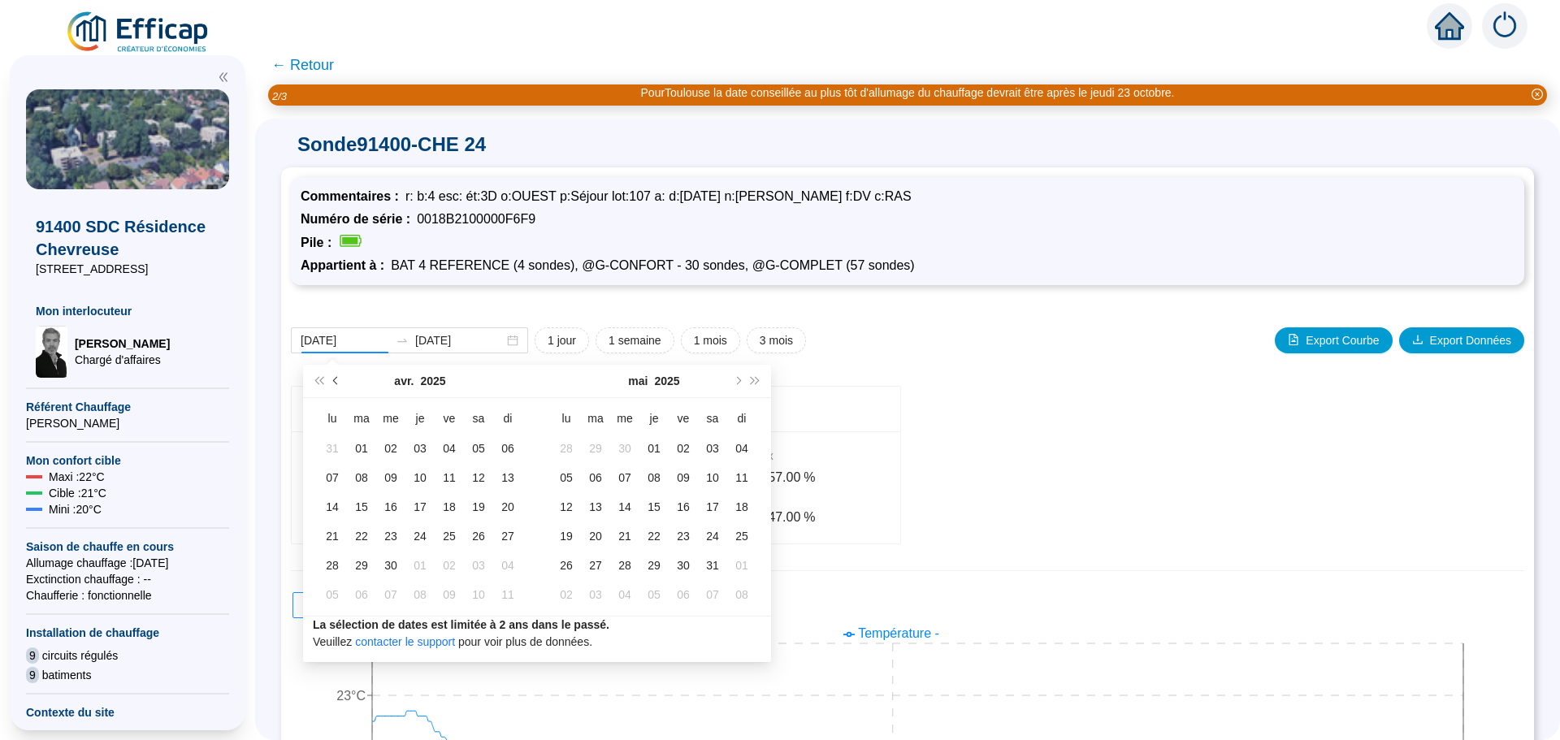
click at [332, 382] on button "Mois précédent (PageUp)" at bounding box center [336, 381] width 18 height 33
type input "[DATE]"
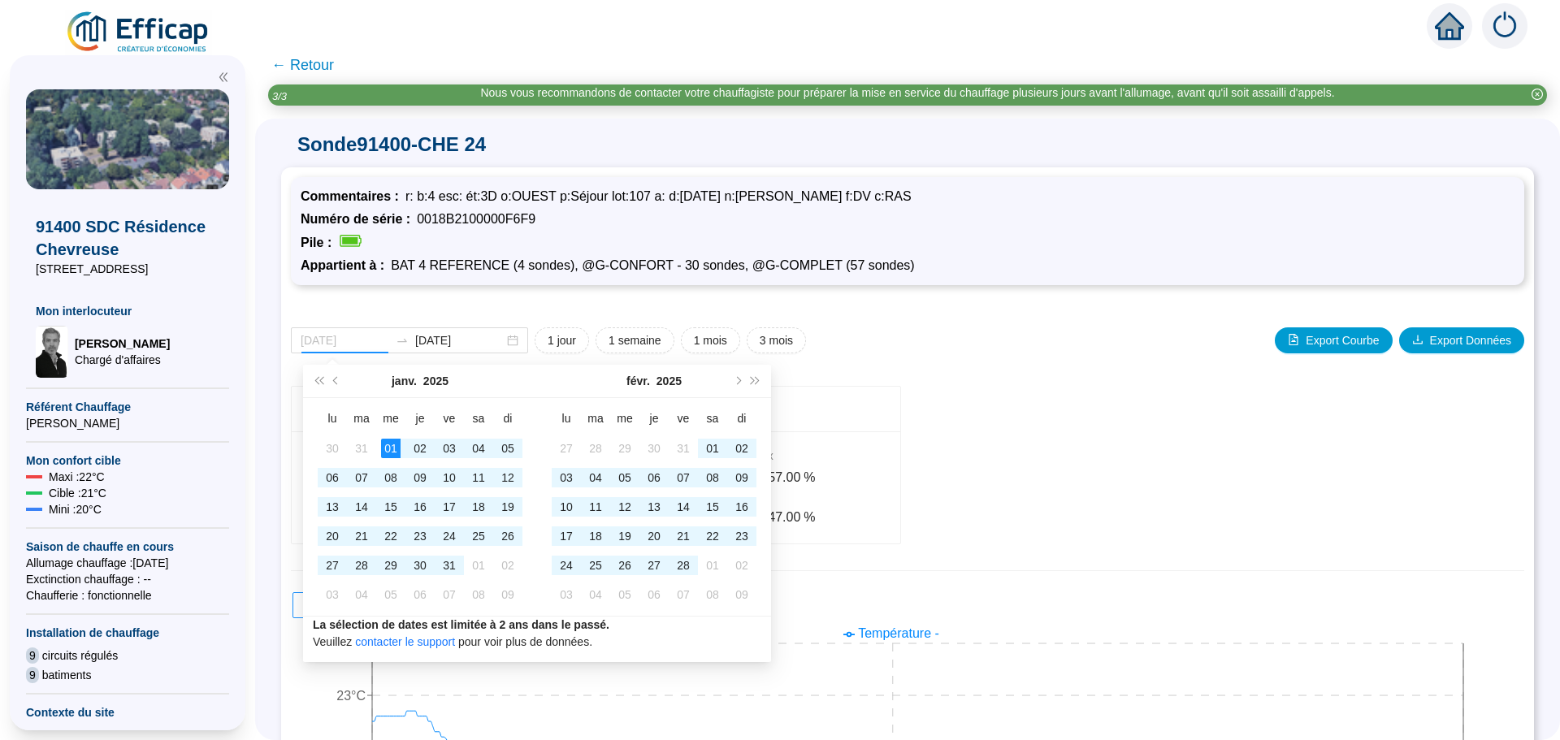
click at [383, 444] on div "01" at bounding box center [391, 449] width 20 height 20
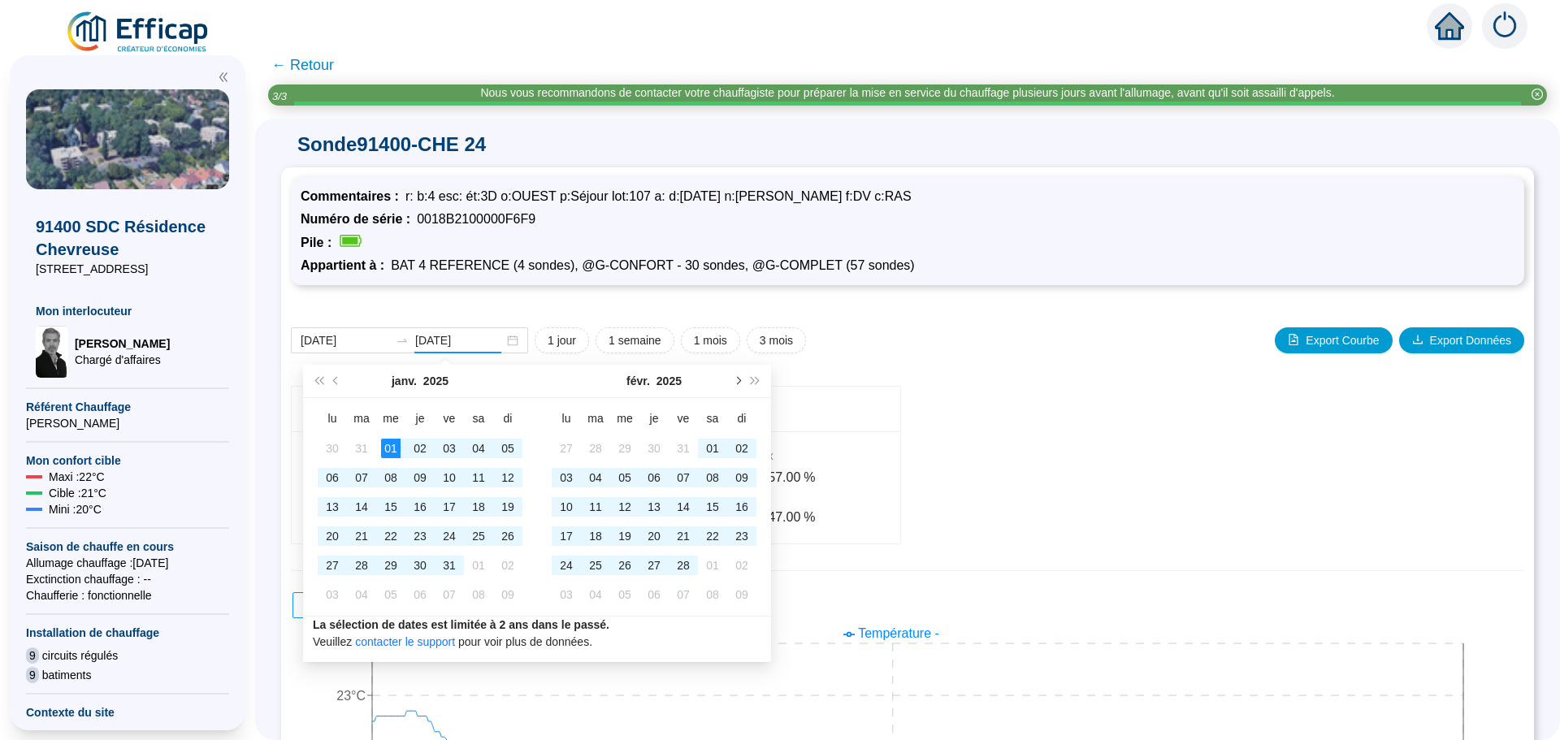
click at [742, 381] on button "Mois suivant (PageDown)" at bounding box center [737, 381] width 18 height 33
type input "[DATE]"
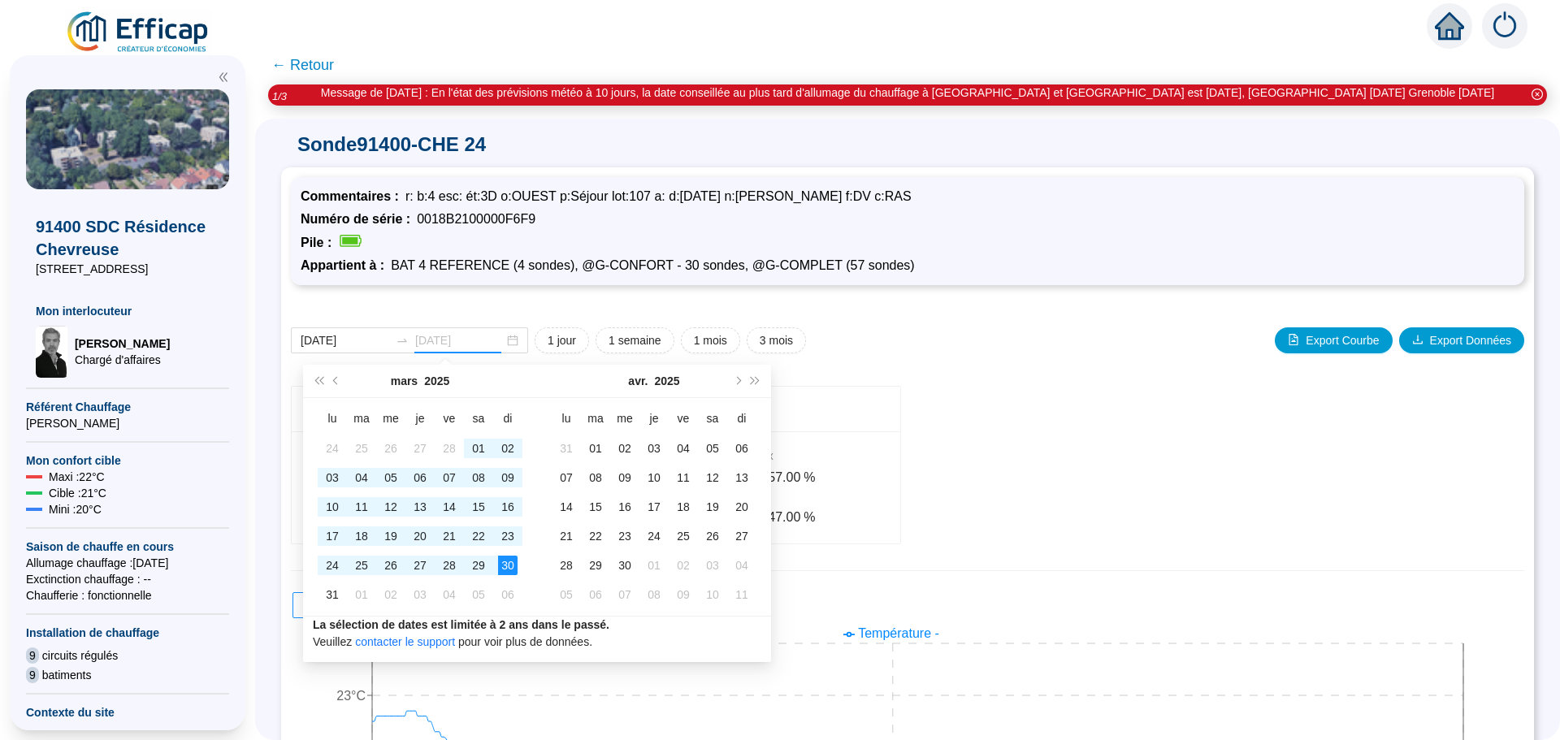
click at [510, 567] on div "30" at bounding box center [508, 566] width 20 height 20
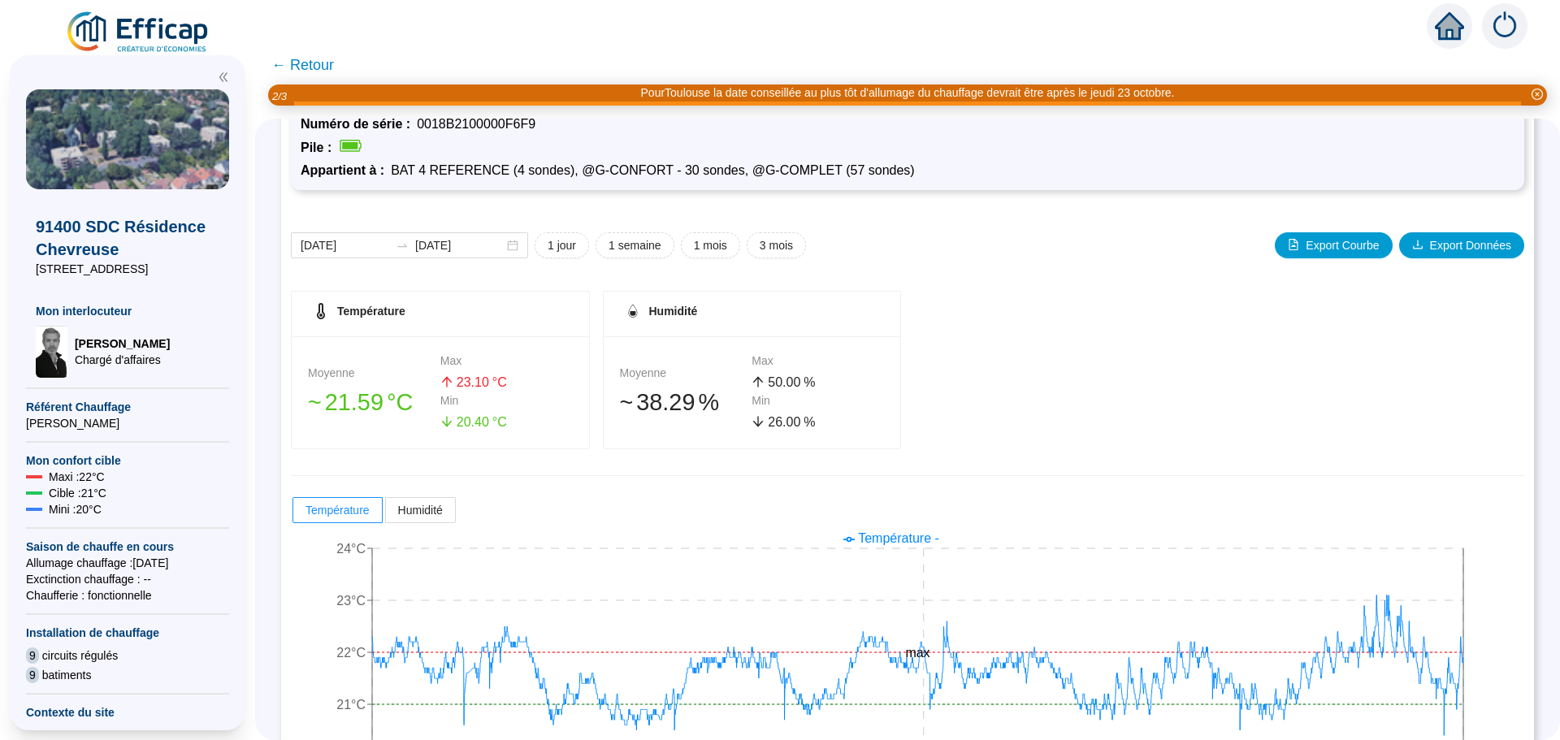
scroll to position [162, 0]
